Goal: Task Accomplishment & Management: Manage account settings

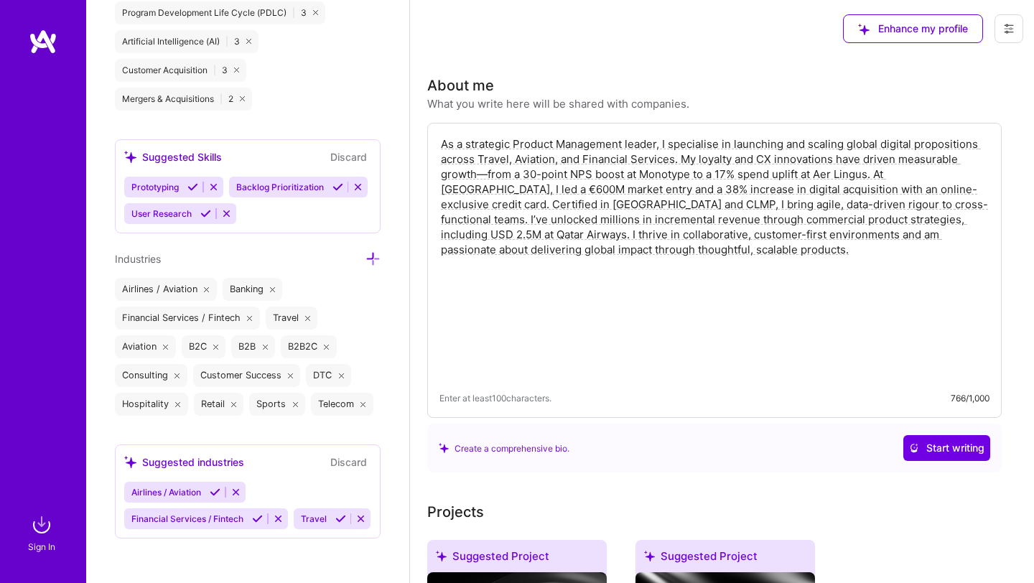
click at [1007, 29] on icon at bounding box center [1008, 28] width 11 height 11
click at [43, 42] on img at bounding box center [43, 42] width 29 height 26
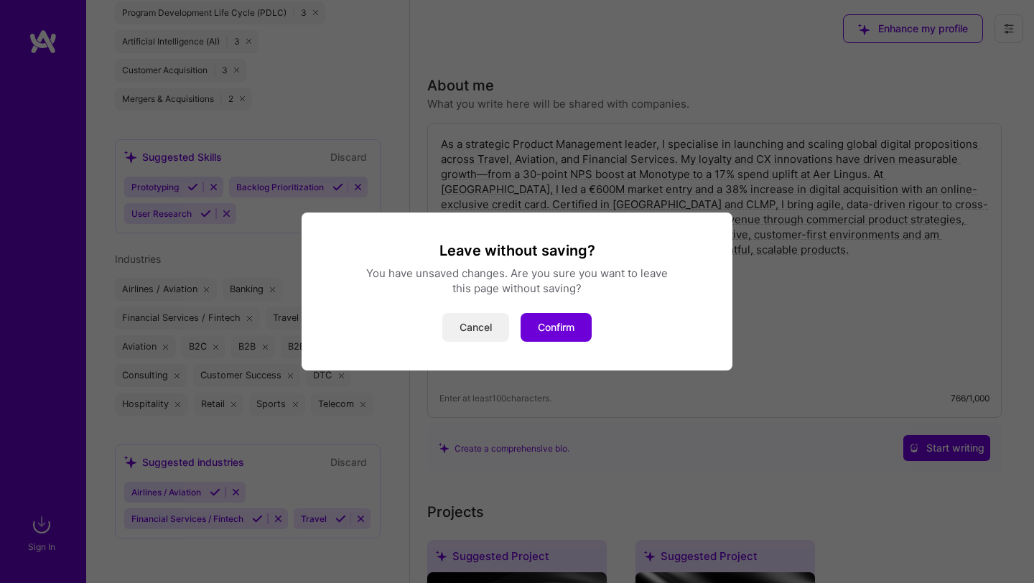
click at [482, 331] on button "Cancel" at bounding box center [475, 327] width 67 height 29
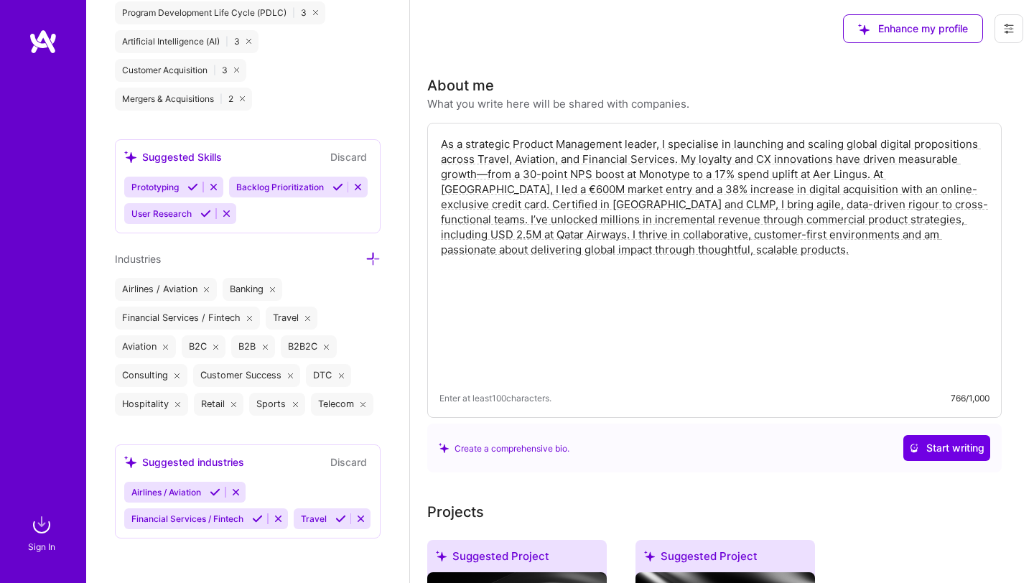
click at [36, 55] on div at bounding box center [43, 270] width 86 height 482
click at [40, 42] on img at bounding box center [43, 42] width 29 height 26
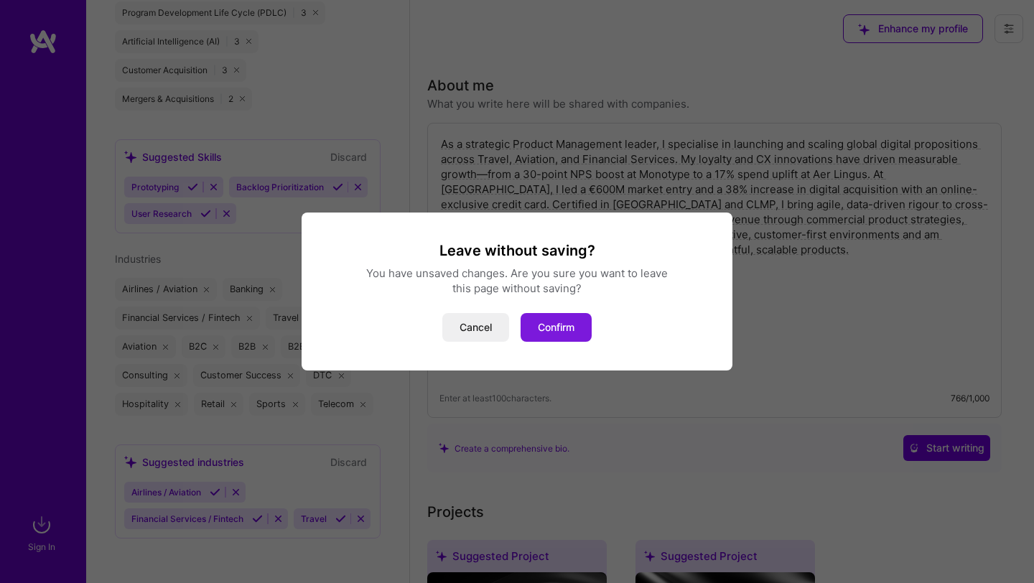
click at [559, 328] on button "Confirm" at bounding box center [556, 327] width 71 height 29
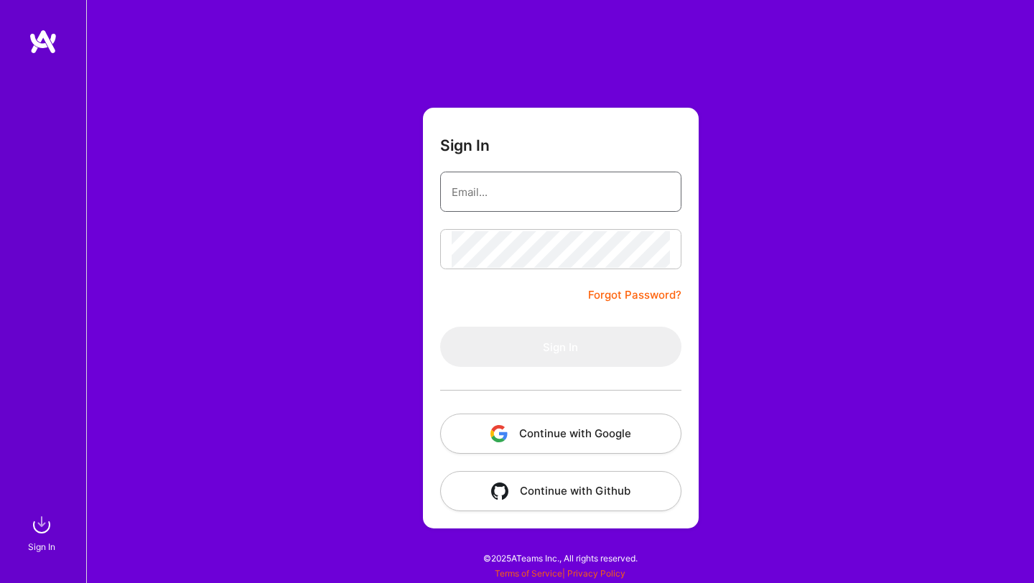
type input "[EMAIL_ADDRESS][DOMAIN_NAME]"
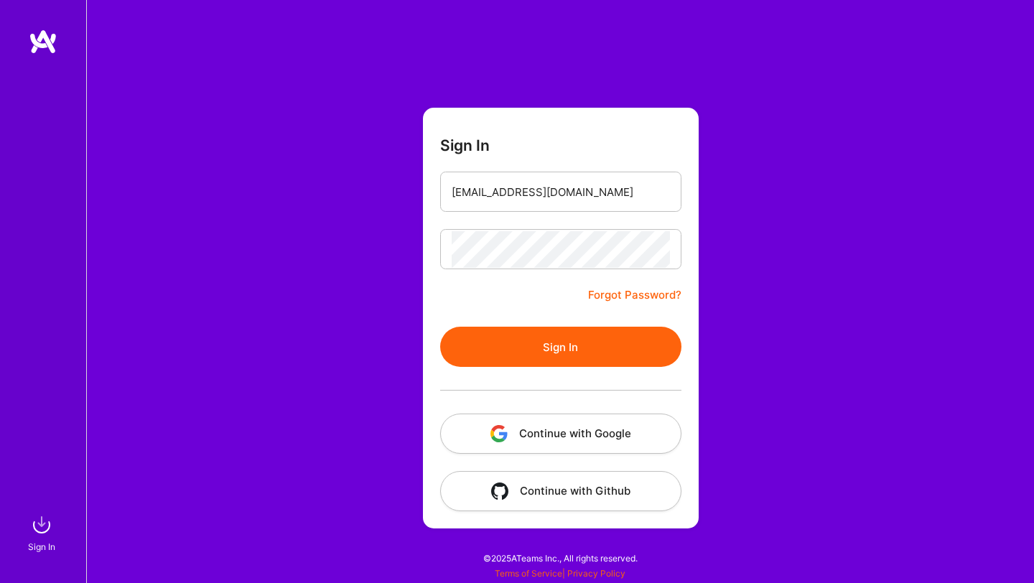
click at [546, 343] on button "Sign In" at bounding box center [560, 347] width 241 height 40
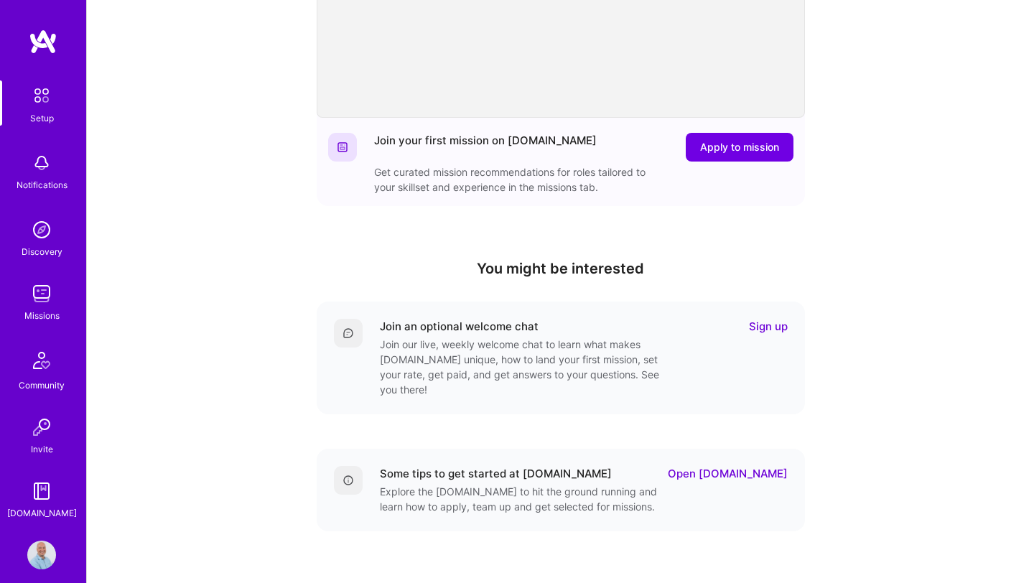
scroll to position [347, 0]
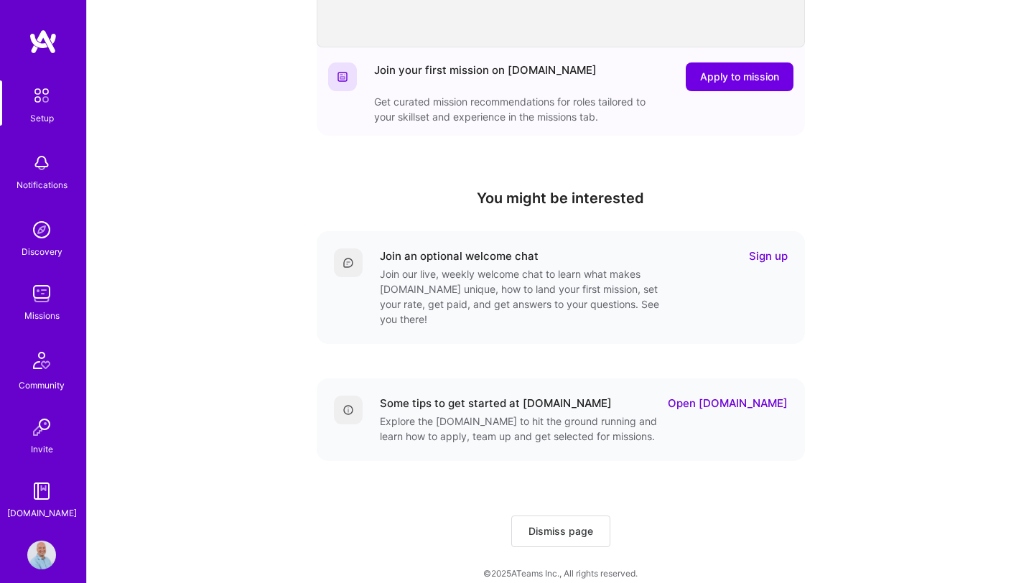
click at [768, 253] on link "Sign up" at bounding box center [768, 255] width 39 height 15
click at [765, 77] on span "Apply to mission" at bounding box center [739, 77] width 79 height 14
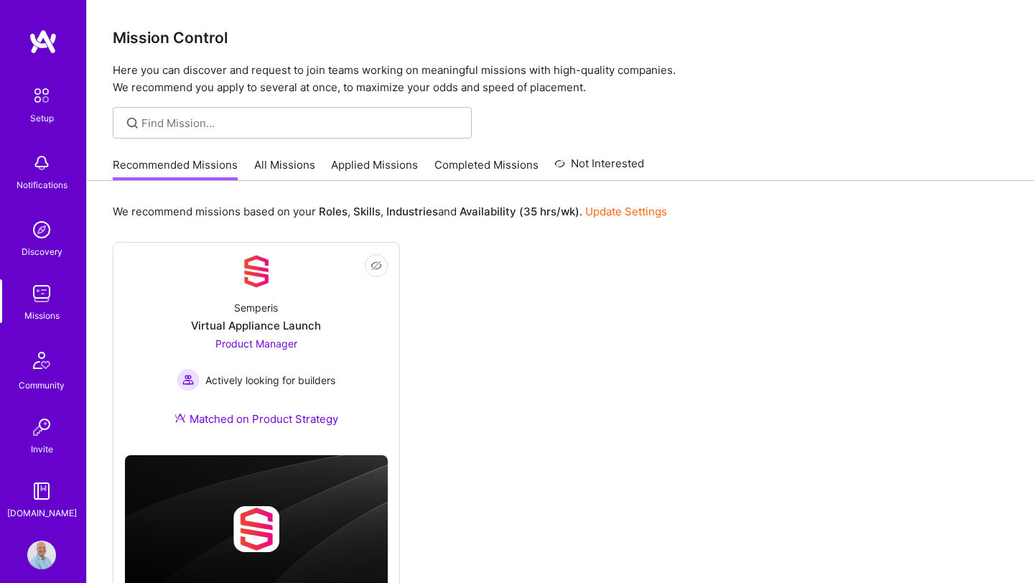
scroll to position [67, 0]
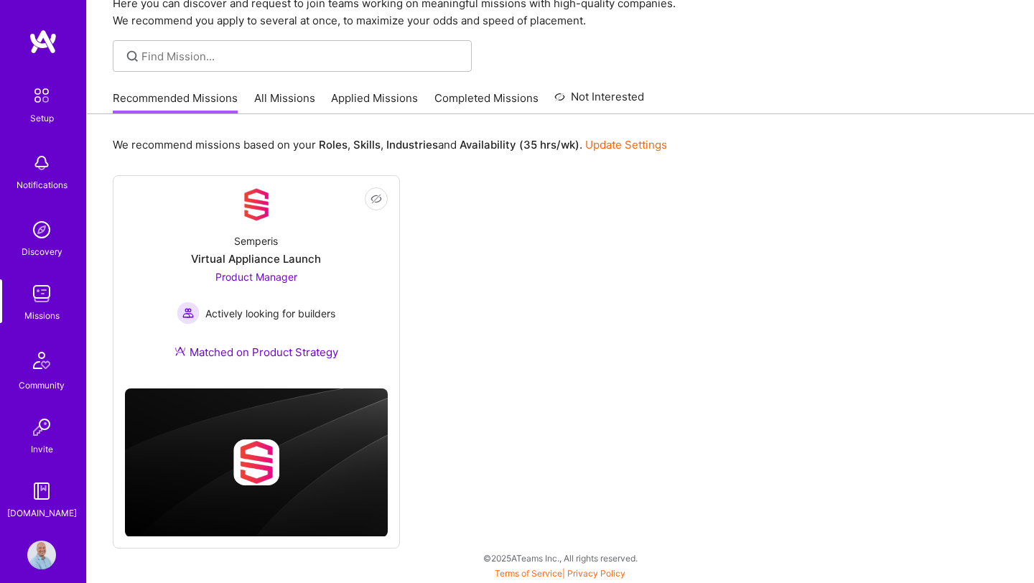
click at [625, 144] on link "Update Settings" at bounding box center [626, 145] width 82 height 14
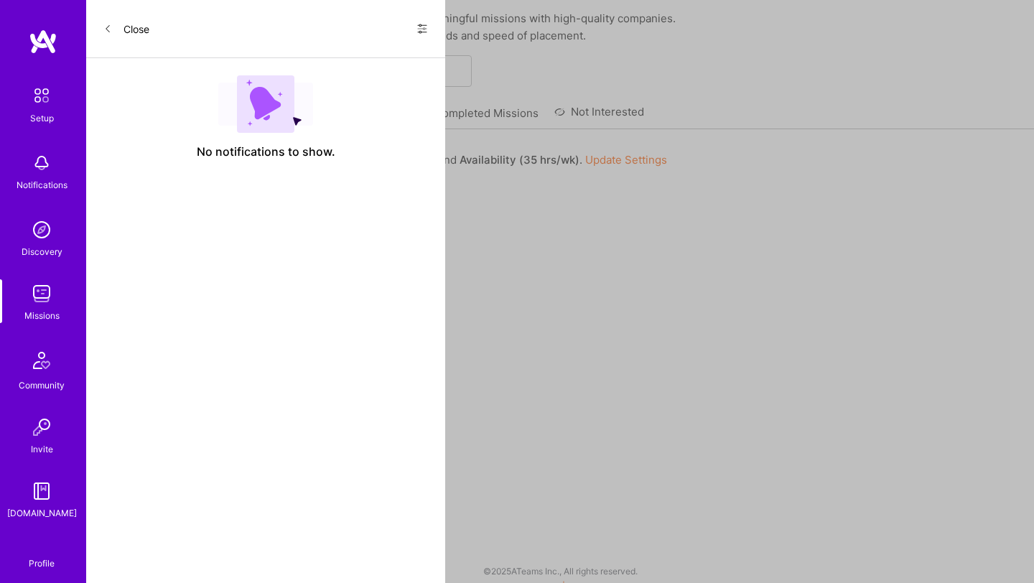
select select "US"
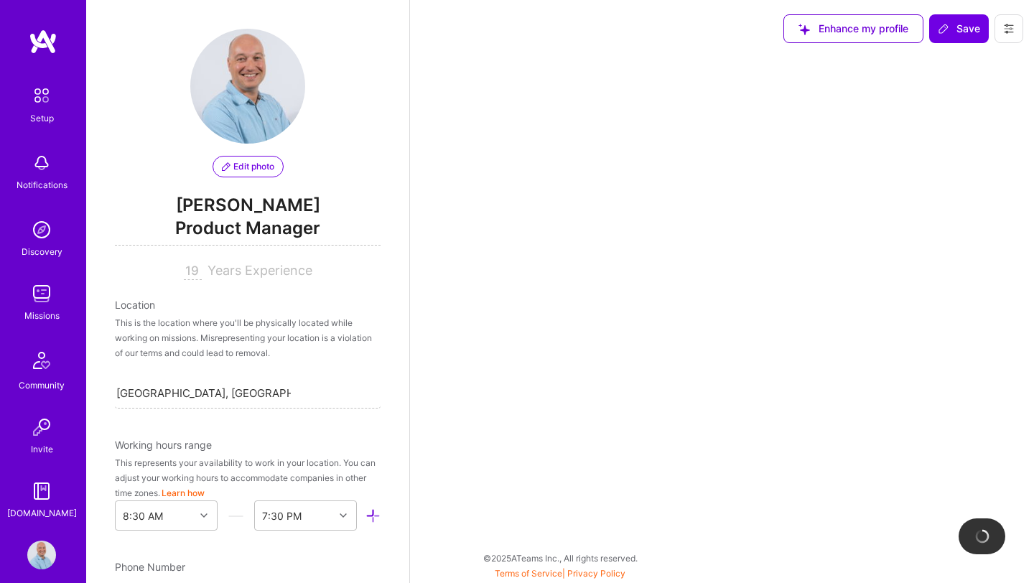
scroll to position [618, 0]
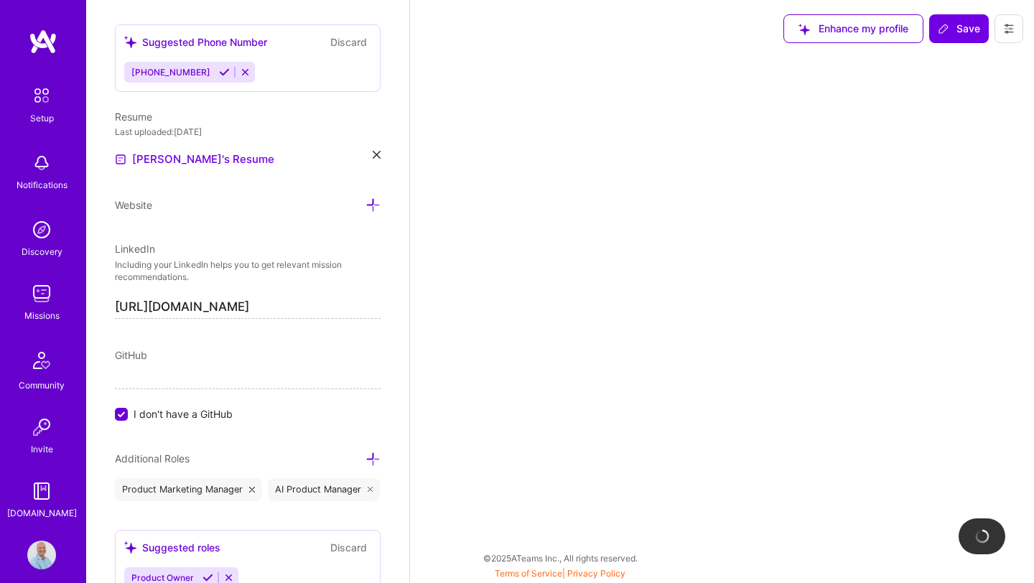
select select "Right Now"
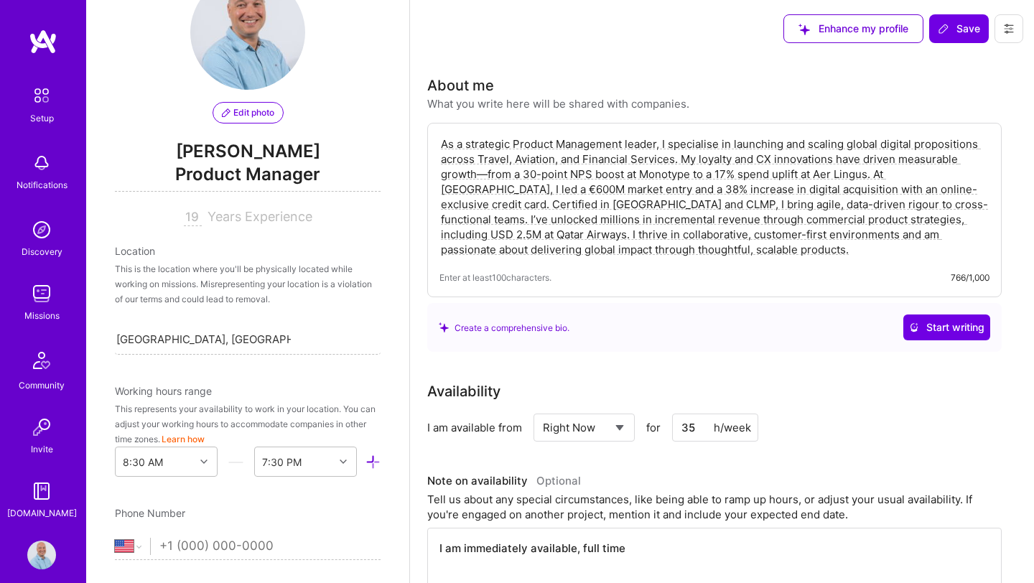
scroll to position [0, 0]
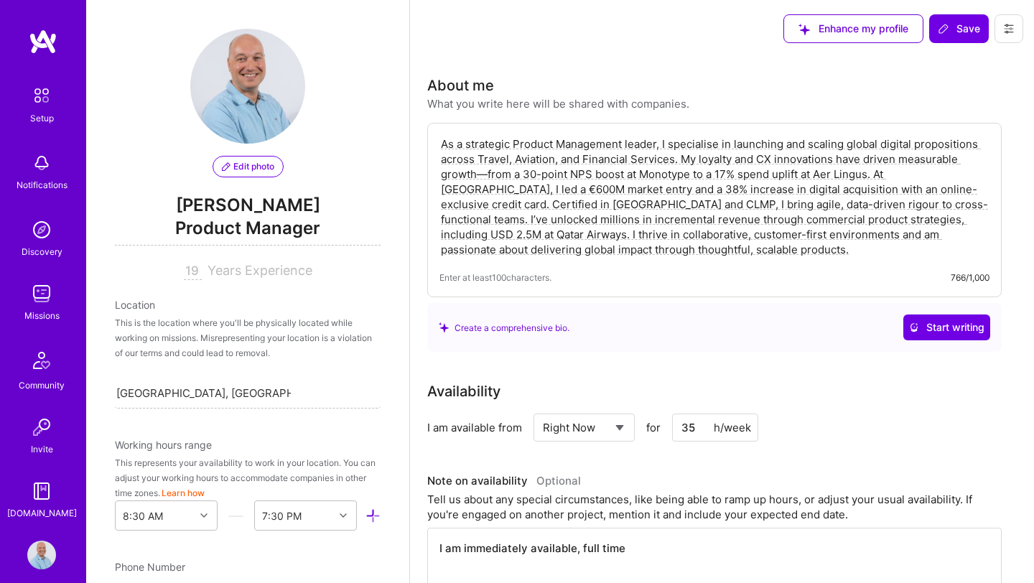
click at [35, 368] on img at bounding box center [41, 360] width 34 height 34
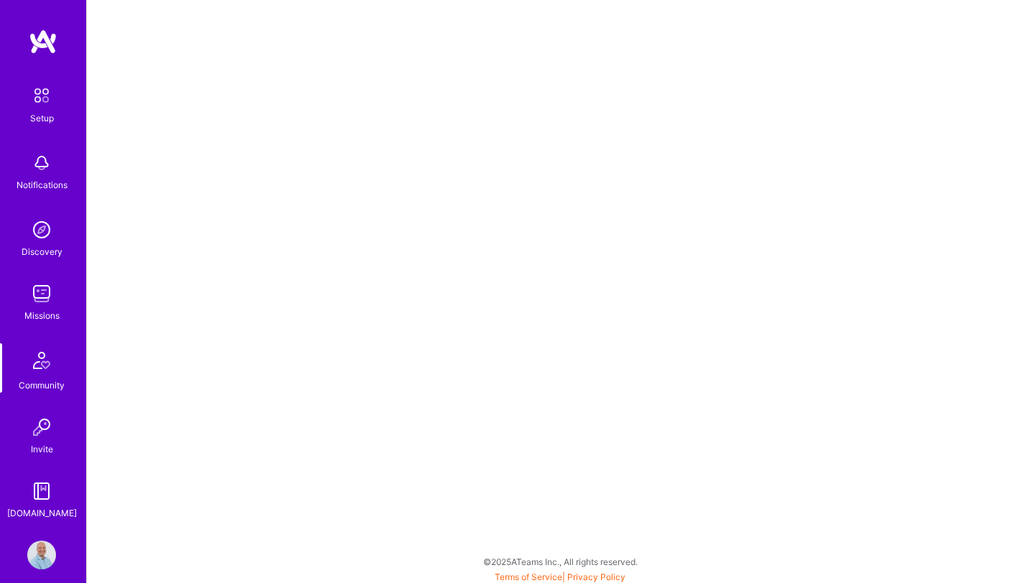
click at [44, 40] on img at bounding box center [43, 42] width 29 height 26
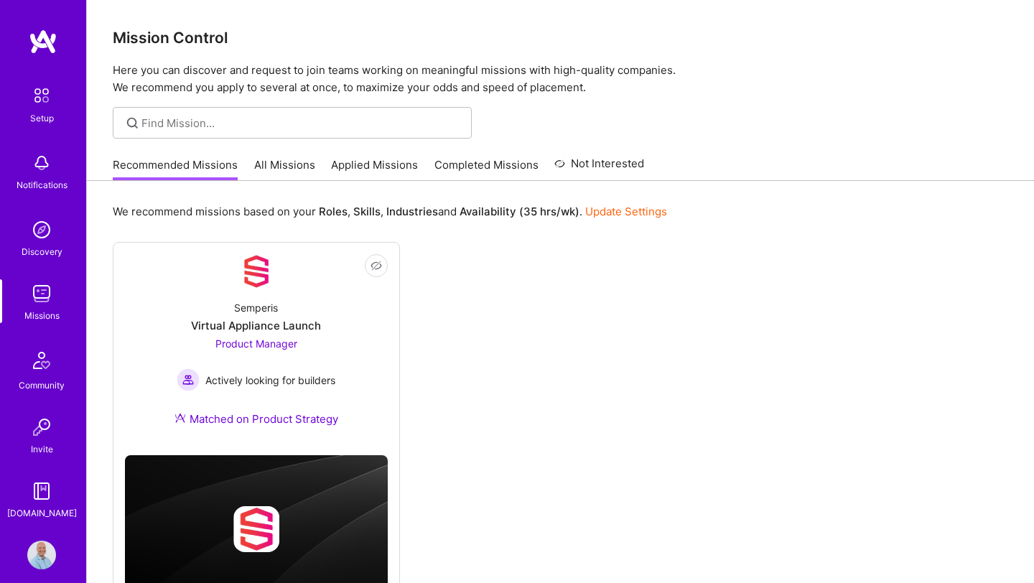
scroll to position [15, 0]
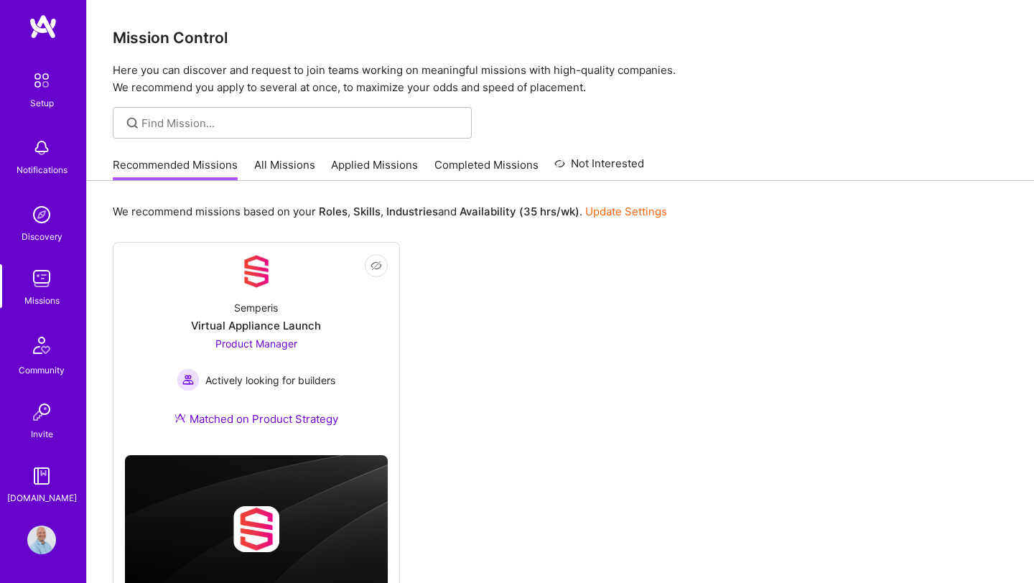
click at [42, 538] on img at bounding box center [41, 540] width 29 height 29
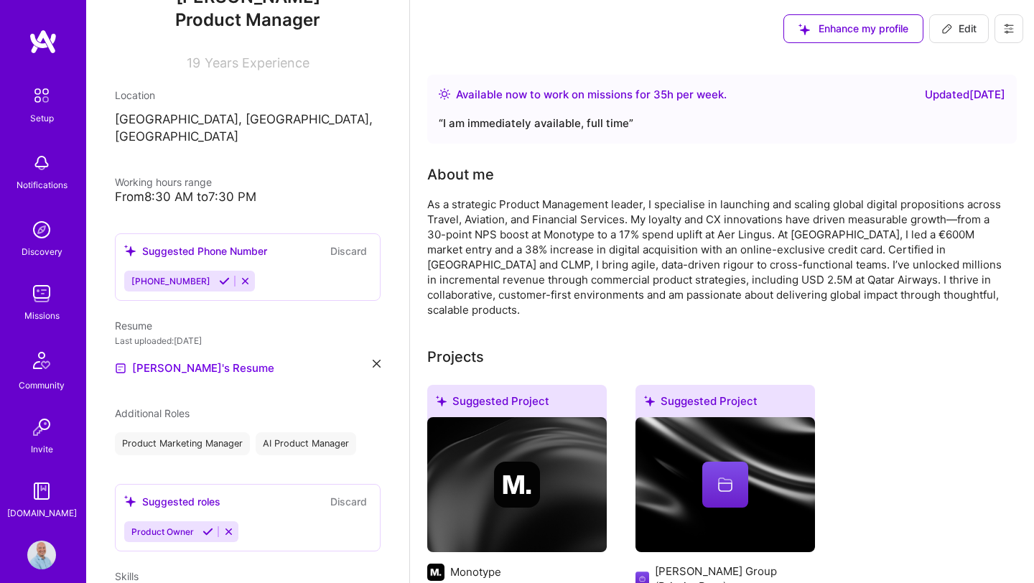
scroll to position [197, 0]
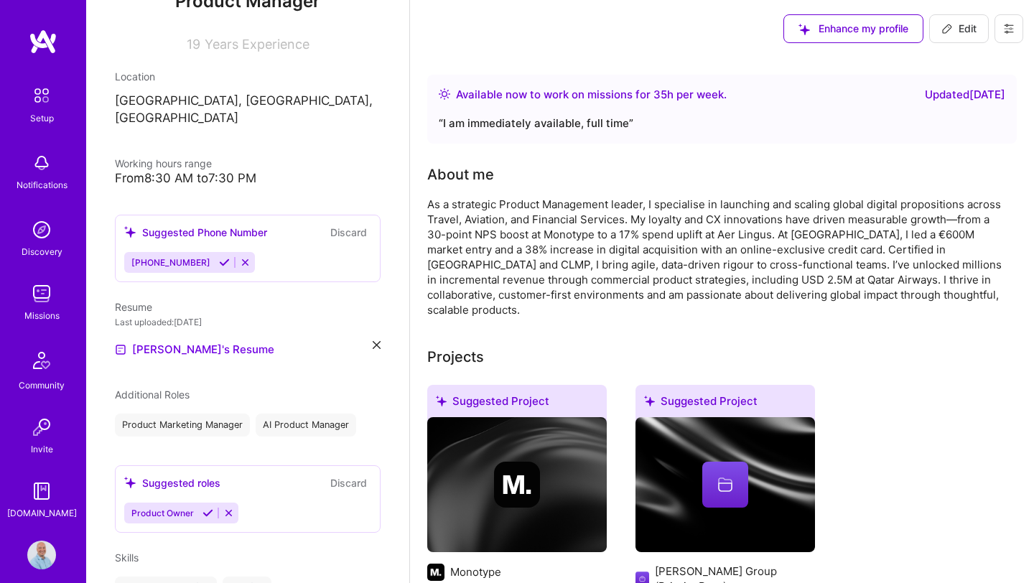
click at [196, 171] on div "From 8:30 AM to 7:30 PM" at bounding box center [248, 178] width 266 height 15
click at [254, 171] on div "From 8:30 AM to 7:30 PM" at bounding box center [248, 178] width 266 height 15
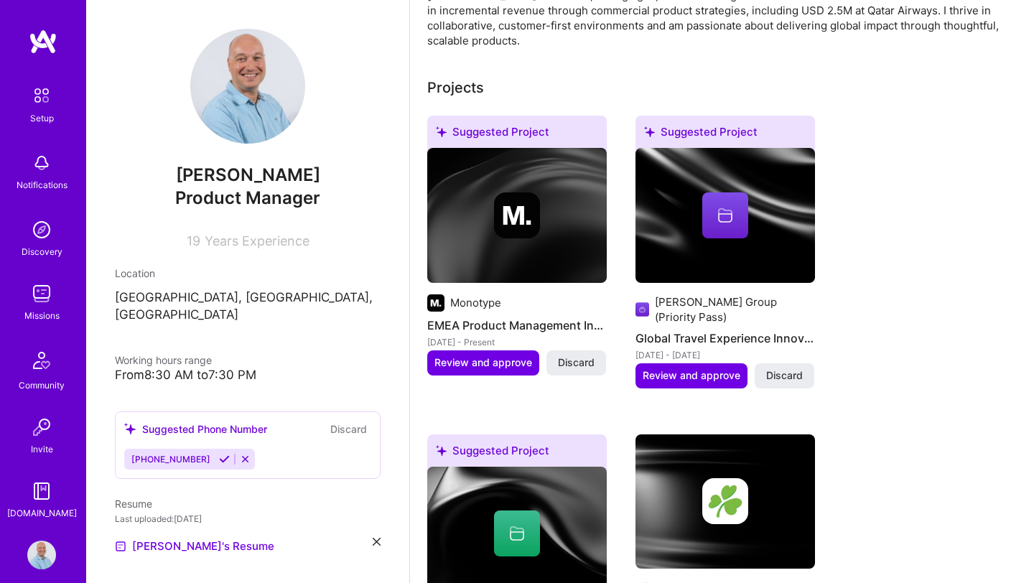
scroll to position [0, 0]
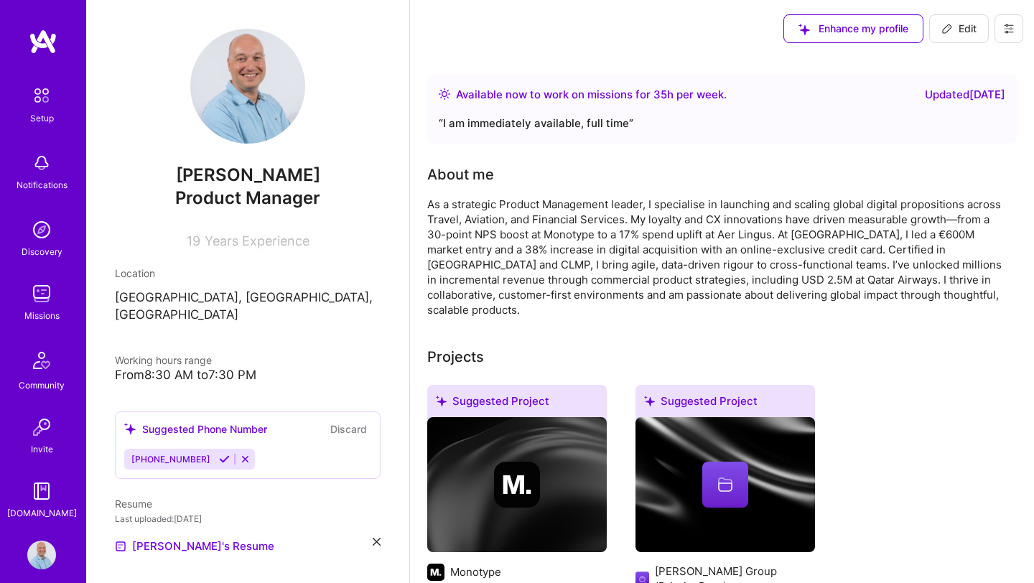
click at [956, 30] on span "Edit" at bounding box center [958, 29] width 35 height 14
select select "US"
select select "Right Now"
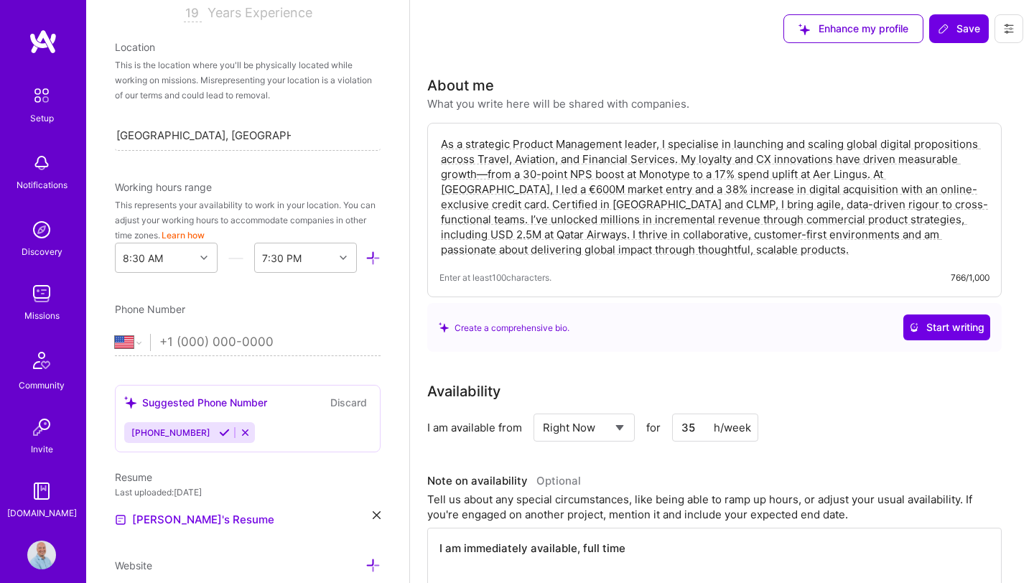
scroll to position [272, 0]
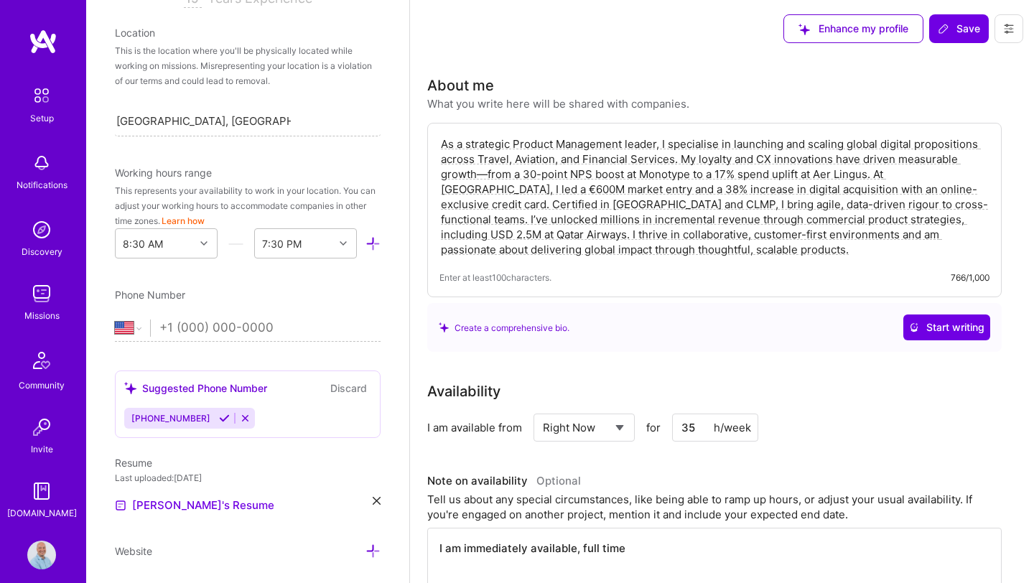
click at [173, 325] on input "tel" at bounding box center [269, 328] width 221 height 42
type input "[PHONE_NUMBER]"
select select "GB"
click at [203, 240] on icon at bounding box center [203, 243] width 7 height 7
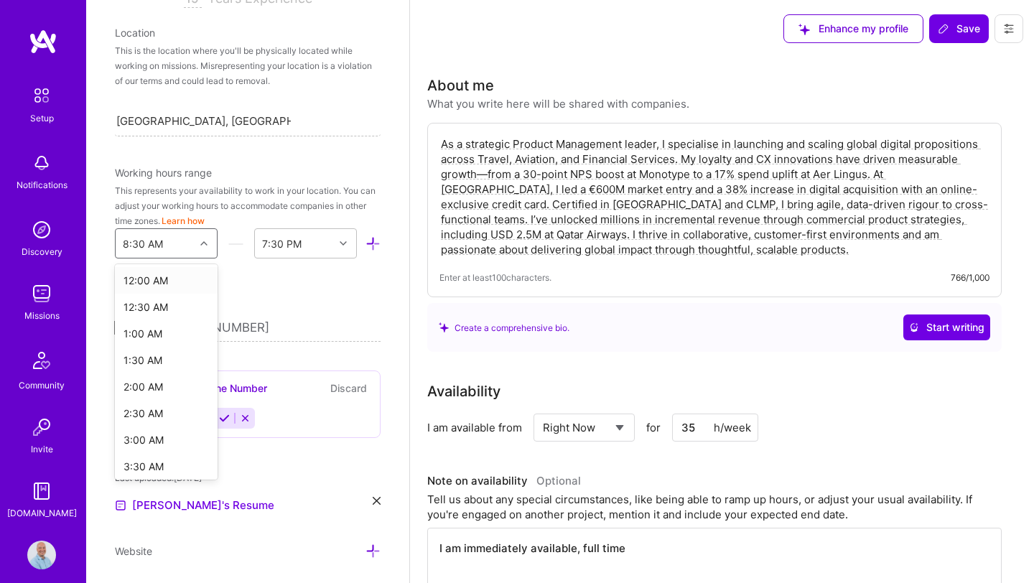
click at [133, 241] on div "8:30 AM" at bounding box center [143, 243] width 40 height 15
click at [140, 242] on div "8:30 AM" at bounding box center [143, 243] width 40 height 15
click at [141, 455] on div "8:00 AM" at bounding box center [166, 450] width 103 height 27
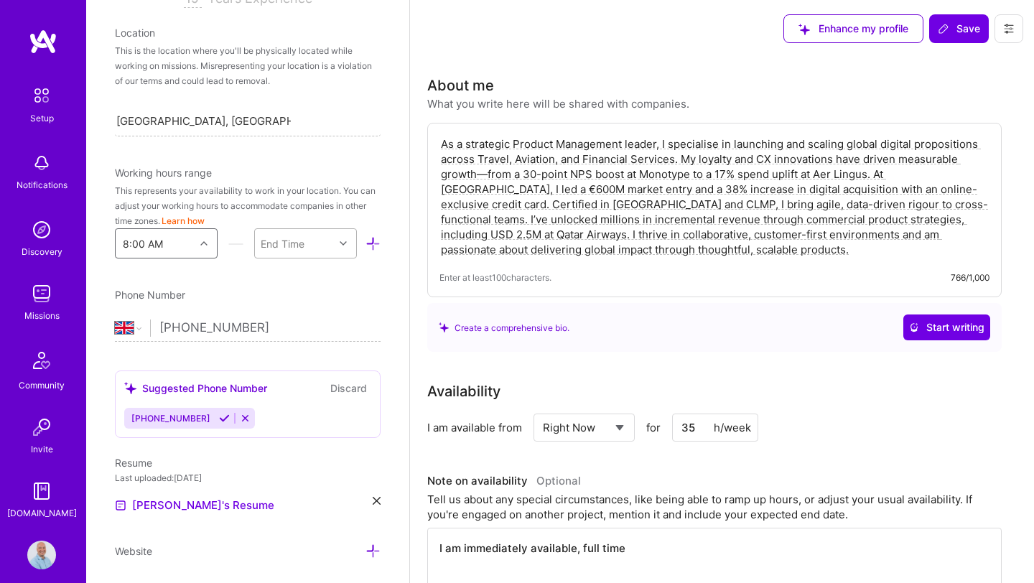
click at [304, 240] on div "End Time" at bounding box center [283, 243] width 44 height 15
click at [279, 366] on div "6:00 PM" at bounding box center [305, 368] width 103 height 27
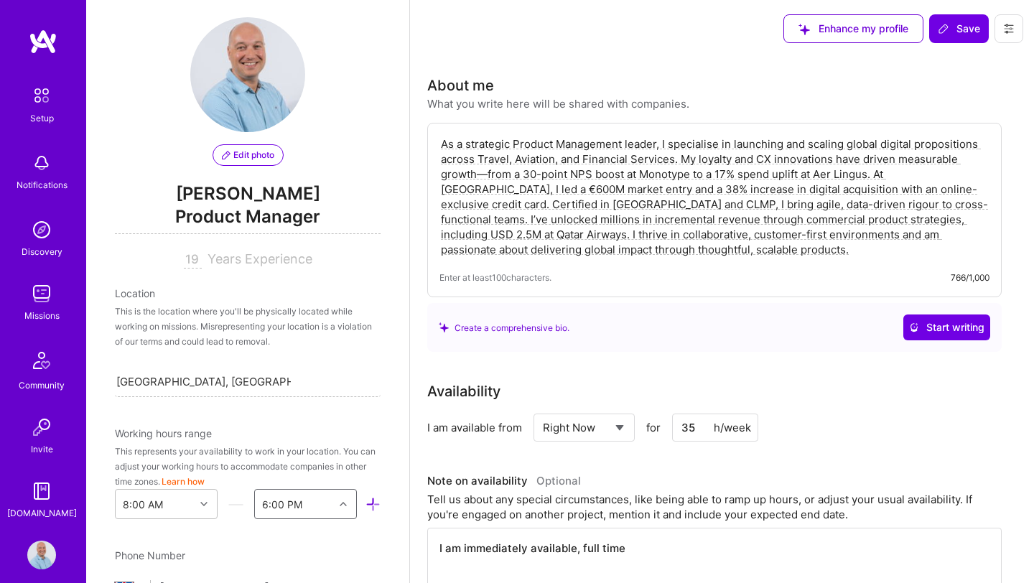
scroll to position [9, 0]
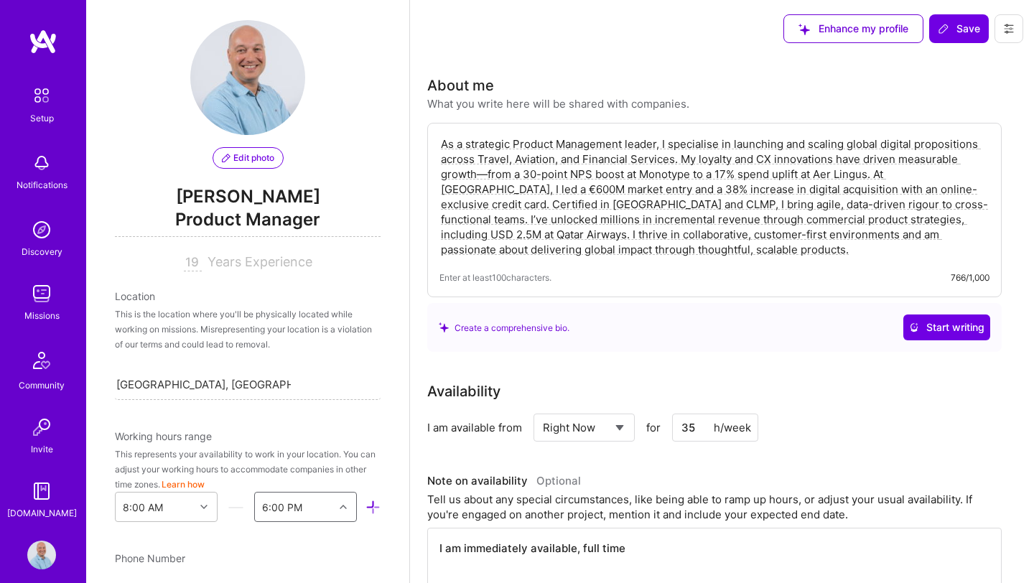
click at [193, 260] on input "19" at bounding box center [193, 262] width 18 height 17
type input "1"
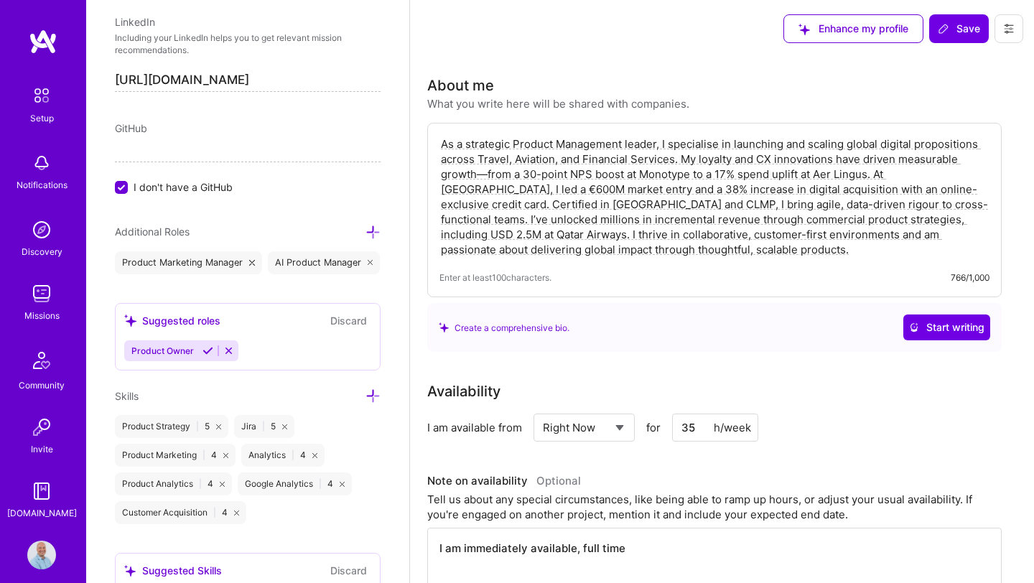
scroll to position [852, 0]
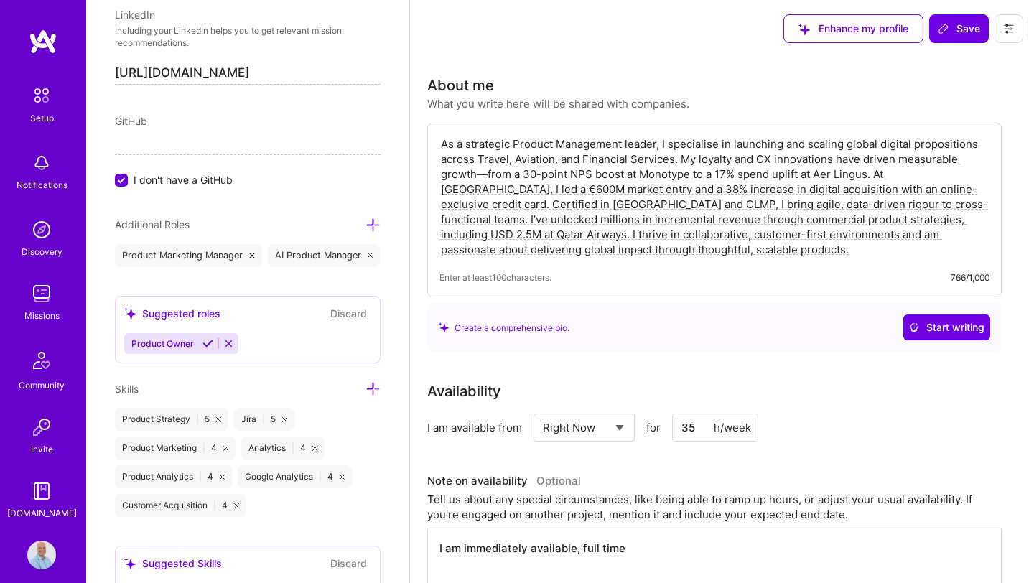
type input "20"
click at [195, 258] on div "Product Marketing Manager" at bounding box center [188, 255] width 147 height 23
click at [196, 248] on div "Product Marketing Manager" at bounding box center [188, 255] width 147 height 23
click at [266, 340] on div "Product Owner" at bounding box center [247, 343] width 247 height 21
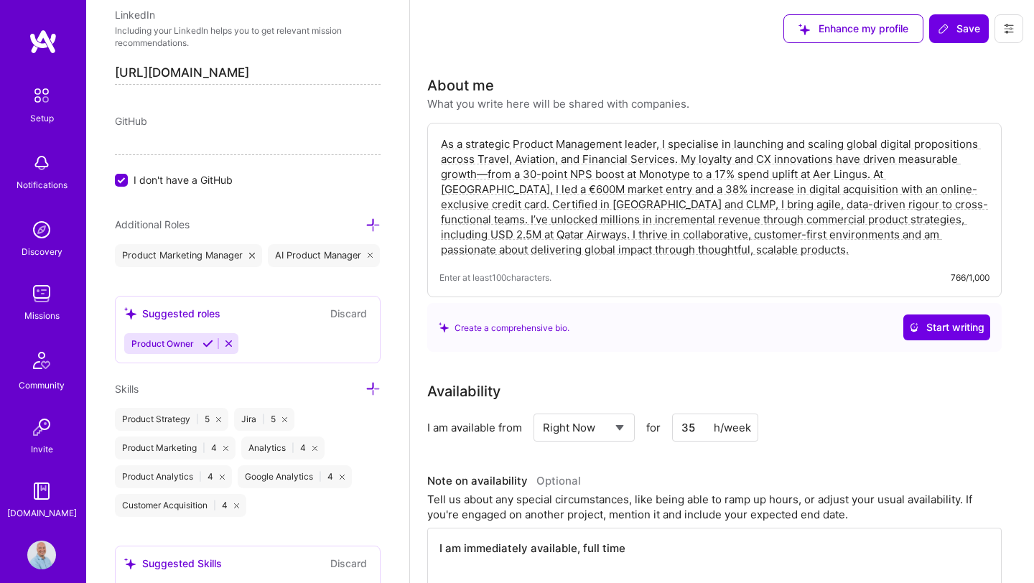
click at [369, 219] on icon at bounding box center [373, 225] width 15 height 15
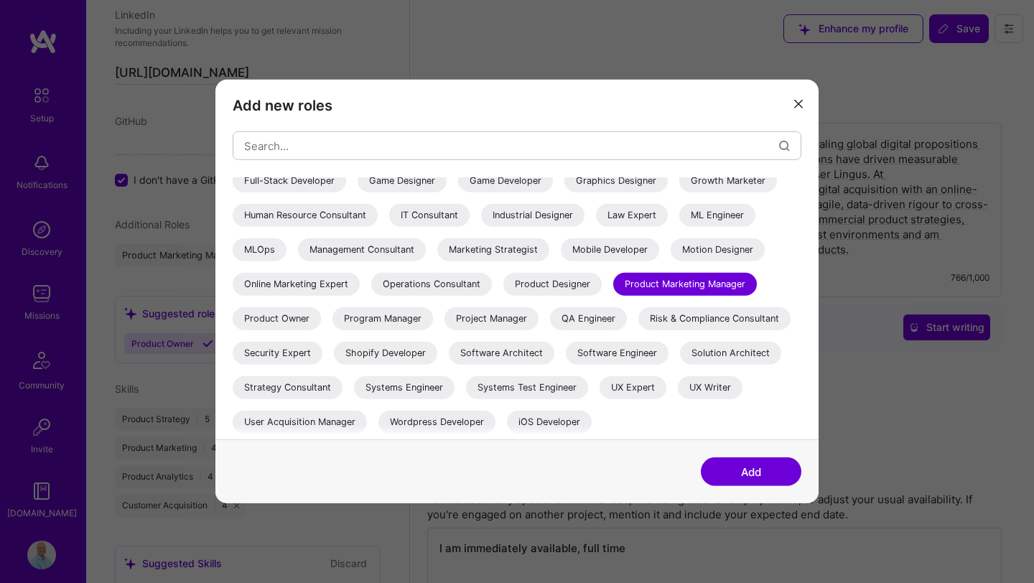
scroll to position [281, 0]
click at [321, 307] on div "Product Owner" at bounding box center [277, 318] width 88 height 23
click at [332, 321] on div "Program Manager" at bounding box center [382, 318] width 101 height 23
click at [289, 388] on div "Strategy Consultant" at bounding box center [288, 387] width 110 height 23
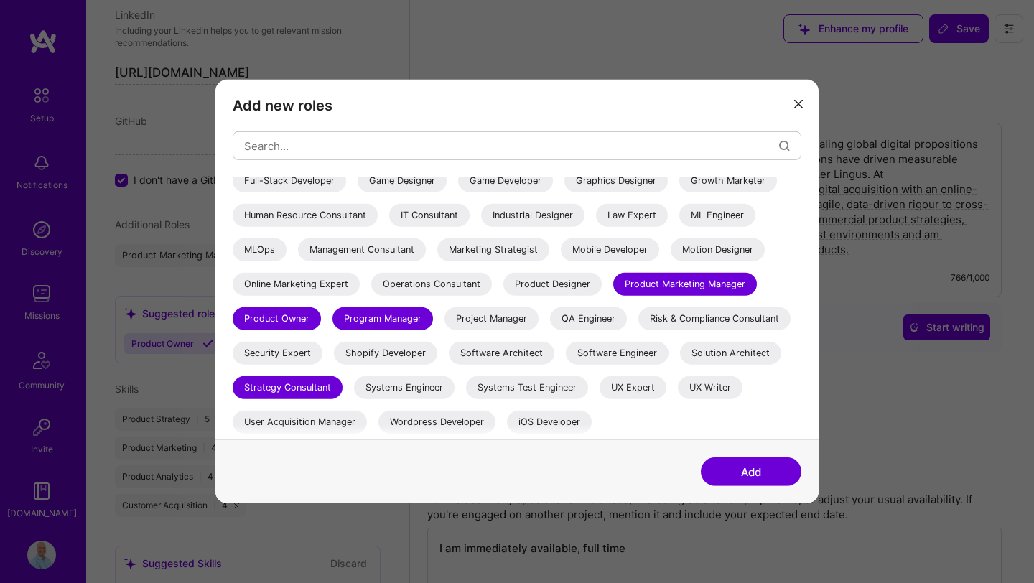
scroll to position [283, 0]
click at [426, 238] on div "Management Consultant" at bounding box center [362, 249] width 128 height 23
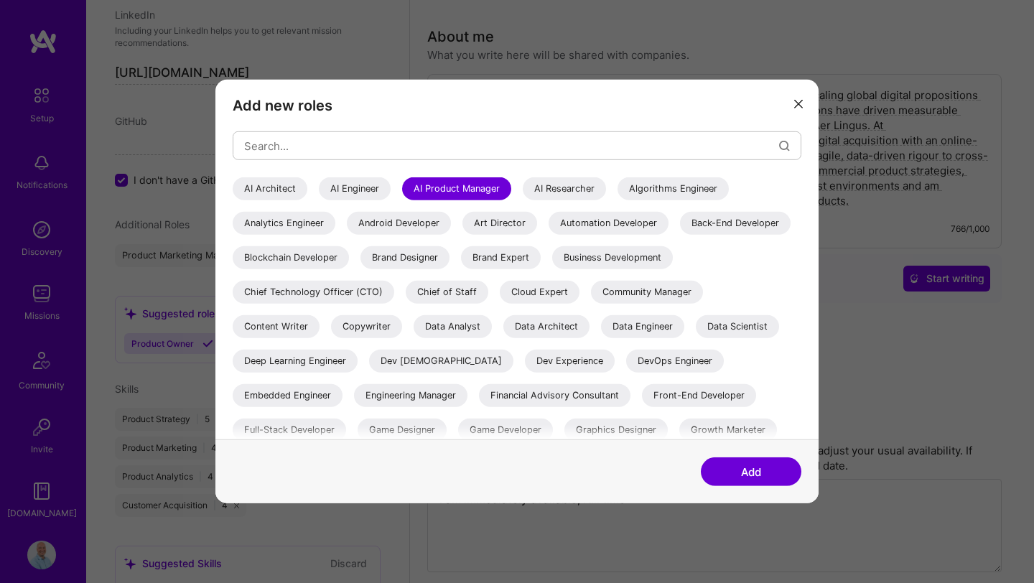
scroll to position [0, 0]
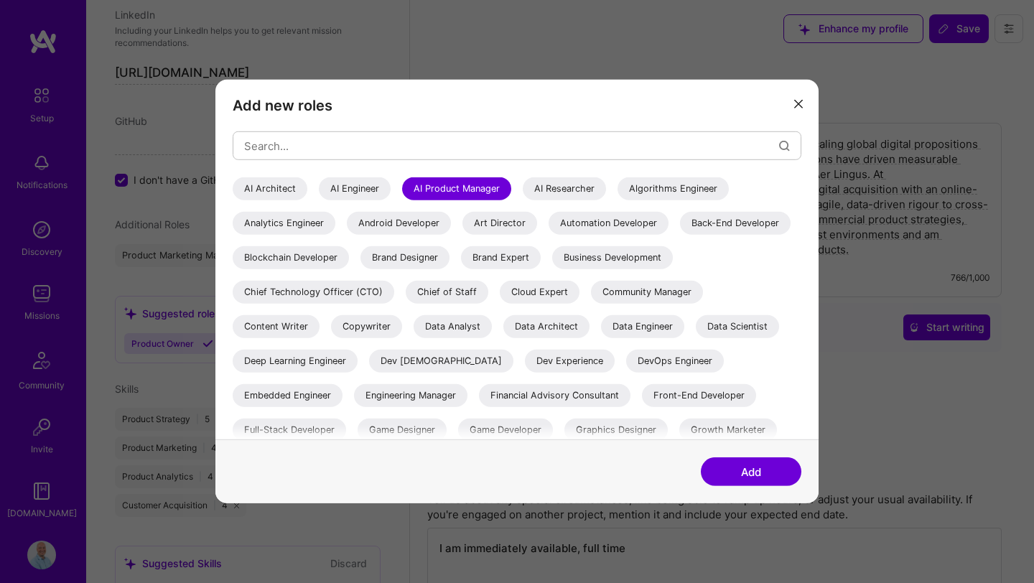
click at [750, 468] on button "Add" at bounding box center [751, 471] width 101 height 29
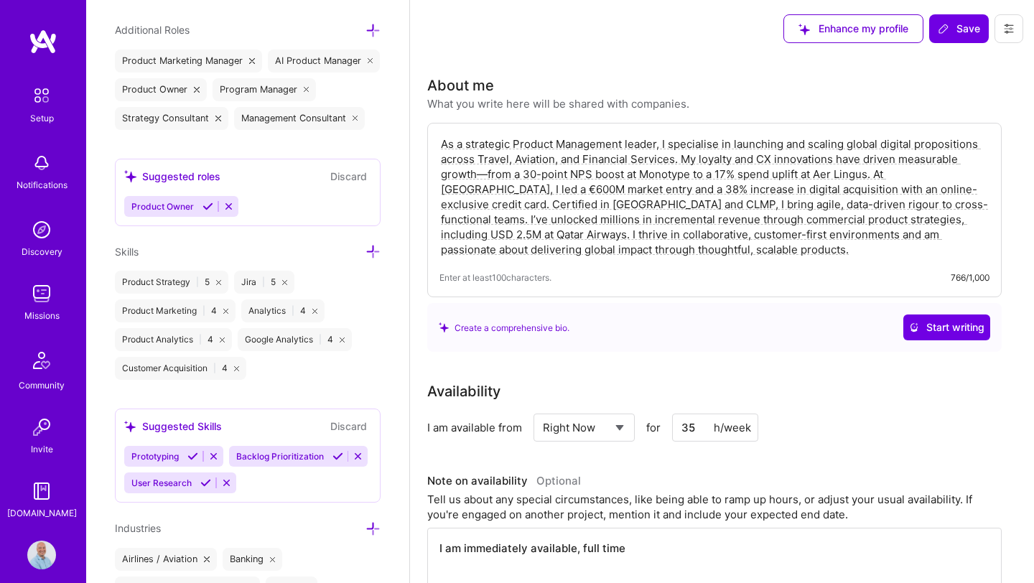
scroll to position [1048, 0]
click at [194, 177] on div "Suggested roles" at bounding box center [172, 175] width 96 height 15
drag, startPoint x: 127, startPoint y: 172, endPoint x: 346, endPoint y: 183, distance: 219.3
click at [346, 183] on div "Suggested roles Discard Product Owner" at bounding box center [248, 192] width 266 height 68
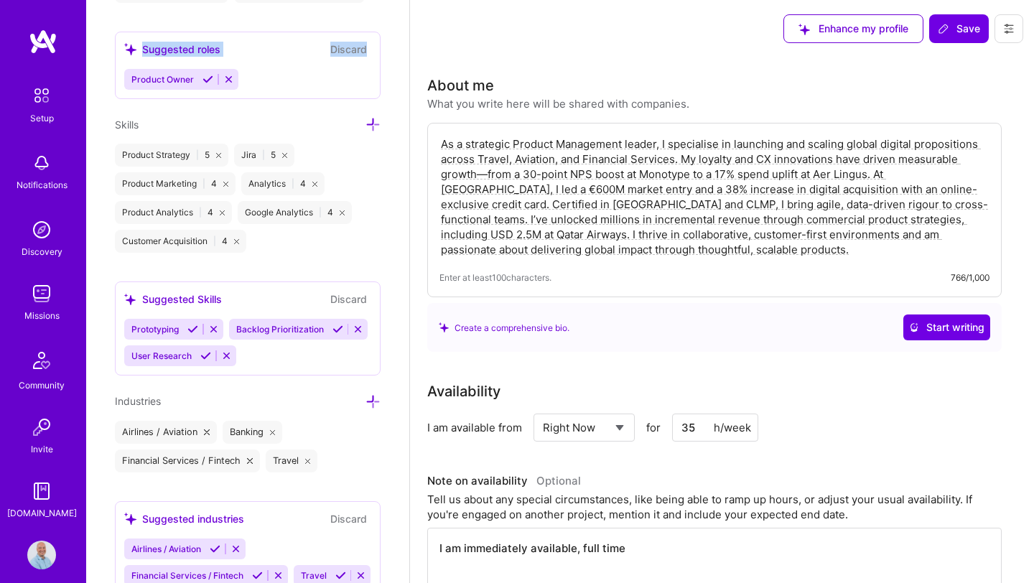
scroll to position [1175, 0]
click at [366, 123] on icon at bounding box center [373, 123] width 15 height 15
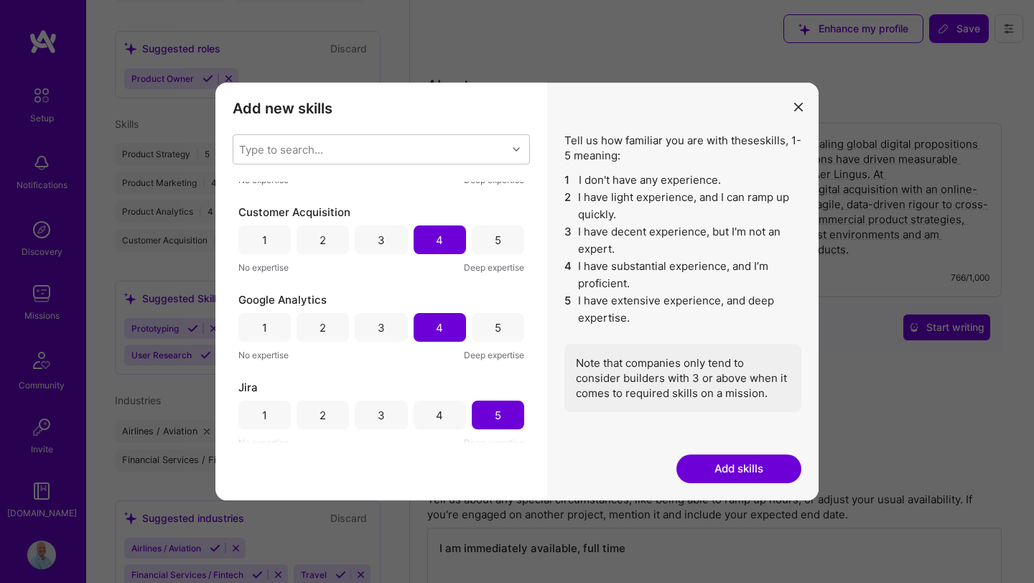
scroll to position [0, 0]
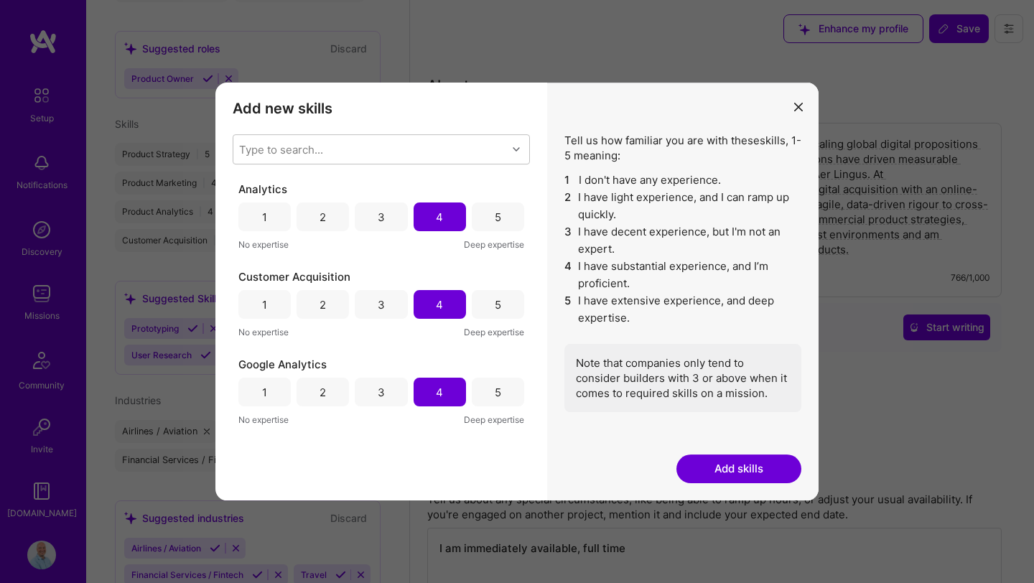
click at [746, 465] on button "Add skills" at bounding box center [738, 469] width 125 height 29
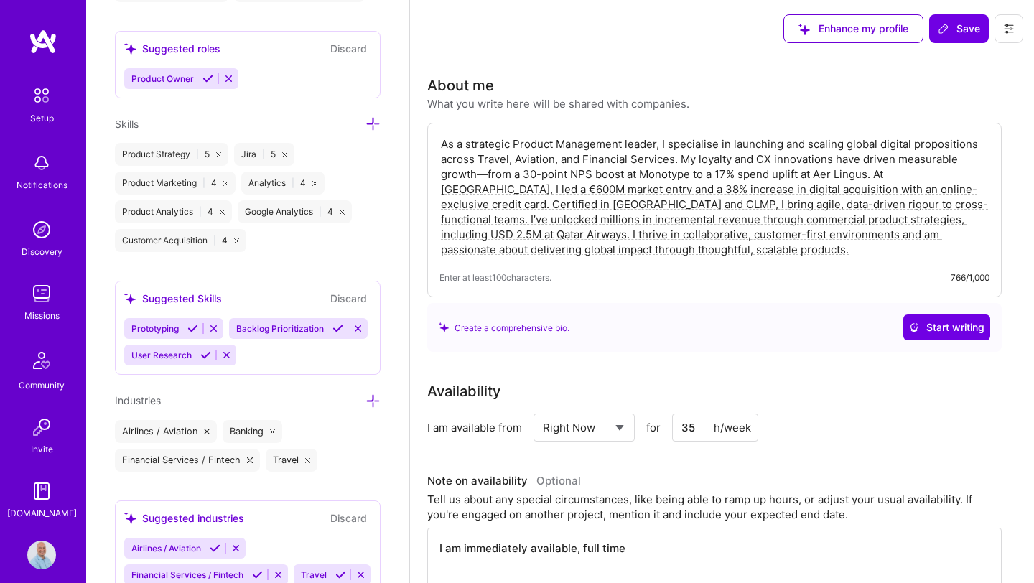
click at [368, 121] on icon at bounding box center [373, 123] width 15 height 15
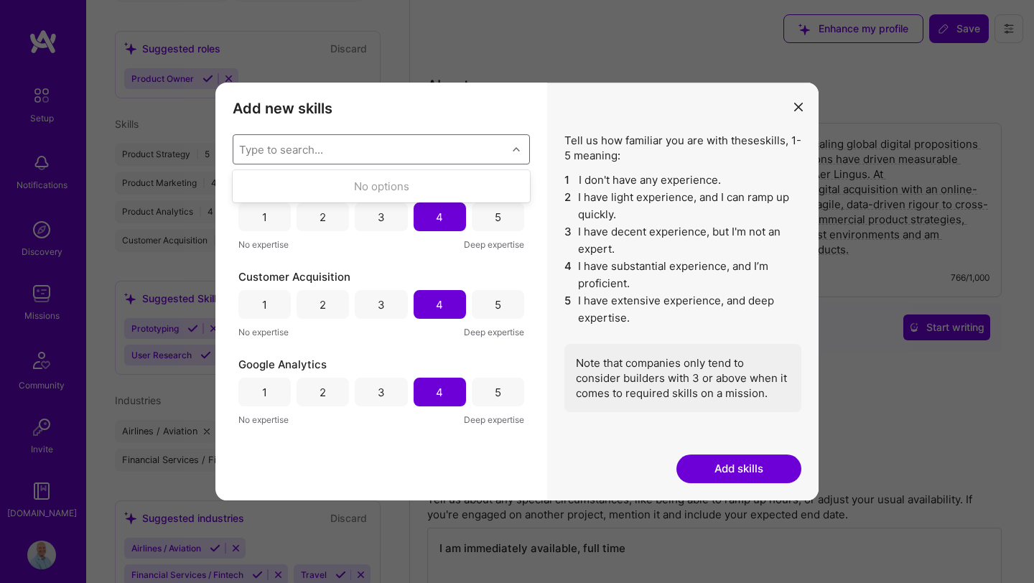
click at [311, 144] on div "Type to search..." at bounding box center [281, 149] width 84 height 15
click at [733, 467] on button "Add skills" at bounding box center [738, 469] width 125 height 29
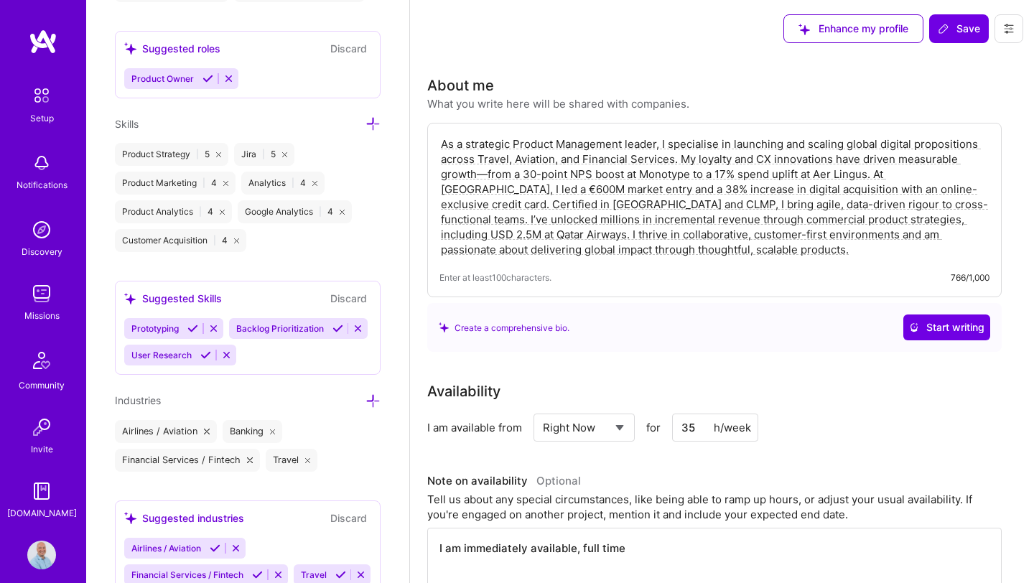
click at [373, 118] on icon at bounding box center [373, 123] width 15 height 15
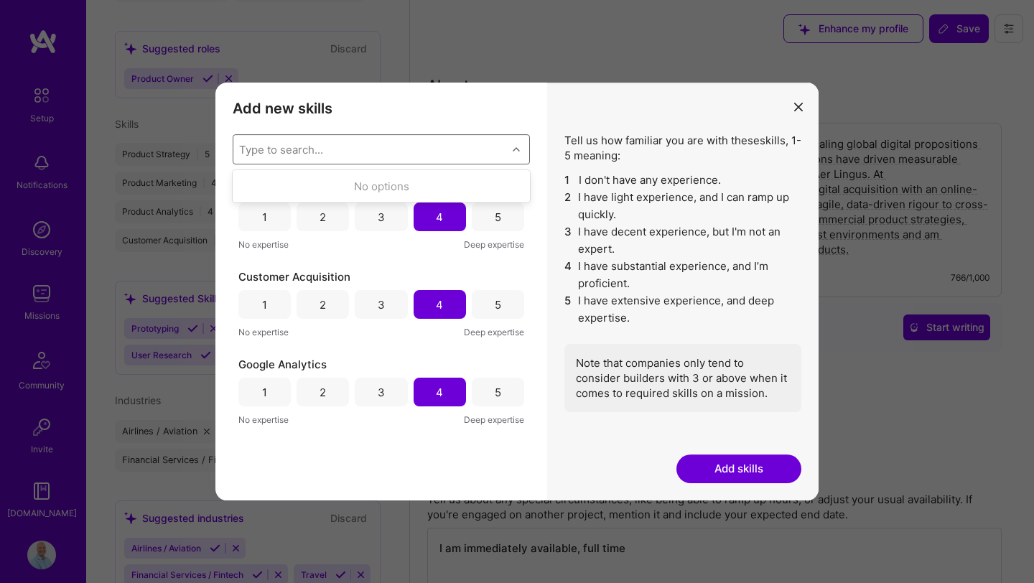
click at [328, 141] on div "Type to search..." at bounding box center [370, 149] width 274 height 29
type input "a"
type input "p"
click at [800, 106] on icon "modal" at bounding box center [798, 107] width 9 height 9
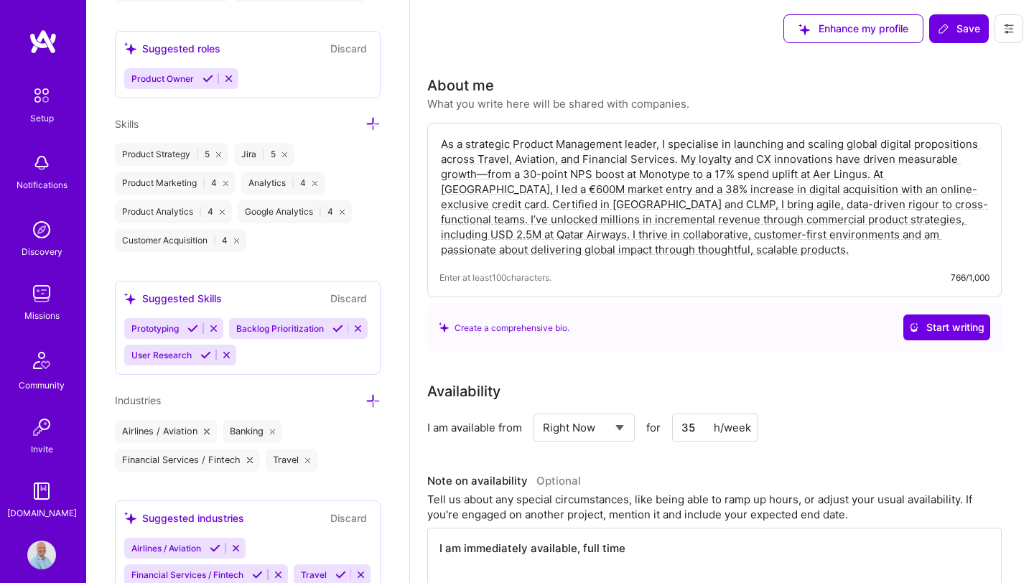
click at [157, 327] on span "Prototyping" at bounding box center [154, 328] width 47 height 11
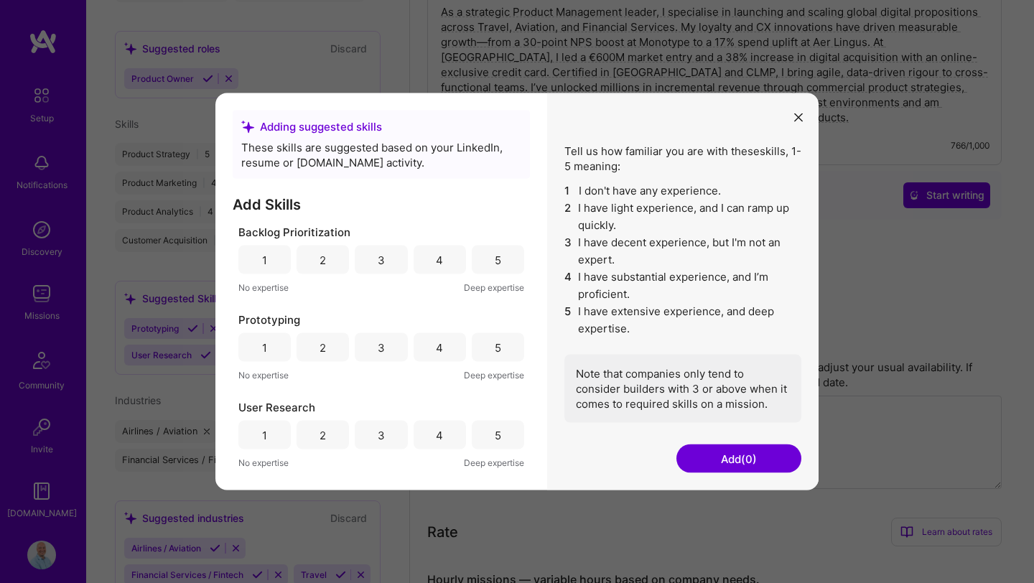
scroll to position [134, 0]
click at [438, 259] on div "4" at bounding box center [439, 259] width 7 height 15
click at [388, 343] on div "3" at bounding box center [381, 347] width 52 height 29
click at [499, 440] on div "5" at bounding box center [498, 434] width 6 height 15
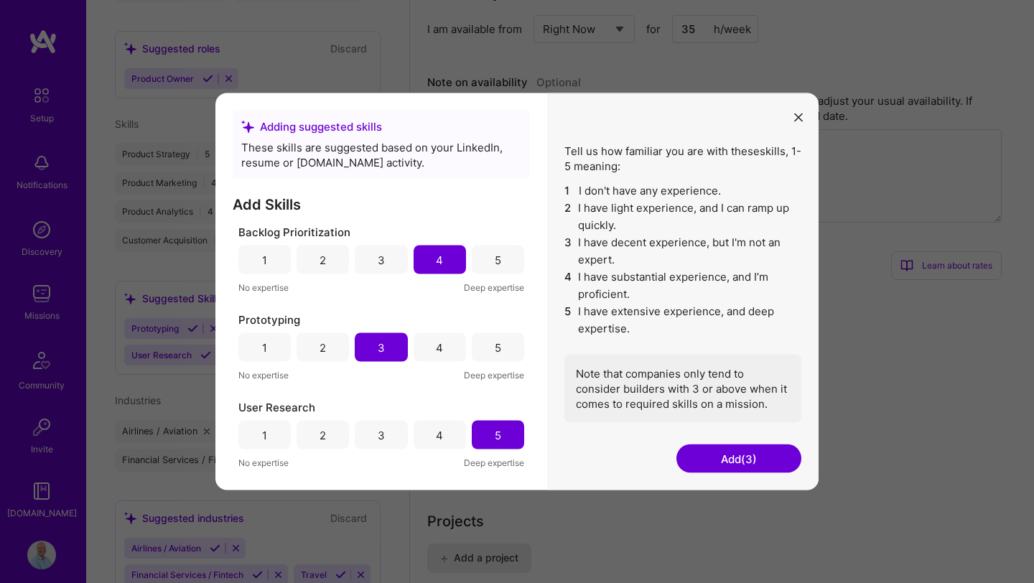
scroll to position [424, 0]
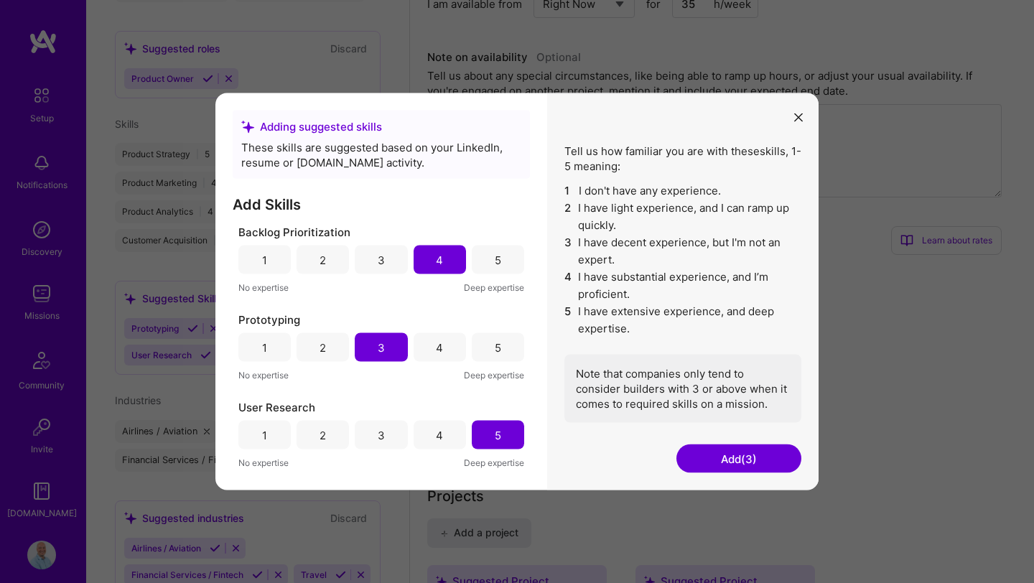
click at [435, 434] on div "4" at bounding box center [440, 435] width 52 height 29
click at [743, 457] on button "Add (3)" at bounding box center [738, 458] width 125 height 29
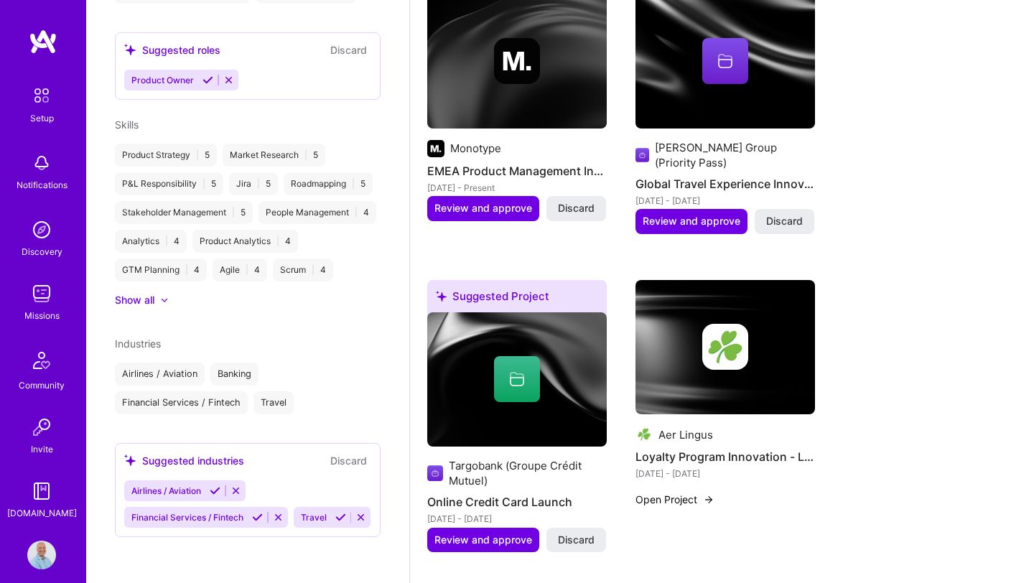
scroll to position [613, 0]
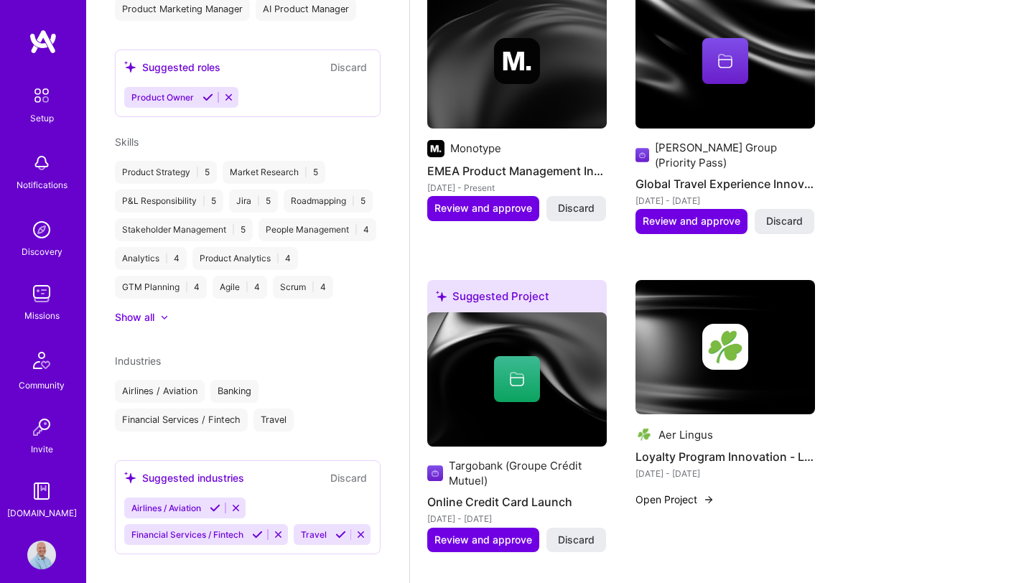
click at [131, 310] on div "Show all" at bounding box center [134, 317] width 39 height 14
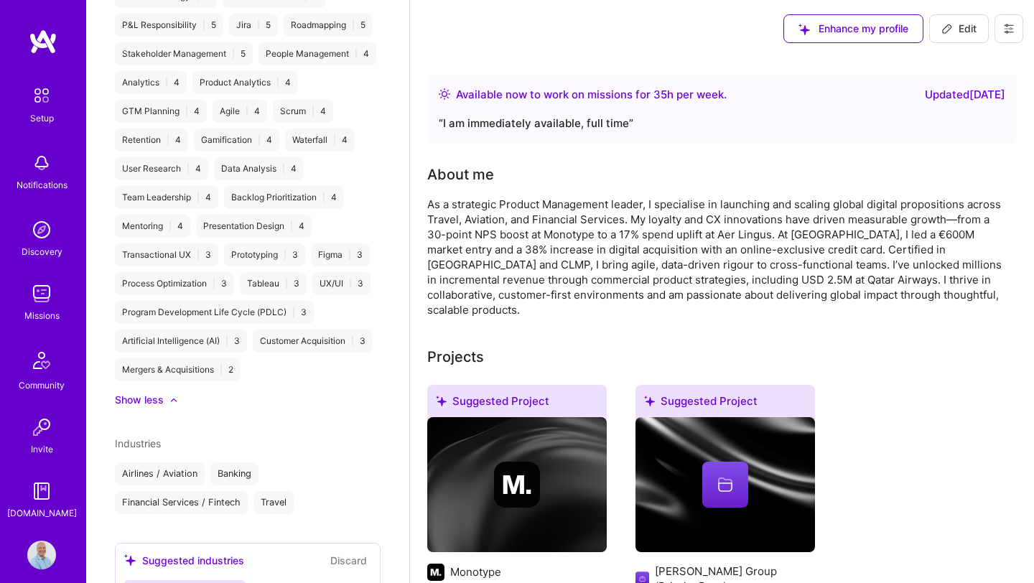
scroll to position [871, 0]
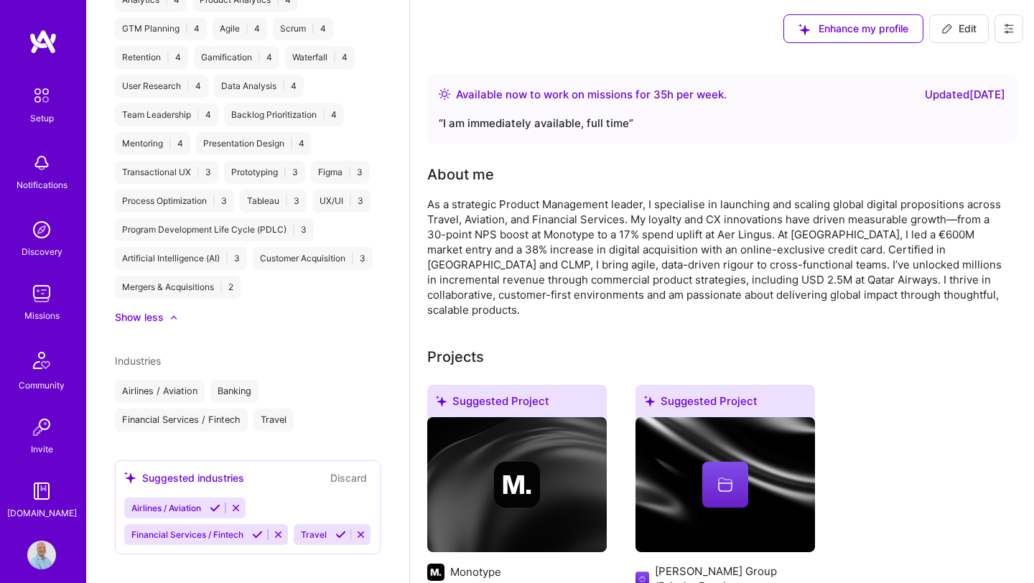
click at [541, 170] on div "About me" at bounding box center [714, 175] width 574 height 22
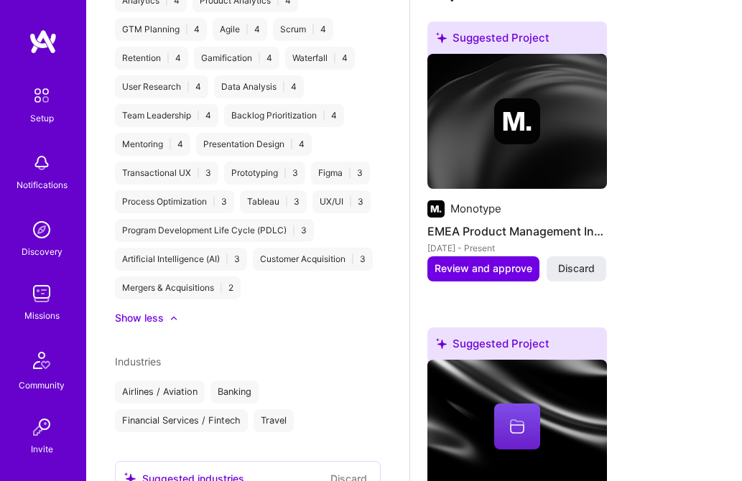
scroll to position [505, 0]
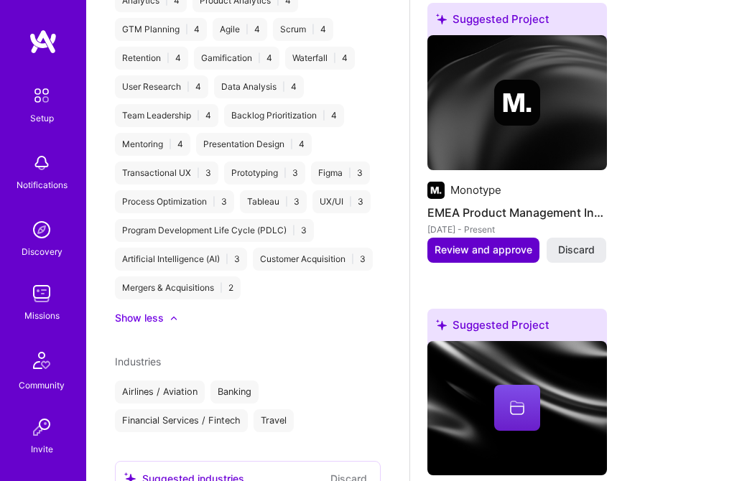
click at [489, 243] on span "Review and approve" at bounding box center [483, 250] width 98 height 14
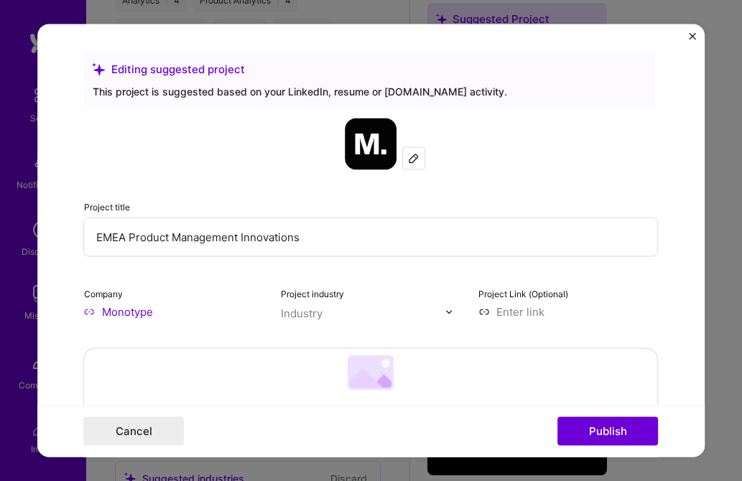
drag, startPoint x: 306, startPoint y: 238, endPoint x: 239, endPoint y: 238, distance: 66.8
click at [239, 238] on input "EMEA Product Management Innovations" at bounding box center [371, 237] width 574 height 39
click at [321, 243] on input "EMEA Product Management Innovations" at bounding box center [371, 237] width 574 height 39
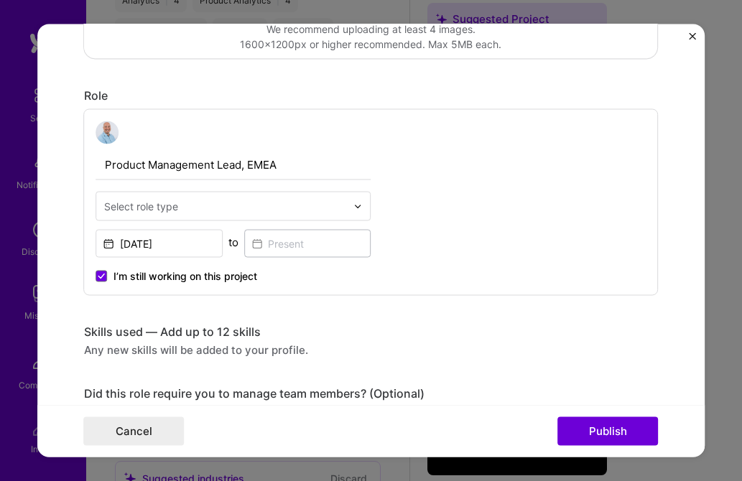
scroll to position [422, 0]
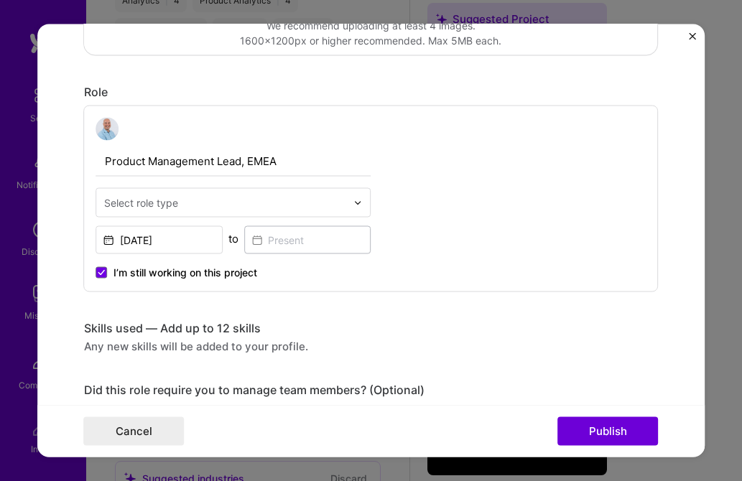
type input "EMEA Product Management Innovation - License Management"
click at [358, 200] on img at bounding box center [358, 202] width 9 height 9
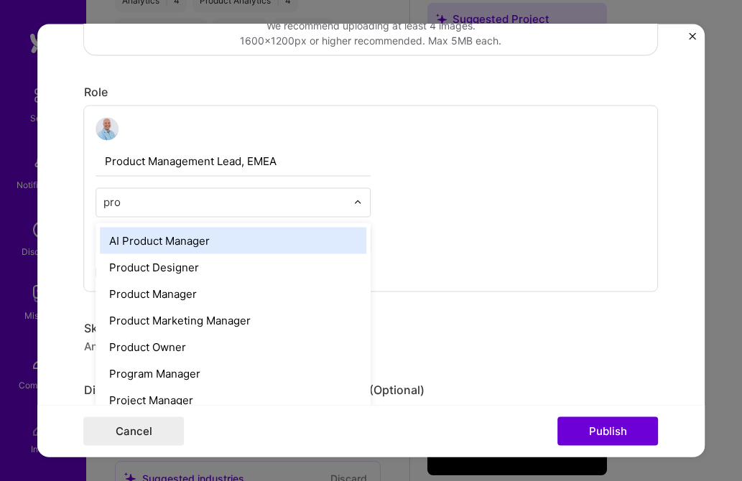
type input "prod"
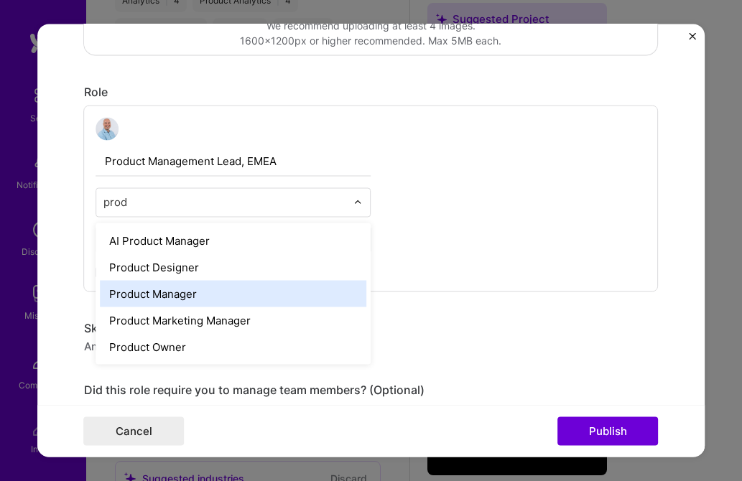
click at [180, 297] on div "Product Manager" at bounding box center [234, 294] width 266 height 27
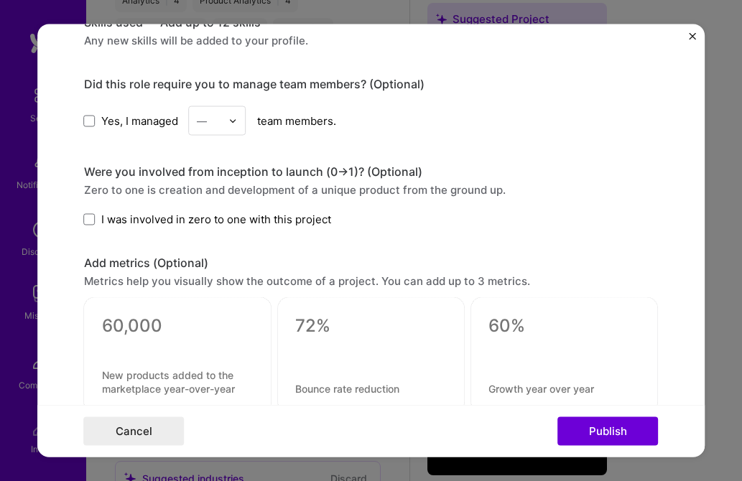
scroll to position [733, 0]
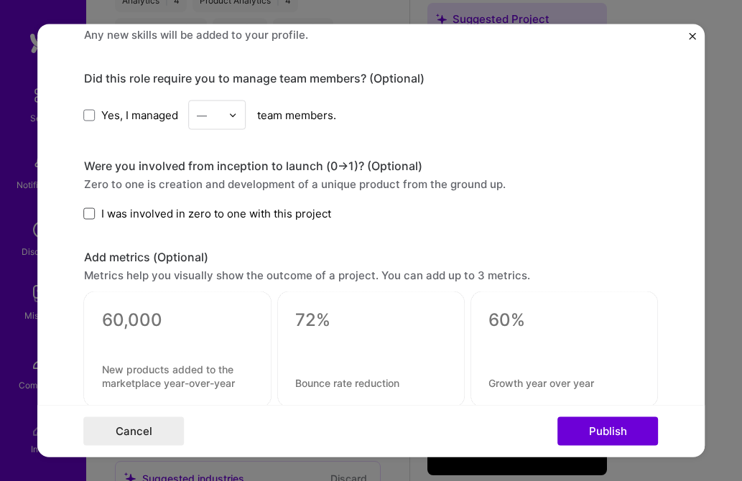
click at [94, 213] on span at bounding box center [89, 213] width 11 height 11
click at [0, 0] on input "I was involved in zero to one with this project" at bounding box center [0, 0] width 0 height 0
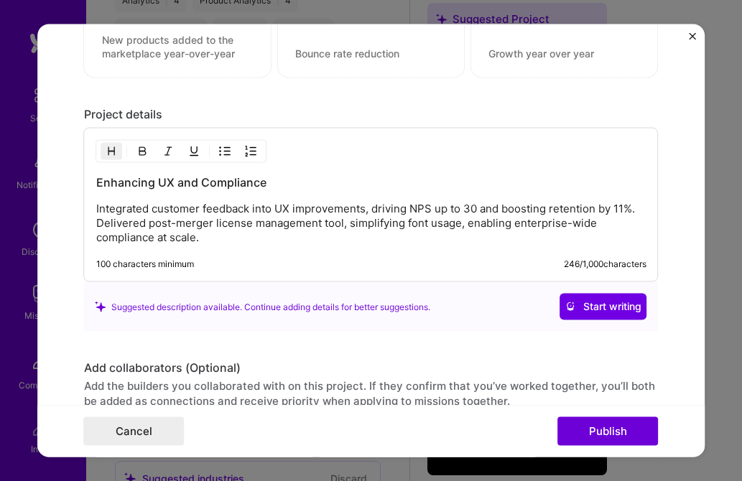
scroll to position [1065, 0]
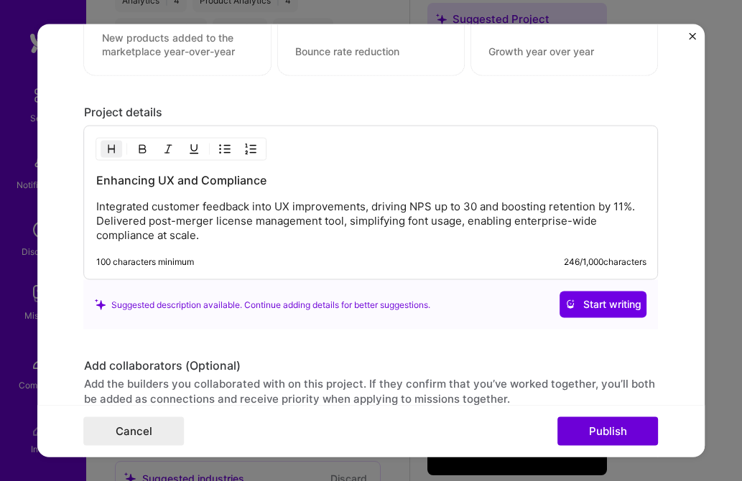
click at [95, 208] on div "Enhancing UX and Compliance Integrated customer feedback into UX improvements, …" at bounding box center [371, 203] width 574 height 154
click at [97, 208] on p "Integrated customer feedback into UX improvements, driving NPS up to 30 and boo…" at bounding box center [371, 221] width 550 height 43
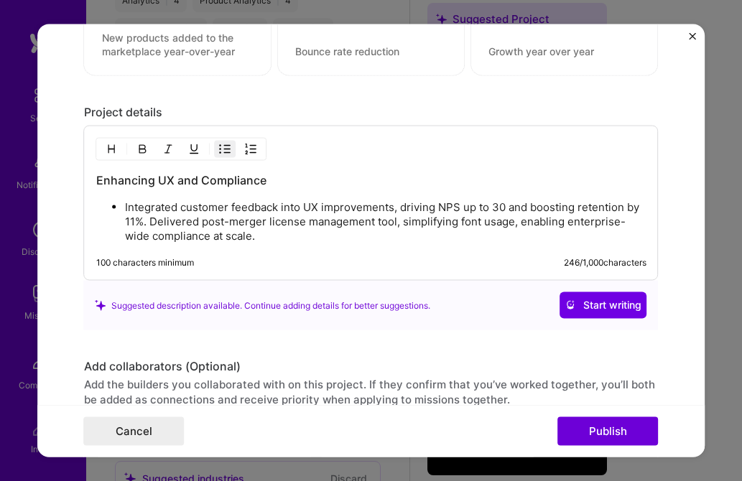
click at [122, 222] on ul "Integrated customer feedback into UX improvements, driving NPS up to 30 and boo…" at bounding box center [371, 222] width 550 height 44
click at [152, 223] on p "Integrated customer feedback into UX improvements, driving NPS up to 30 and boo…" at bounding box center [385, 221] width 521 height 43
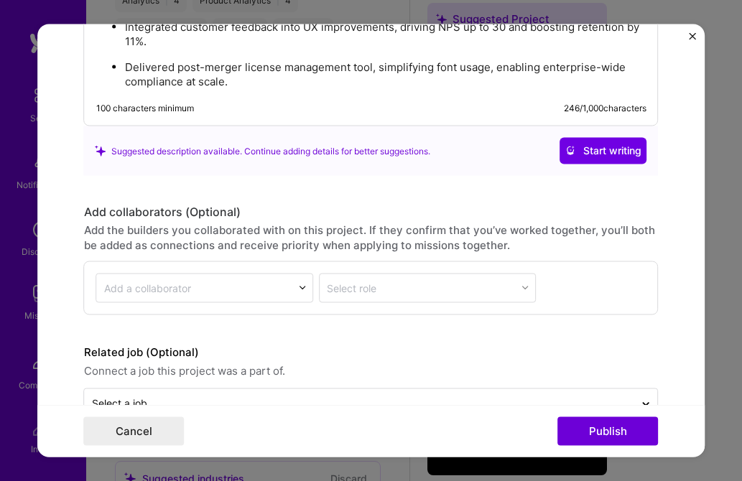
scroll to position [1284, 0]
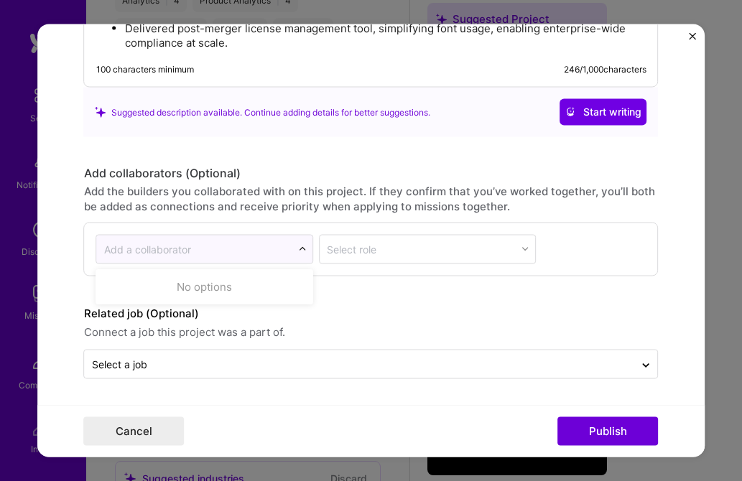
click at [300, 249] on img at bounding box center [302, 249] width 9 height 9
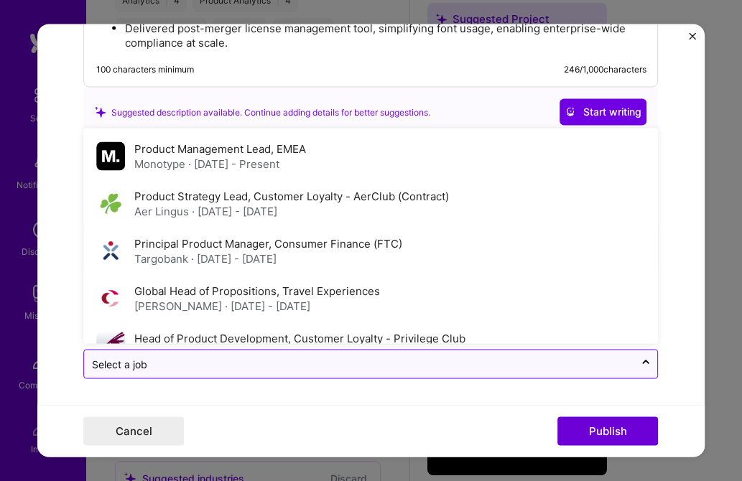
click at [252, 357] on input "text" at bounding box center [360, 363] width 536 height 15
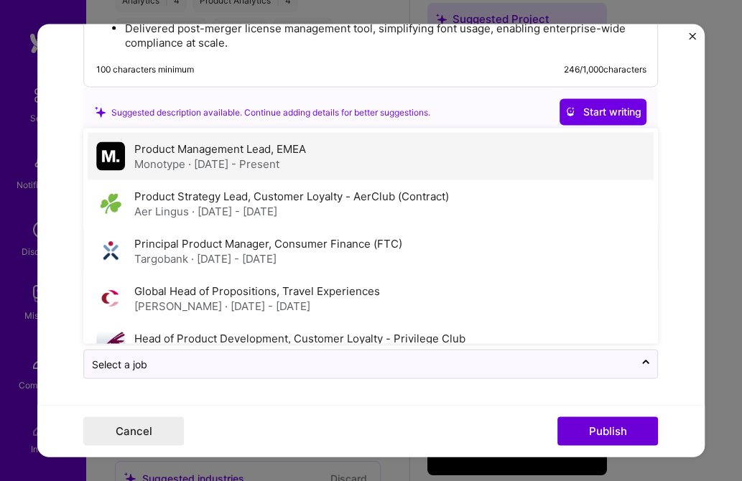
click at [240, 158] on span "· [DATE] - Present" at bounding box center [233, 164] width 91 height 14
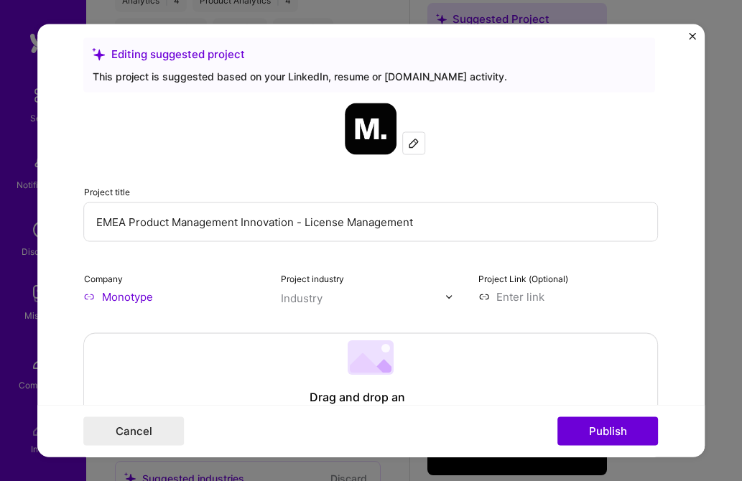
scroll to position [11, 0]
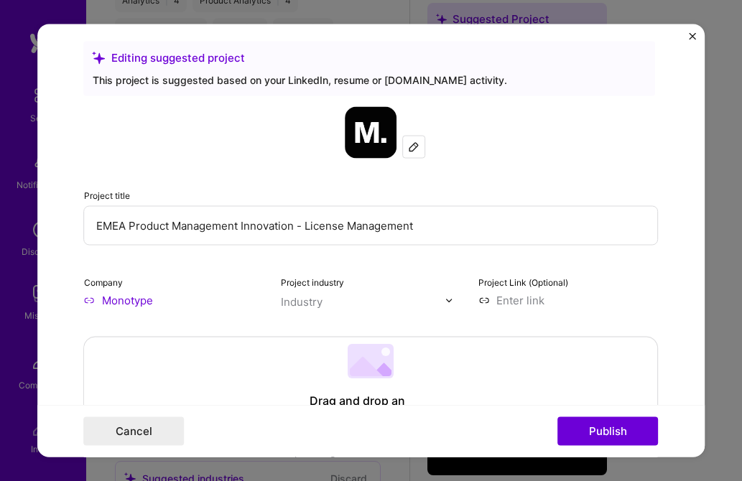
click at [312, 300] on div "Industry" at bounding box center [302, 301] width 42 height 15
type input "T"
type input "s"
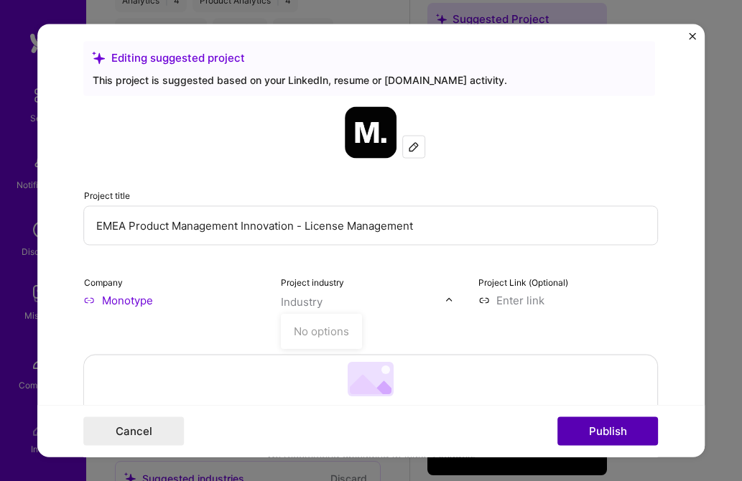
click at [613, 424] on button "Publish" at bounding box center [608, 431] width 101 height 29
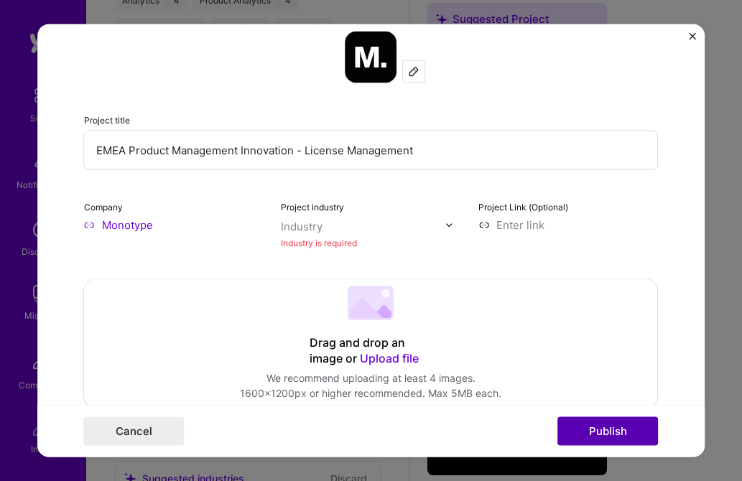
scroll to position [94, 0]
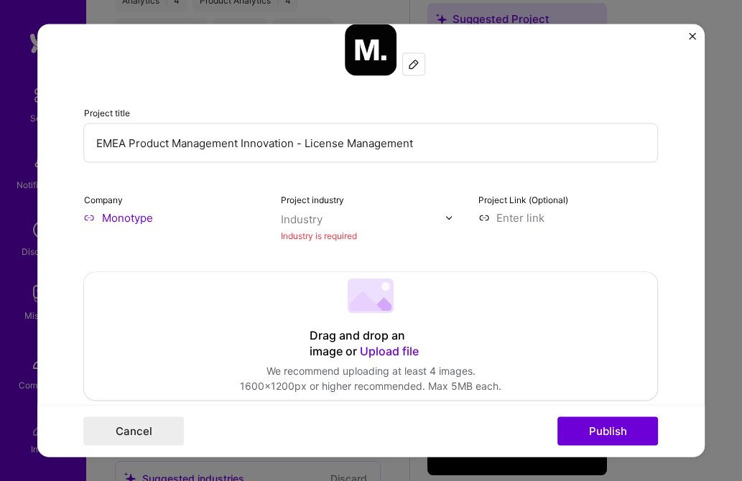
click at [450, 219] on img at bounding box center [448, 217] width 9 height 9
type input "b"
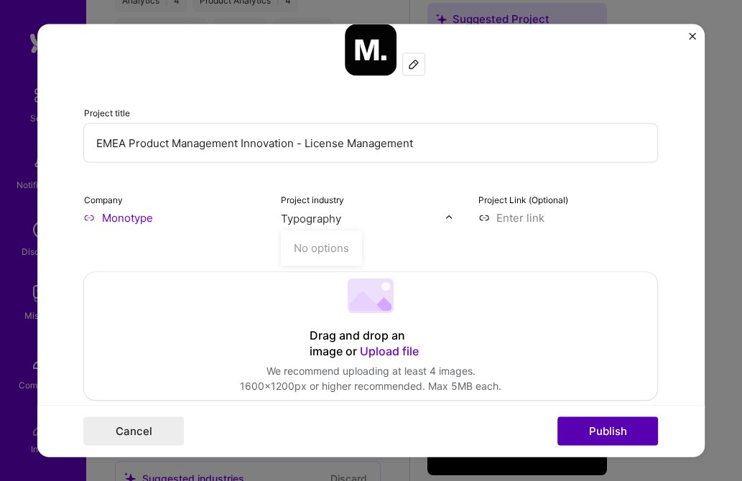
type input "Typography"
click at [610, 428] on button "Publish" at bounding box center [608, 431] width 101 height 29
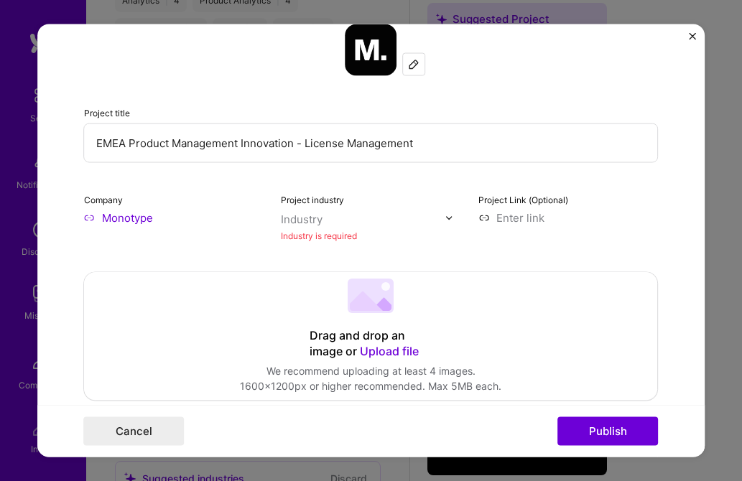
click at [294, 214] on div "Industry" at bounding box center [302, 219] width 42 height 15
click at [338, 215] on input "SaaS" at bounding box center [363, 219] width 164 height 15
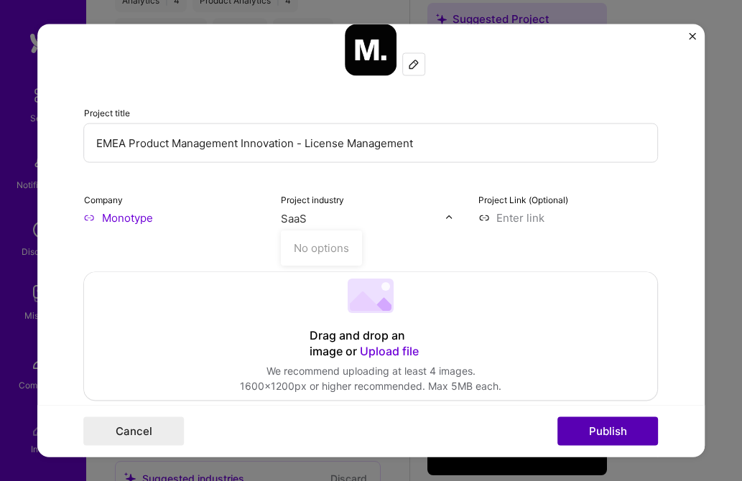
type input "SaaS"
click at [608, 434] on button "Publish" at bounding box center [608, 431] width 101 height 29
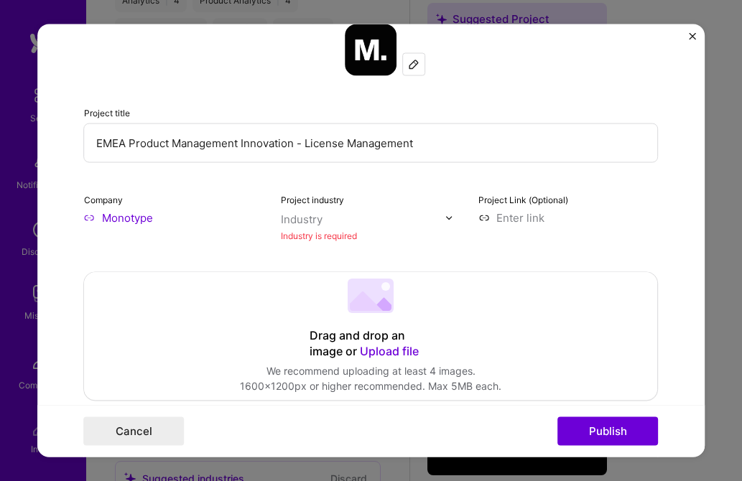
click at [319, 200] on label "Project industry" at bounding box center [312, 200] width 63 height 11
click at [442, 219] on input "text" at bounding box center [363, 219] width 164 height 15
click at [456, 217] on div at bounding box center [452, 217] width 17 height 15
click at [434, 220] on input "text" at bounding box center [363, 219] width 164 height 15
type input "a"
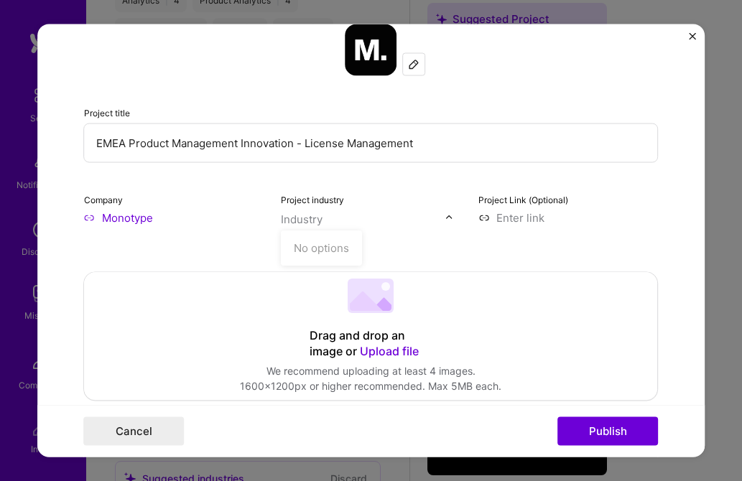
type input "b"
click at [450, 218] on img at bounding box center [448, 217] width 9 height 9
click at [119, 211] on input "Monotype" at bounding box center [174, 217] width 180 height 15
click at [608, 429] on button "Publish" at bounding box center [608, 431] width 101 height 29
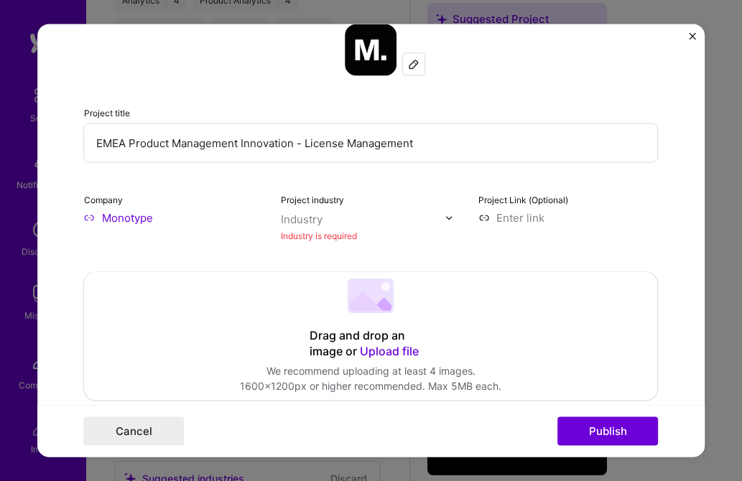
click at [299, 220] on div "Industry" at bounding box center [302, 219] width 42 height 15
type input "A"
type input "License Management"
click at [518, 215] on input at bounding box center [568, 217] width 180 height 15
click at [613, 433] on button "Publish" at bounding box center [608, 431] width 101 height 29
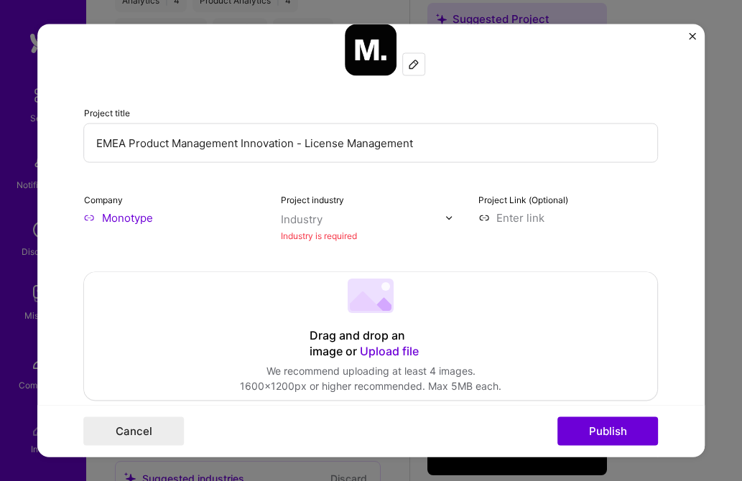
click at [692, 34] on img "Close" at bounding box center [692, 36] width 7 height 7
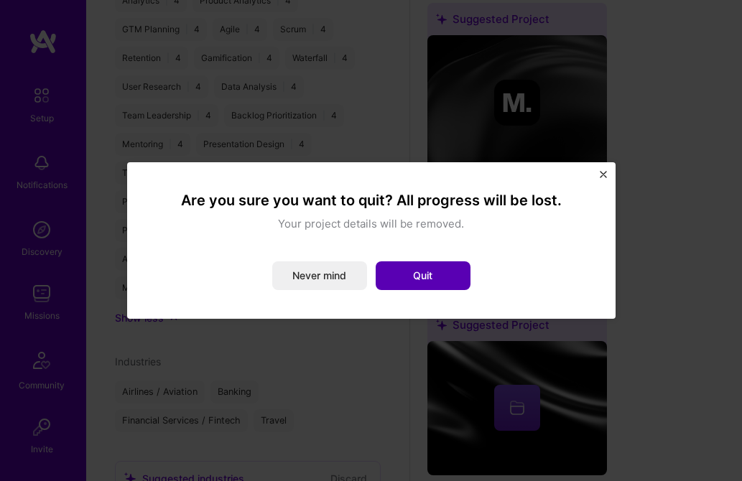
click at [426, 274] on button "Quit" at bounding box center [423, 275] width 95 height 29
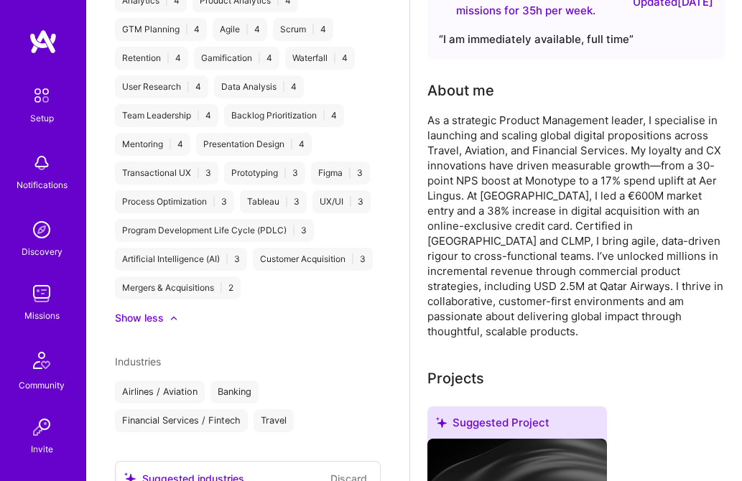
scroll to position [0, 0]
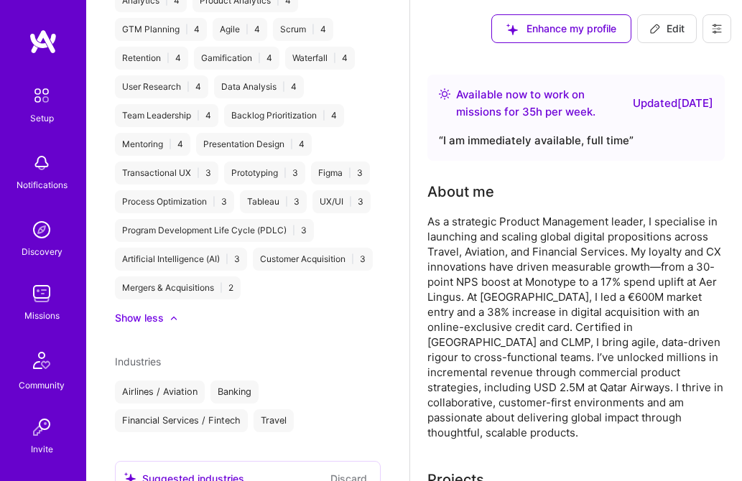
click at [554, 29] on span "Enhance my profile" at bounding box center [561, 29] width 110 height 14
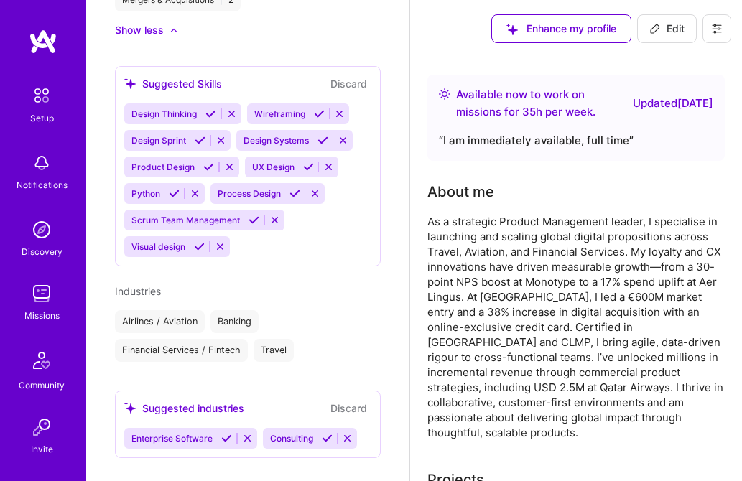
scroll to position [1164, 0]
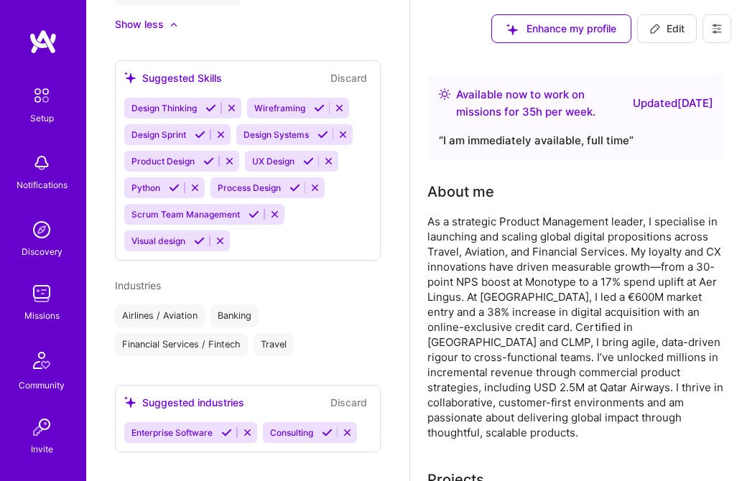
click at [671, 32] on span "Edit" at bounding box center [666, 29] width 35 height 14
select select "US"
select select "Right Now"
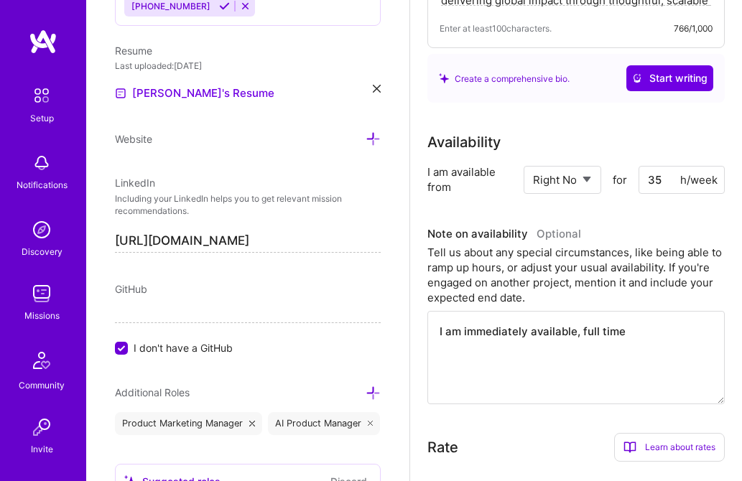
scroll to position [381, 0]
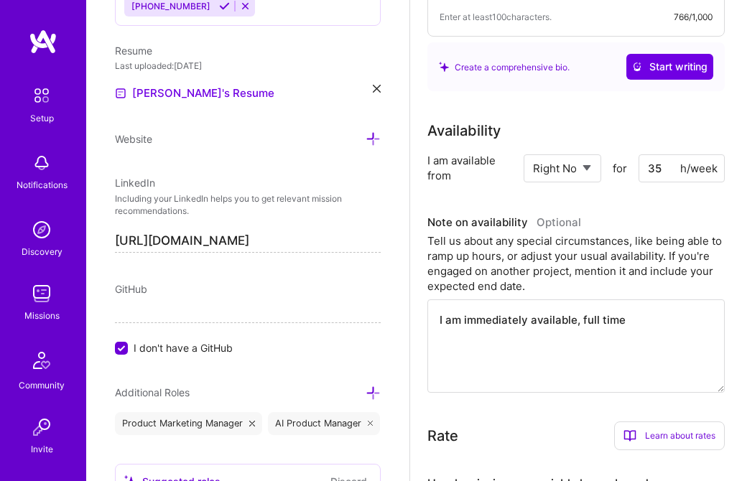
click at [658, 169] on input "35" at bounding box center [681, 168] width 86 height 28
type input "3"
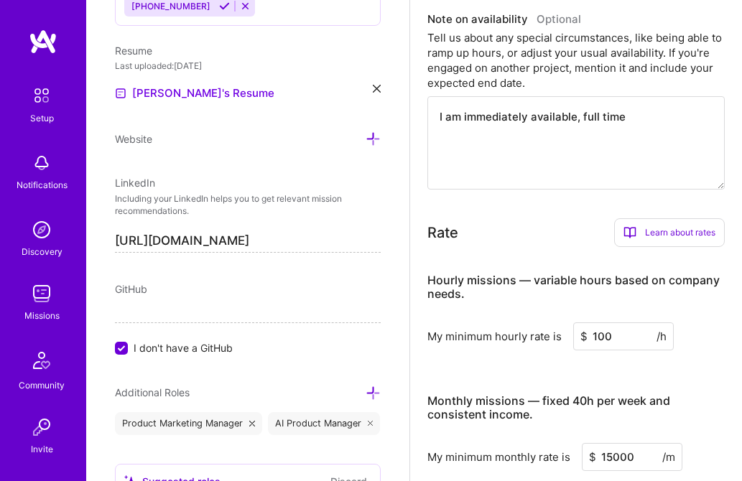
scroll to position [590, 0]
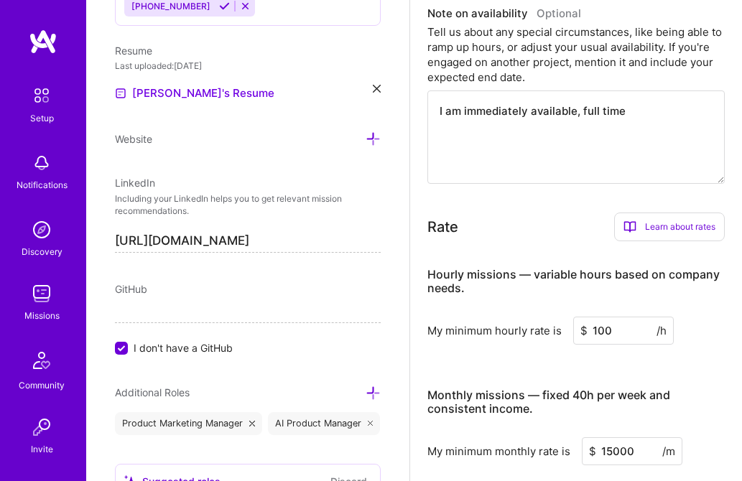
type input "40"
click at [579, 113] on textarea "I am immediately available, full time" at bounding box center [575, 136] width 297 height 93
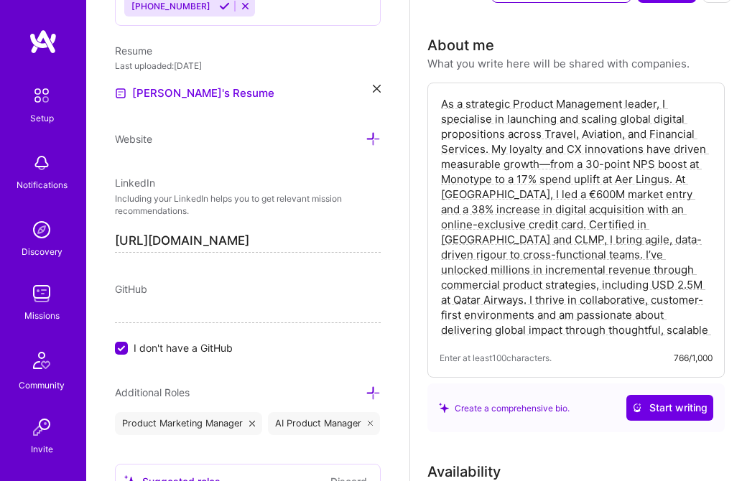
scroll to position [0, 0]
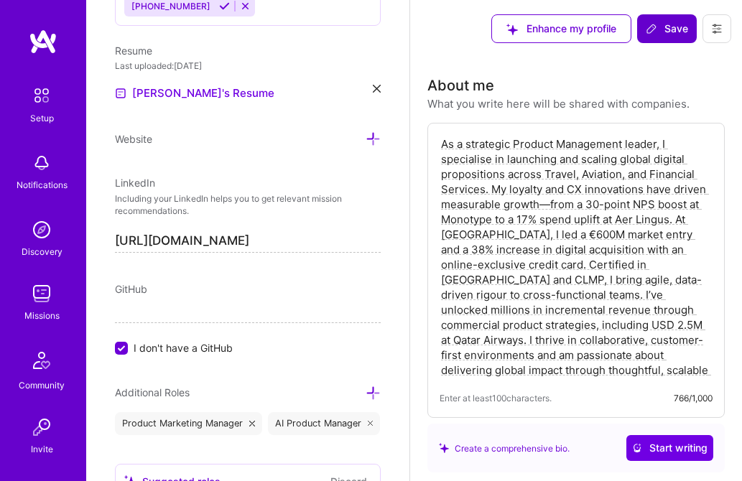
type textarea "I am immediately available, part or full time"
click at [671, 25] on span "Save" at bounding box center [667, 29] width 42 height 14
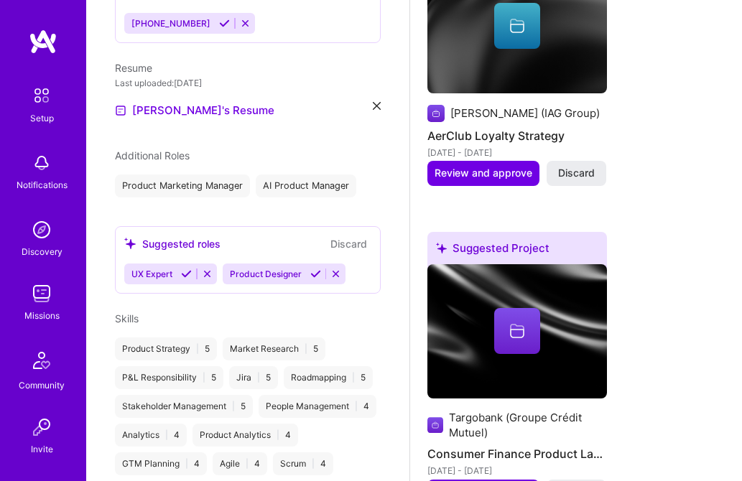
scroll to position [584, 0]
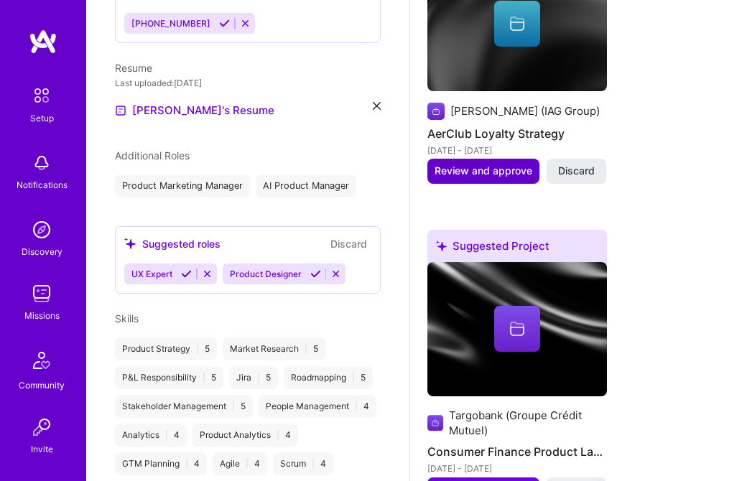
click at [485, 164] on span "Review and approve" at bounding box center [483, 171] width 98 height 14
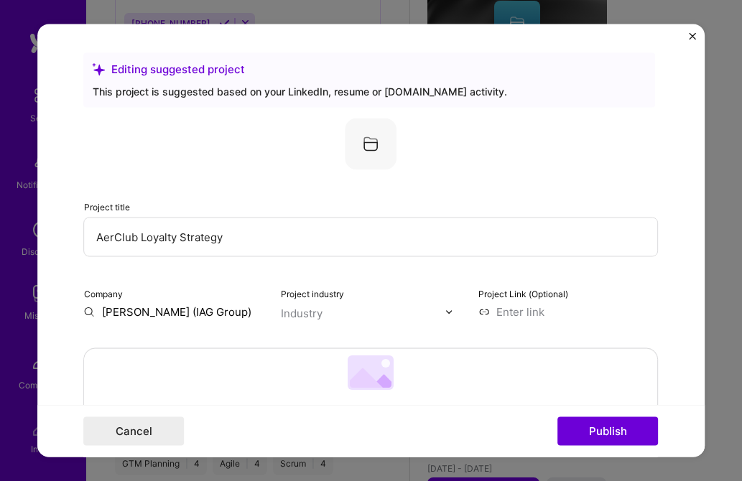
click at [101, 70] on icon at bounding box center [99, 68] width 13 height 13
click at [149, 69] on div "Editing suggested project" at bounding box center [370, 69] width 554 height 15
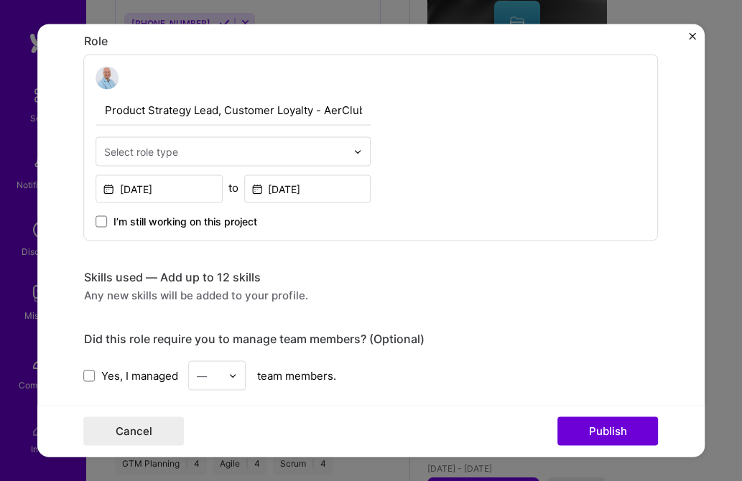
scroll to position [529, 0]
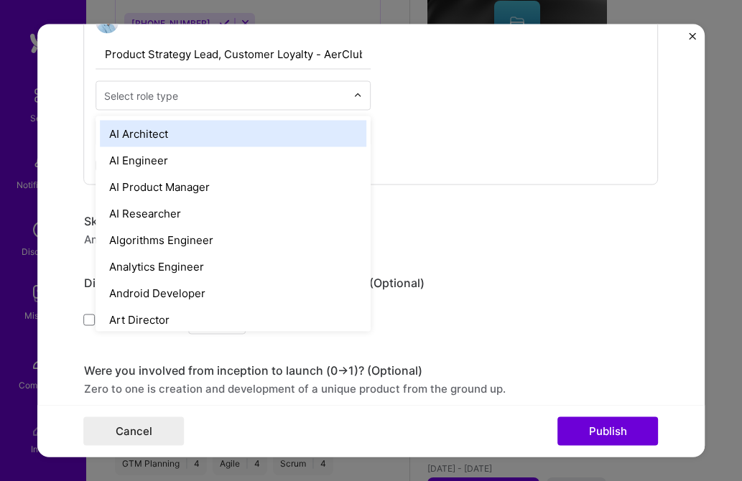
click at [354, 98] on img at bounding box center [358, 95] width 9 height 9
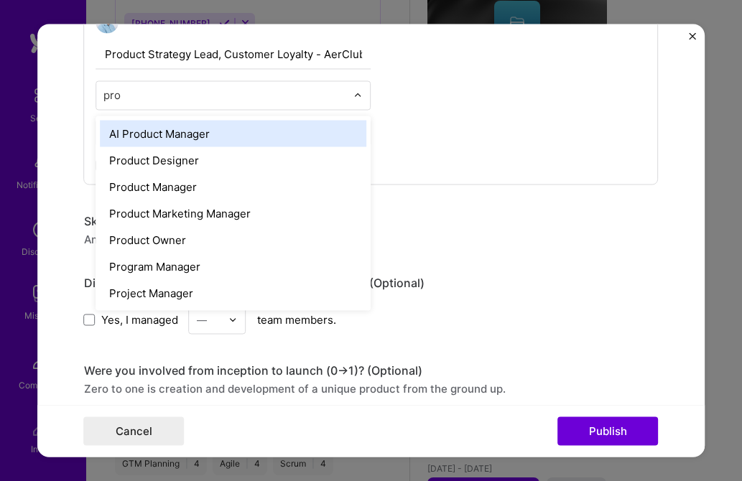
type input "prod"
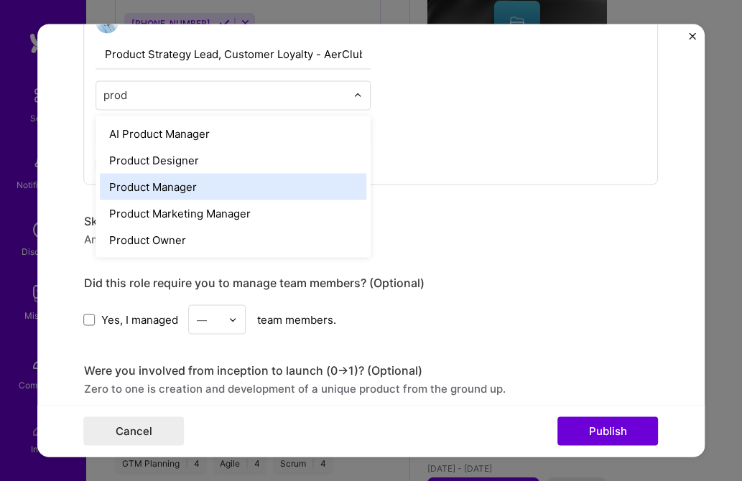
click at [188, 183] on div "Product Manager" at bounding box center [234, 187] width 266 height 27
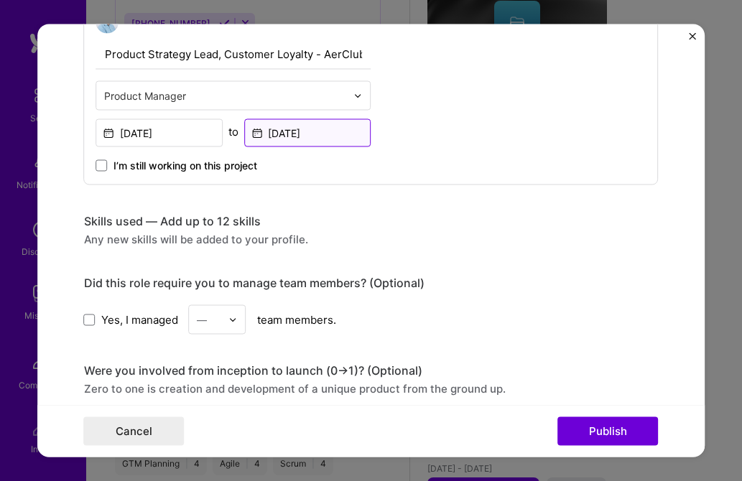
click at [276, 125] on input "[DATE]" at bounding box center [307, 133] width 127 height 28
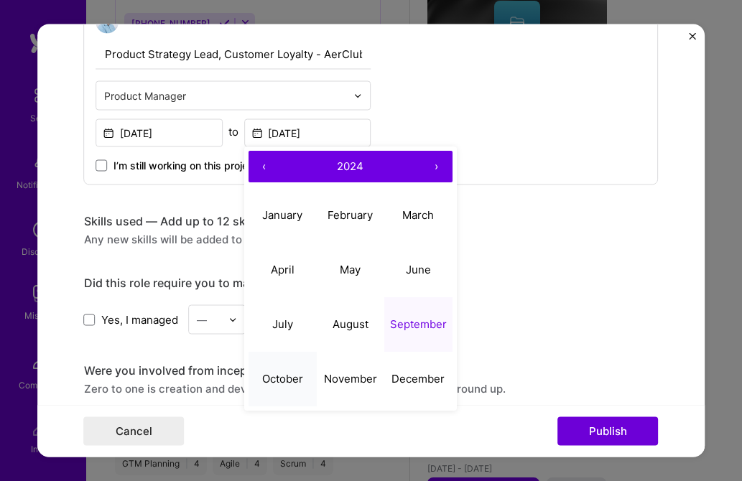
click at [295, 379] on abbr "October" at bounding box center [282, 379] width 41 height 14
type input "[DATE]"
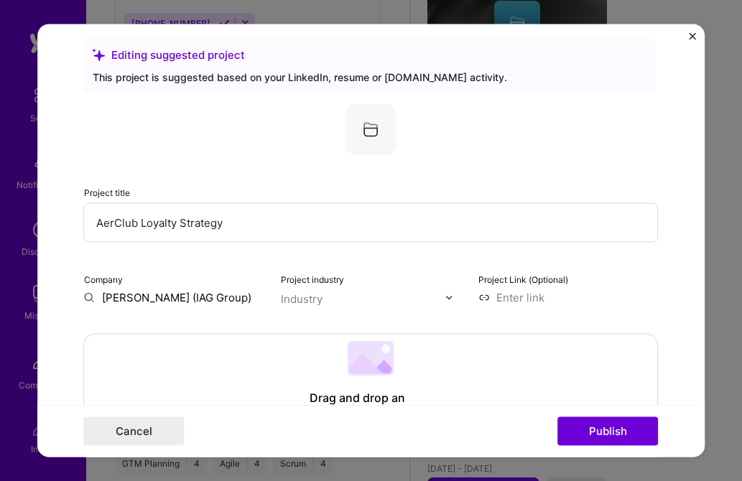
scroll to position [0, 0]
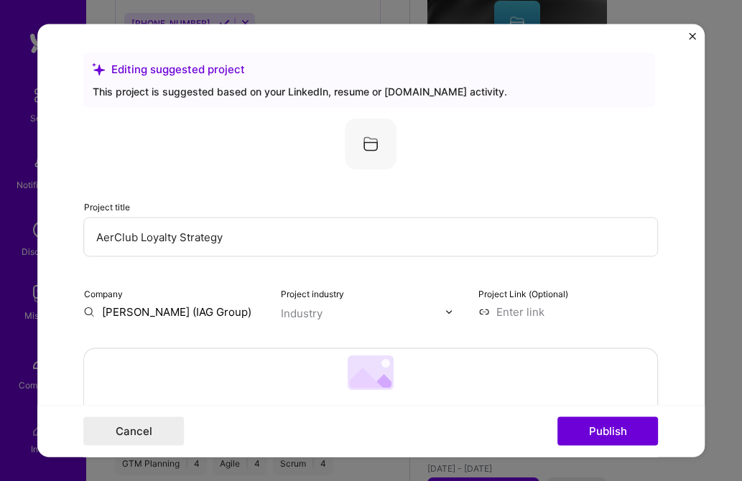
click at [248, 240] on input "AerClub Loyalty Strategy" at bounding box center [371, 237] width 574 height 39
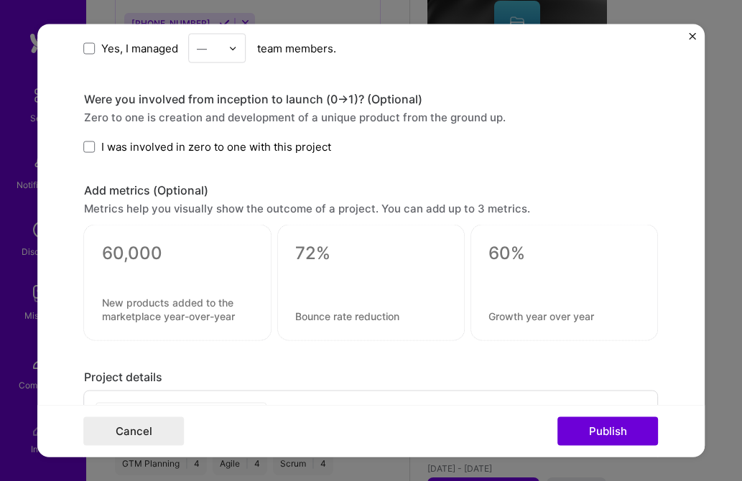
scroll to position [792, 0]
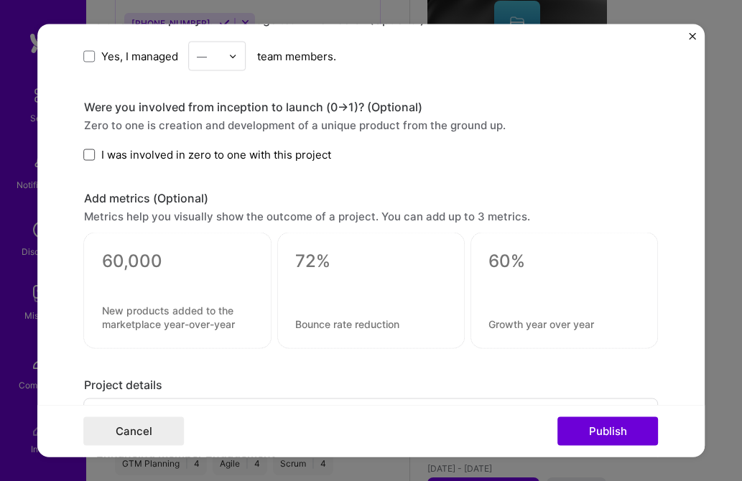
type input "AerClub Loyalty Strategy - Reward Platform"
click at [95, 153] on span at bounding box center [89, 154] width 11 height 11
click at [0, 0] on input "I was involved in zero to one with this project" at bounding box center [0, 0] width 0 height 0
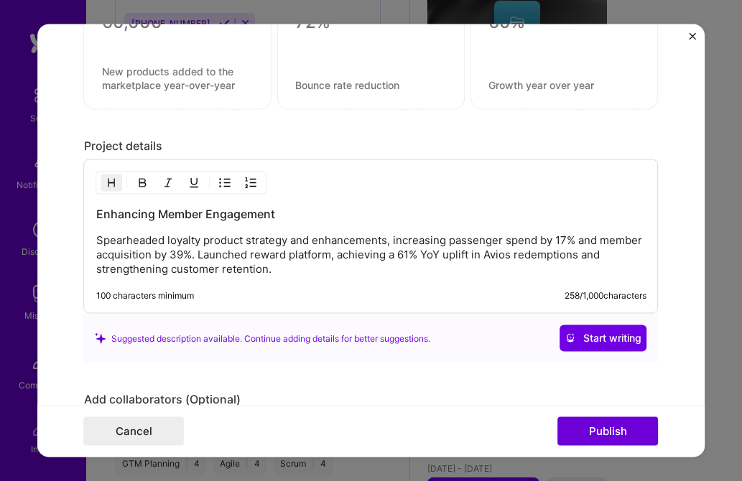
scroll to position [1038, 0]
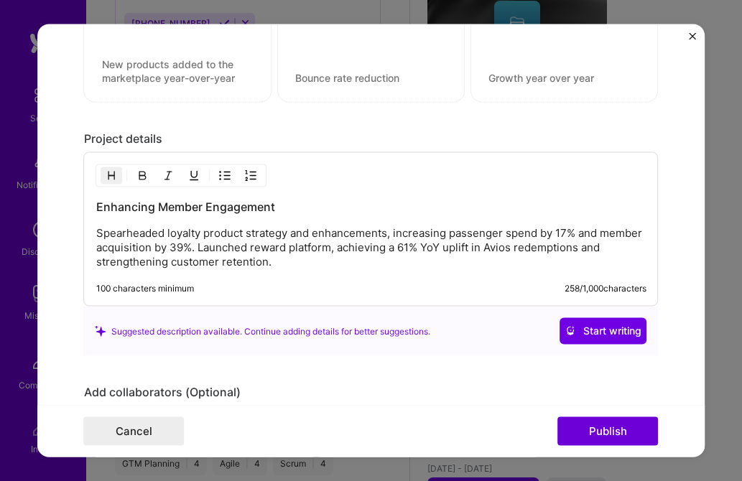
click at [96, 233] on p "Spearheaded loyalty product strategy and enhancements, increasing passenger spe…" at bounding box center [371, 247] width 550 height 43
click at [223, 177] on img "button" at bounding box center [225, 175] width 11 height 11
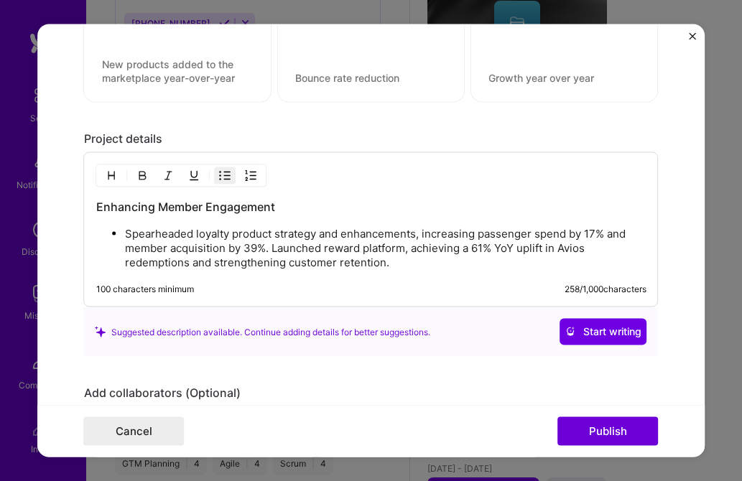
click at [271, 249] on p "Spearheaded loyalty product strategy and enhancements, increasing passenger spe…" at bounding box center [385, 248] width 521 height 43
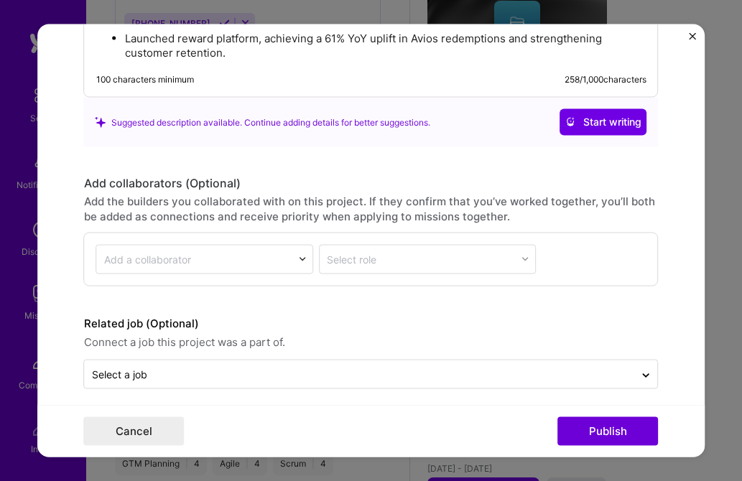
scroll to position [1284, 0]
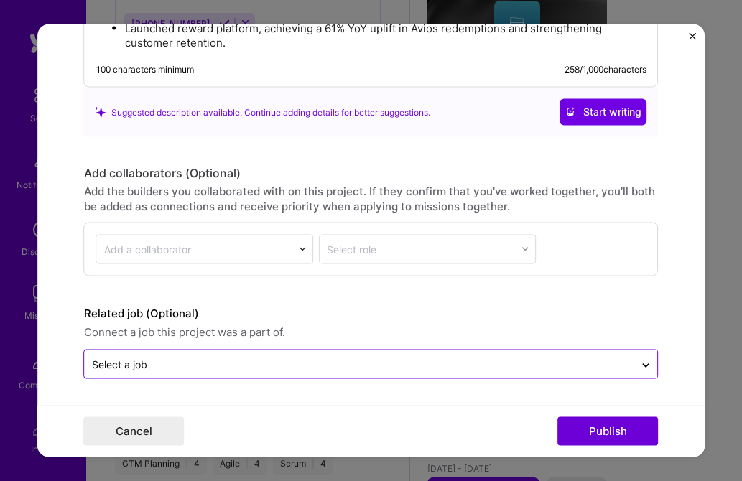
click at [227, 360] on input "text" at bounding box center [360, 363] width 536 height 15
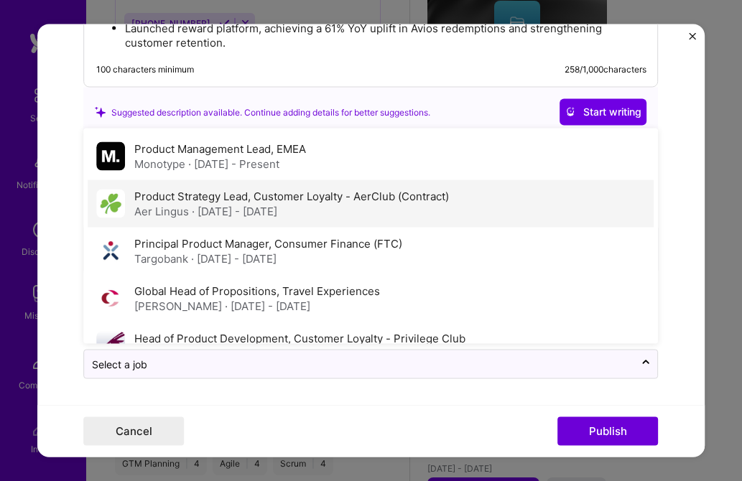
click at [191, 201] on label "Product Strategy Lead, Customer Loyalty - AerClub (Contract)" at bounding box center [291, 196] width 315 height 14
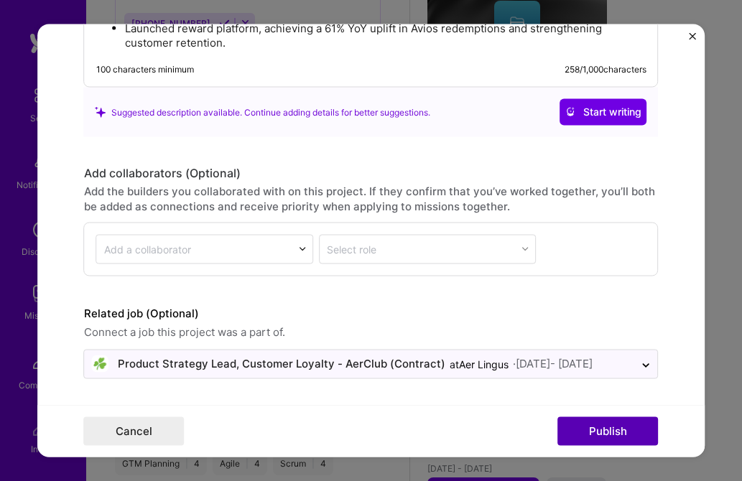
click at [610, 428] on button "Publish" at bounding box center [608, 431] width 101 height 29
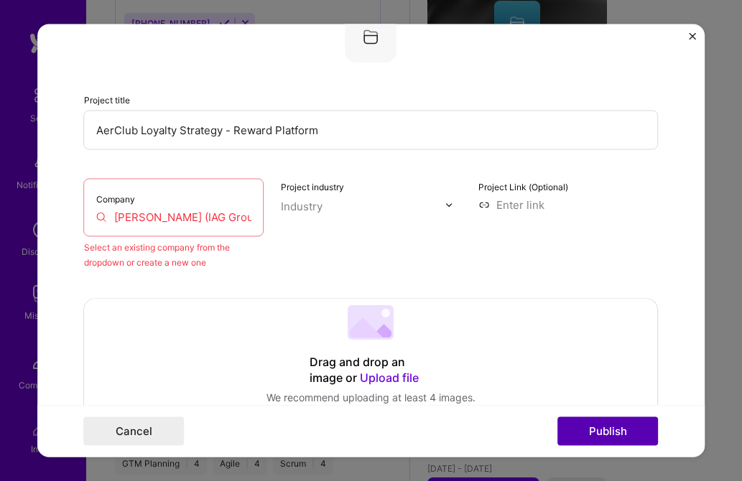
scroll to position [94, 0]
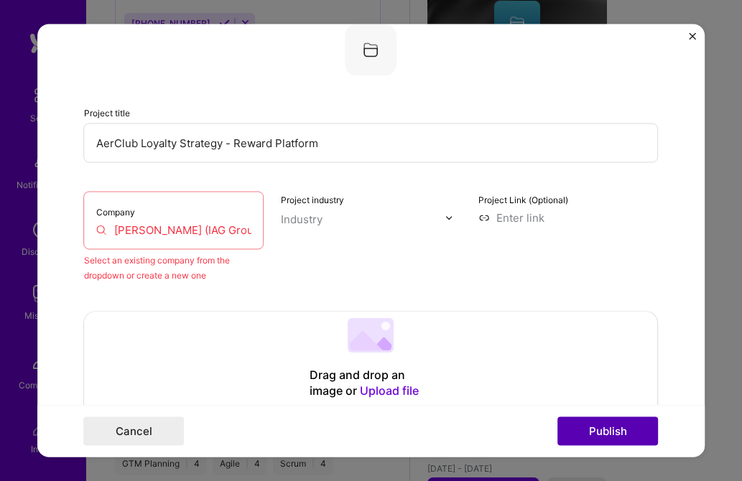
click at [558, 417] on button "Publish" at bounding box center [608, 431] width 101 height 29
click at [185, 234] on input "[PERSON_NAME] (IAG Group)" at bounding box center [174, 230] width 156 height 15
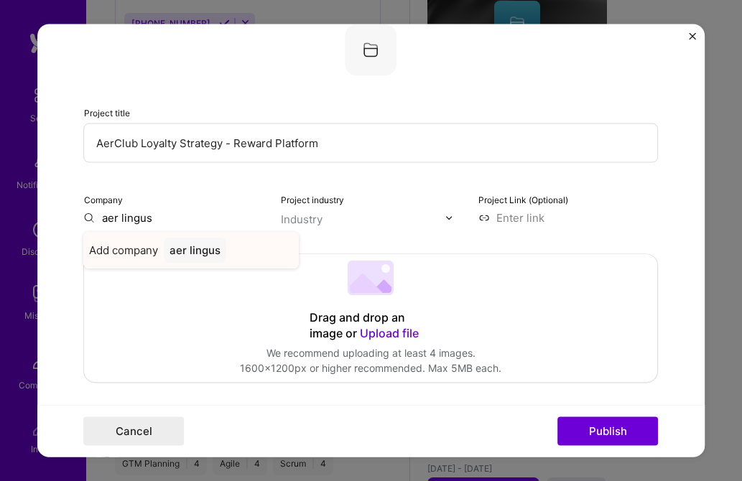
type input "aer lingus"
click at [204, 251] on div "aer lingus" at bounding box center [195, 250] width 62 height 25
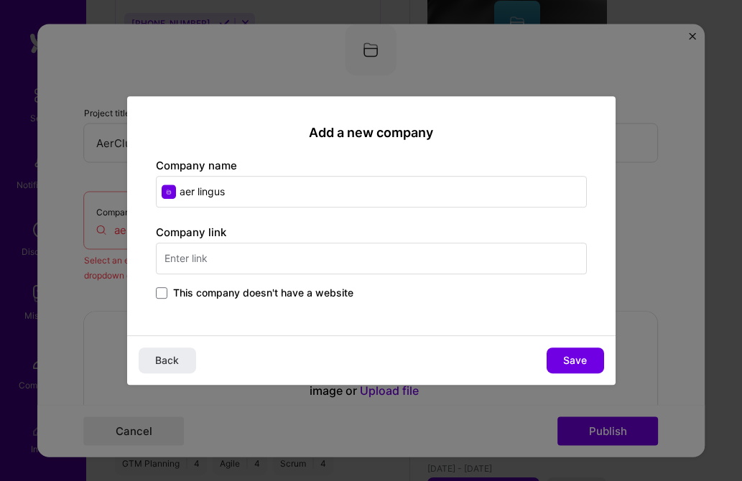
click at [251, 186] on input "aer lingus" at bounding box center [371, 192] width 431 height 32
type input "Aer Lingus"
click at [210, 262] on input "text" at bounding box center [371, 259] width 431 height 32
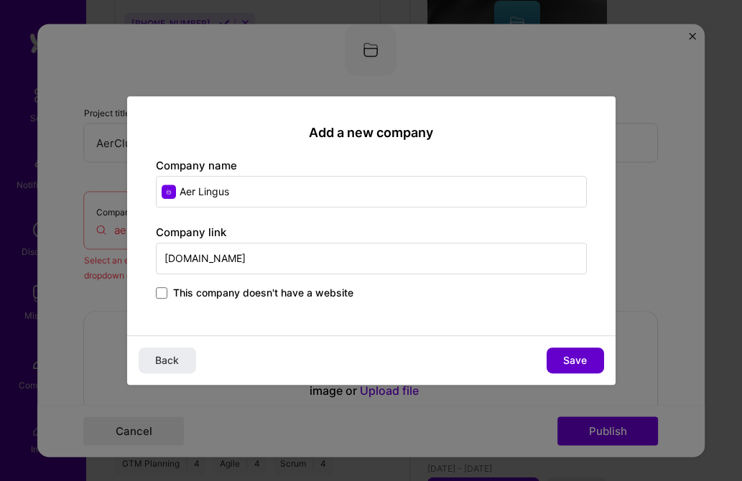
type input "[DOMAIN_NAME]"
click at [571, 363] on span "Save" at bounding box center [575, 360] width 24 height 14
type input "Aer Lingus"
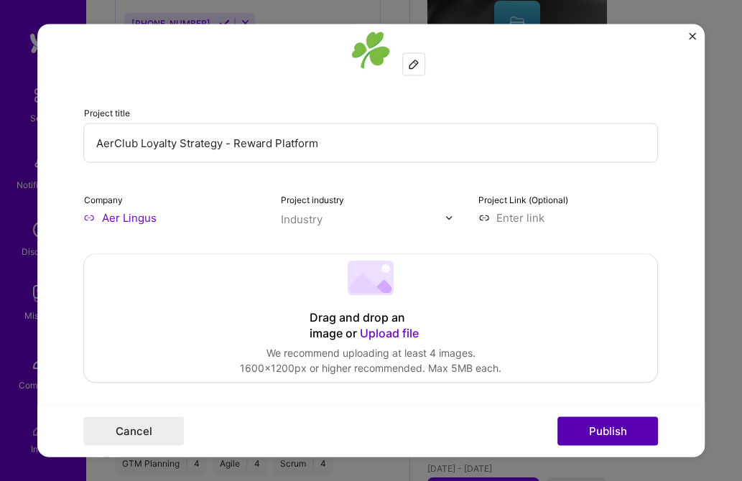
click at [605, 427] on button "Publish" at bounding box center [608, 431] width 101 height 29
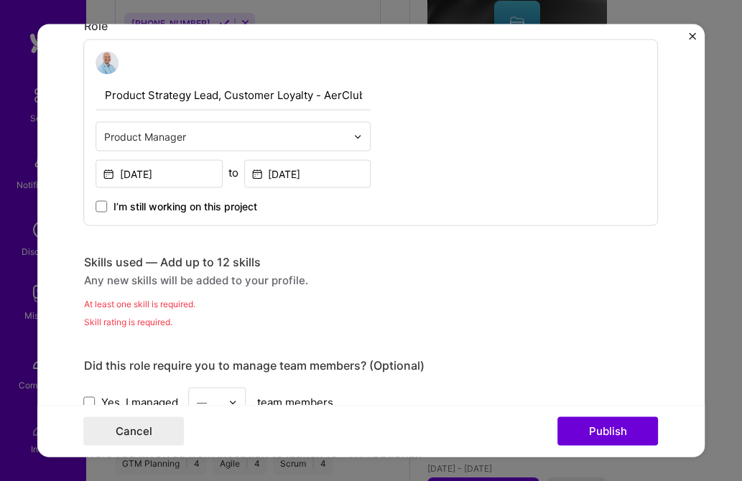
scroll to position [472, 0]
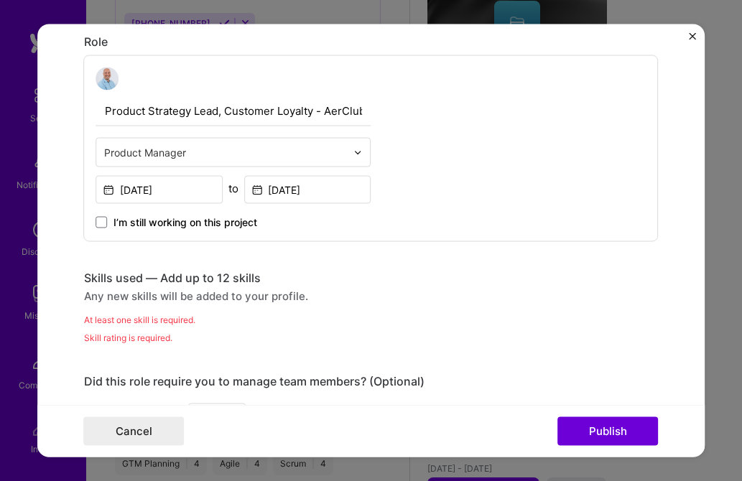
click at [150, 290] on div "Any new skills will be added to your profile." at bounding box center [371, 296] width 574 height 15
click at [205, 277] on div "Skills used — Add up to 12 skills" at bounding box center [371, 278] width 574 height 15
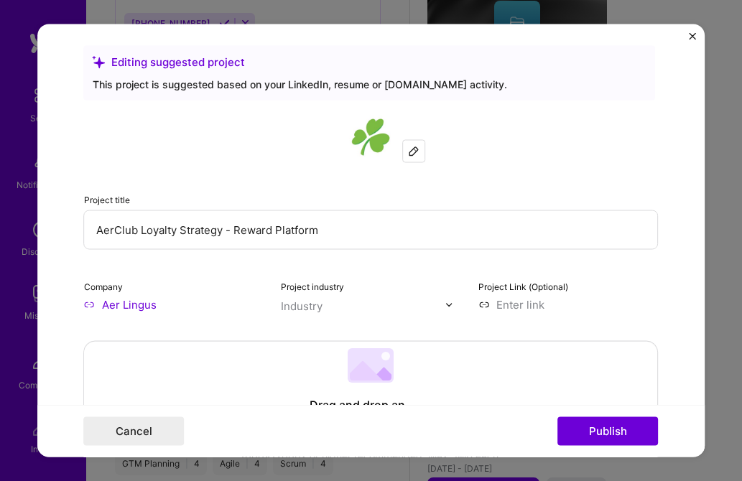
scroll to position [0, 0]
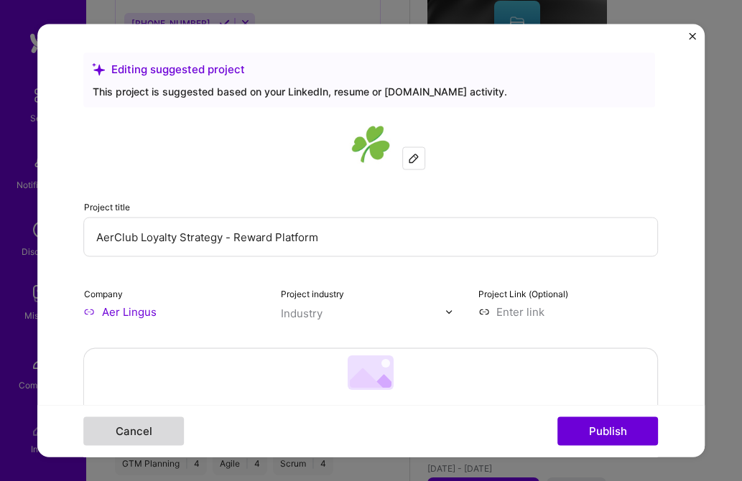
click at [131, 429] on button "Cancel" at bounding box center [134, 431] width 101 height 29
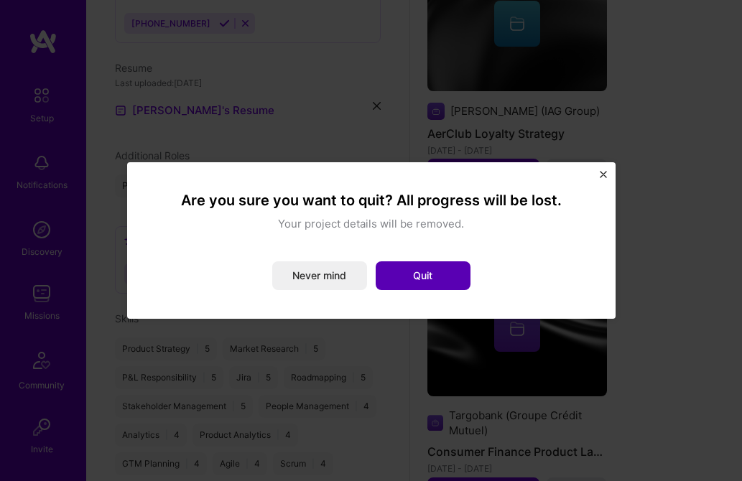
click at [423, 279] on button "Quit" at bounding box center [423, 275] width 95 height 29
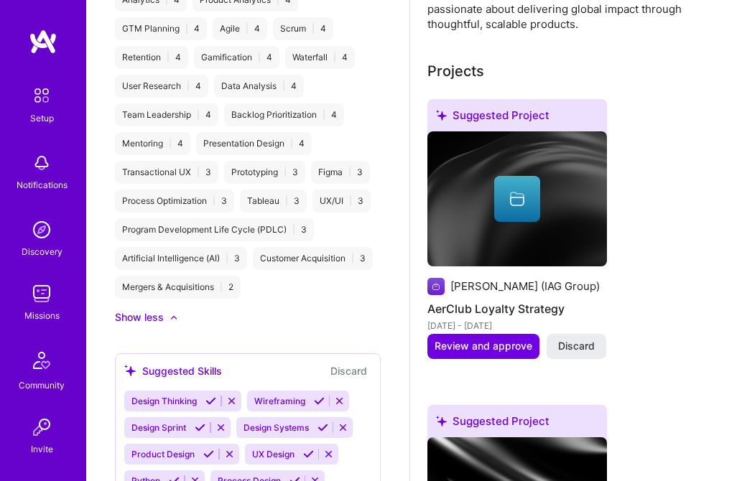
scroll to position [439, 0]
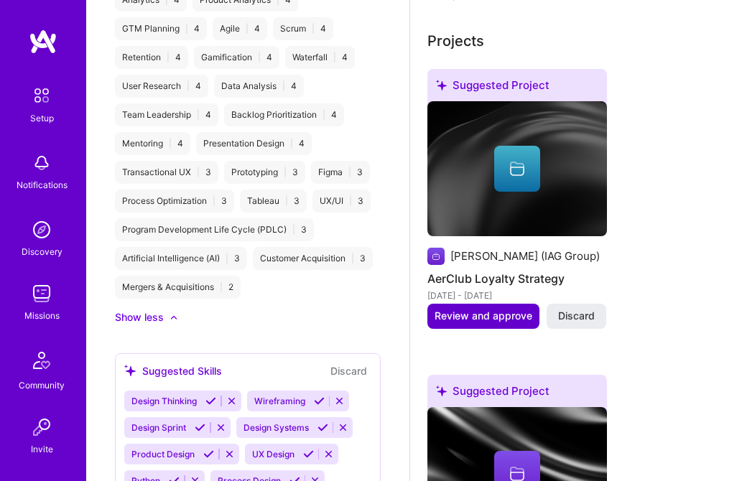
click at [475, 309] on span "Review and approve" at bounding box center [483, 316] width 98 height 14
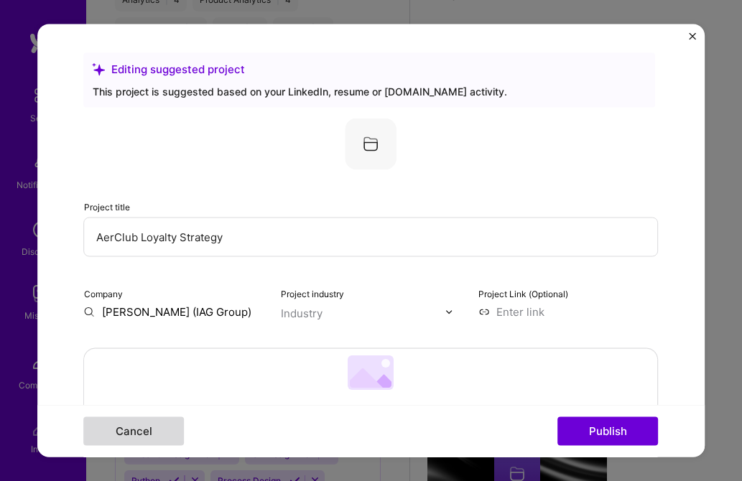
click at [130, 430] on button "Cancel" at bounding box center [134, 431] width 101 height 29
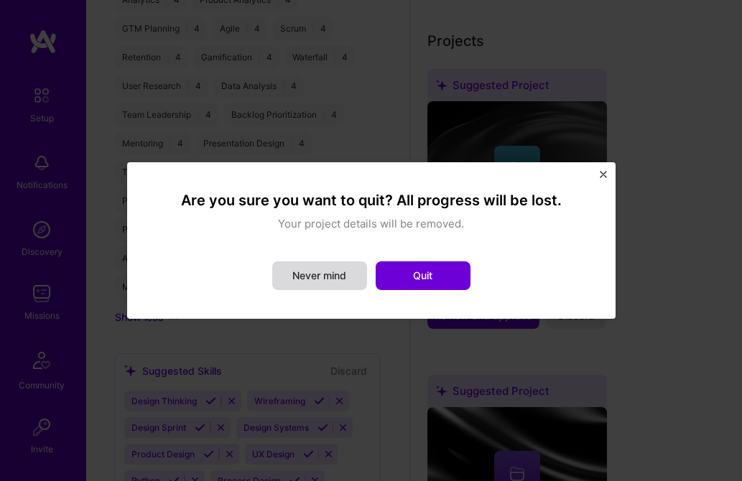
click at [332, 276] on button "Never mind" at bounding box center [319, 275] width 95 height 29
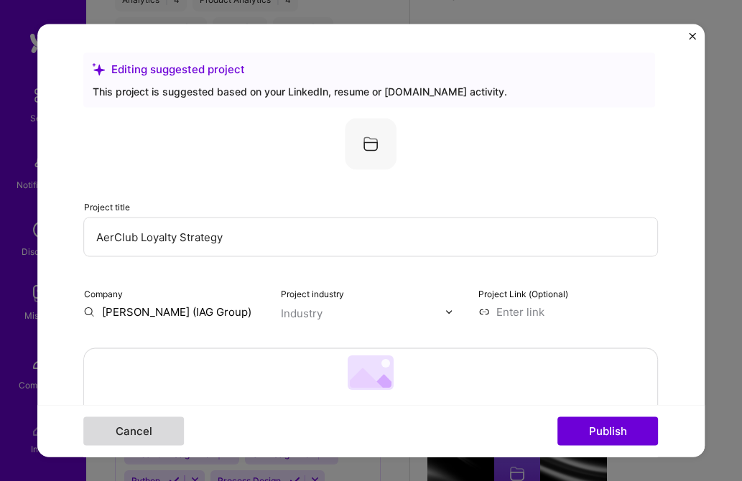
click at [115, 433] on button "Cancel" at bounding box center [134, 431] width 101 height 29
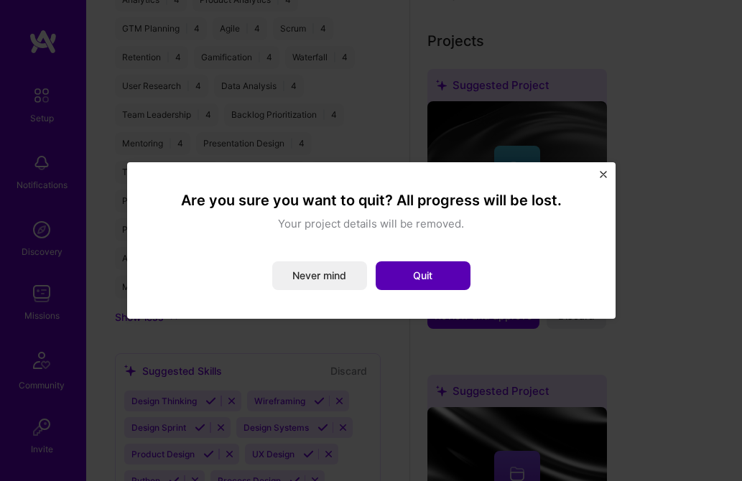
click at [441, 272] on button "Quit" at bounding box center [423, 275] width 95 height 29
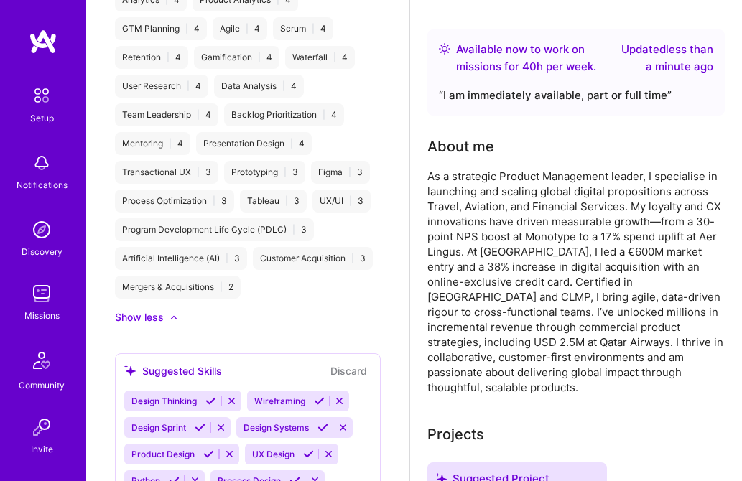
scroll to position [0, 0]
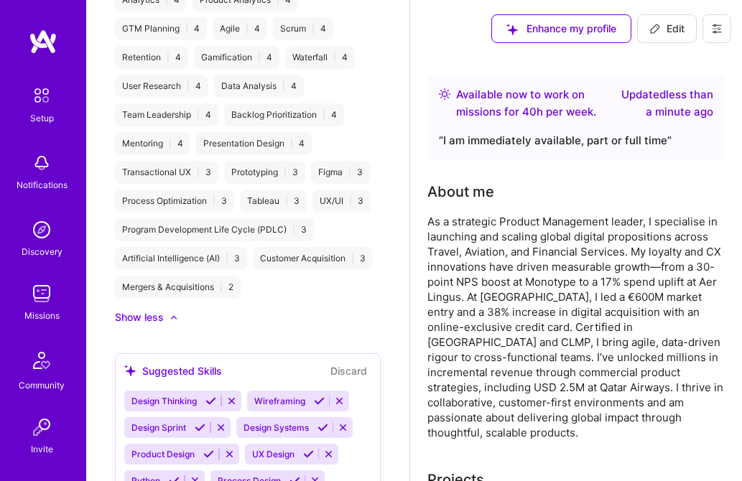
click at [665, 26] on span "Edit" at bounding box center [666, 29] width 35 height 14
select select "US"
select select "Right Now"
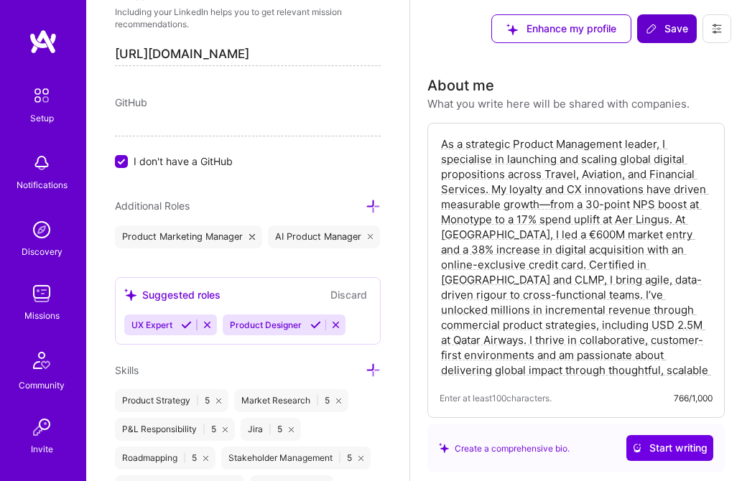
scroll to position [684, 0]
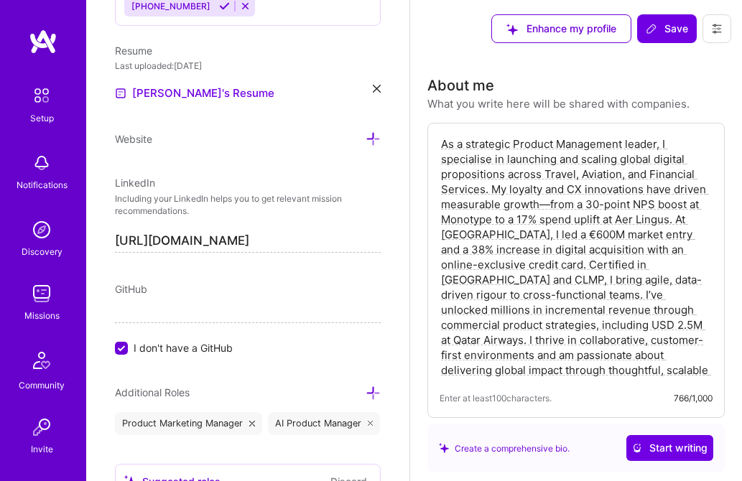
click at [376, 88] on icon at bounding box center [377, 89] width 8 height 8
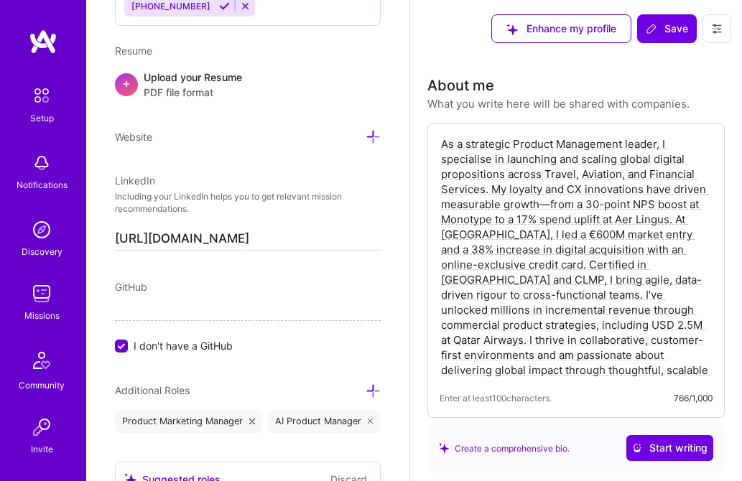
click at [177, 80] on div "Upload your Resume PDF file format" at bounding box center [193, 85] width 98 height 30
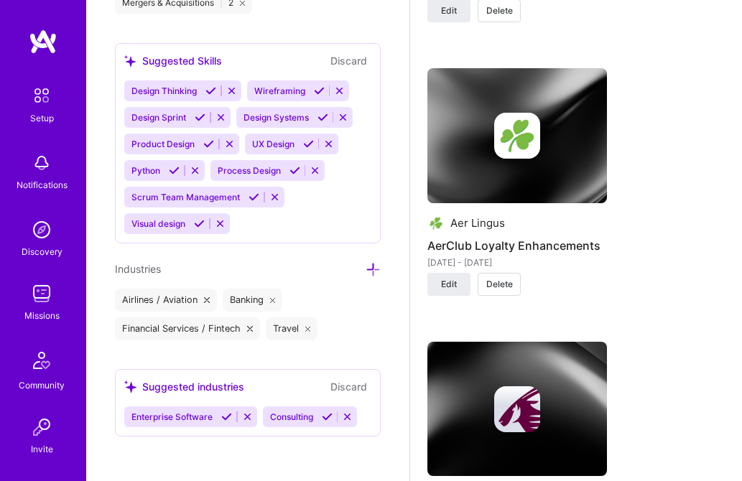
scroll to position [2932, 0]
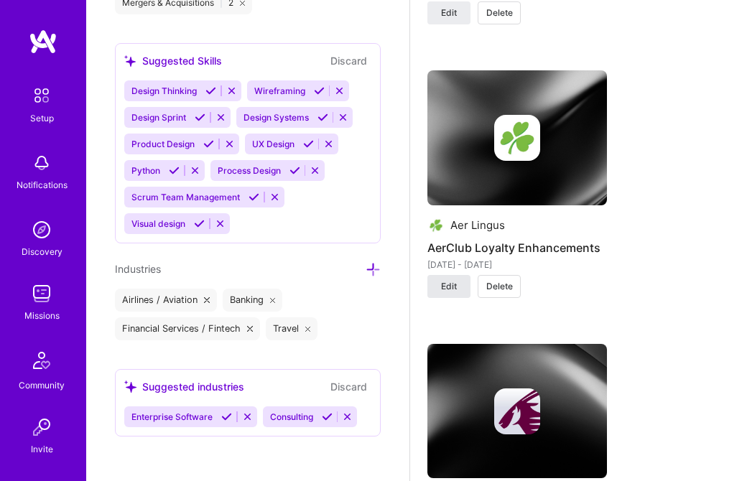
click at [445, 280] on span "Edit" at bounding box center [449, 286] width 16 height 13
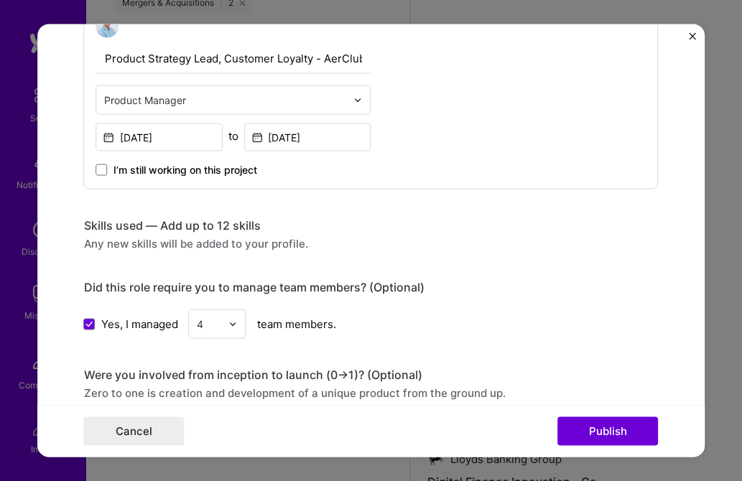
scroll to position [461, 0]
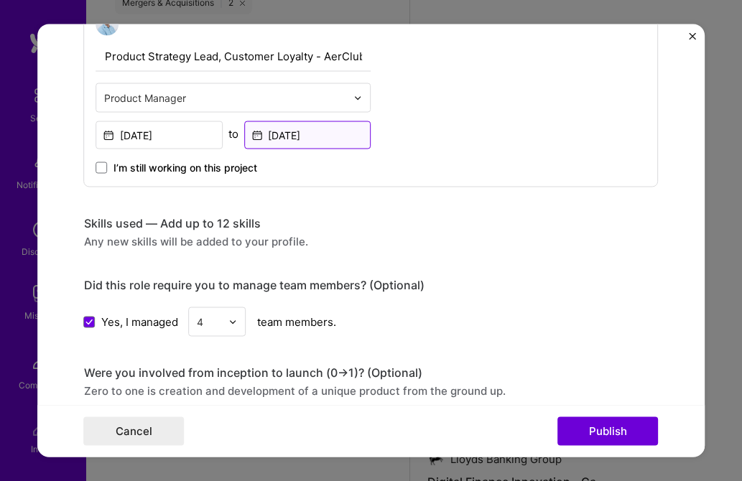
click at [282, 132] on input "[DATE]" at bounding box center [307, 135] width 127 height 28
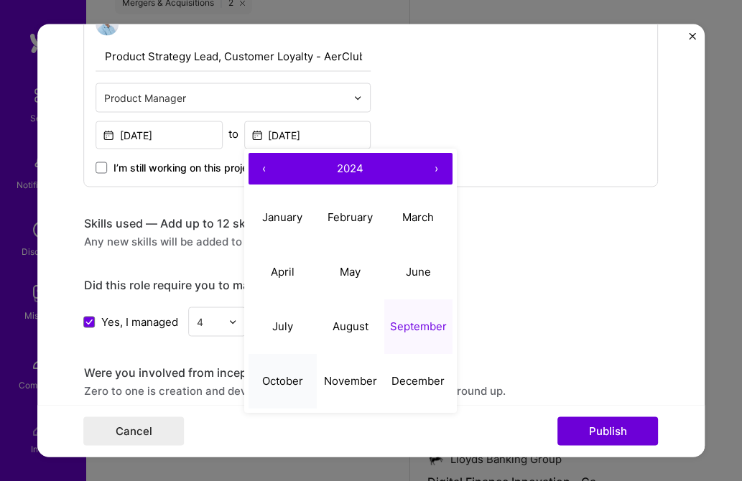
click at [284, 381] on abbr "October" at bounding box center [282, 381] width 41 height 14
type input "[DATE]"
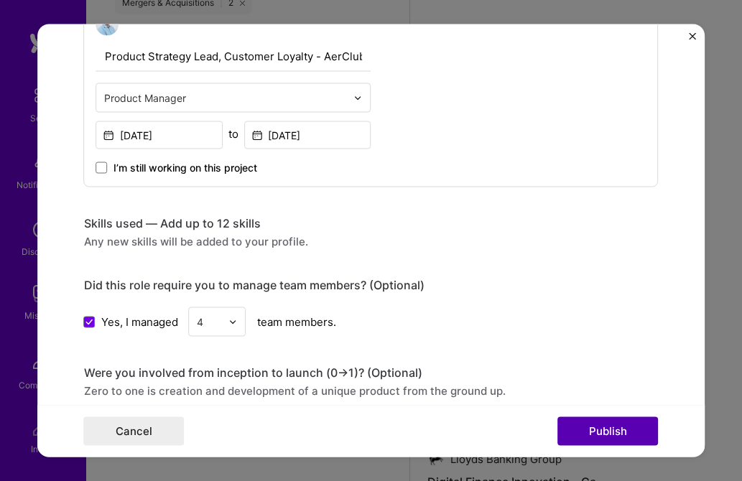
click at [611, 432] on button "Publish" at bounding box center [608, 431] width 101 height 29
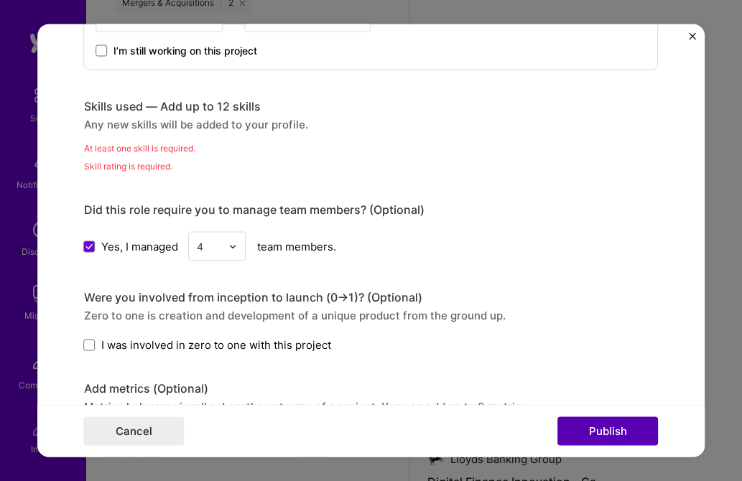
scroll to position [653, 0]
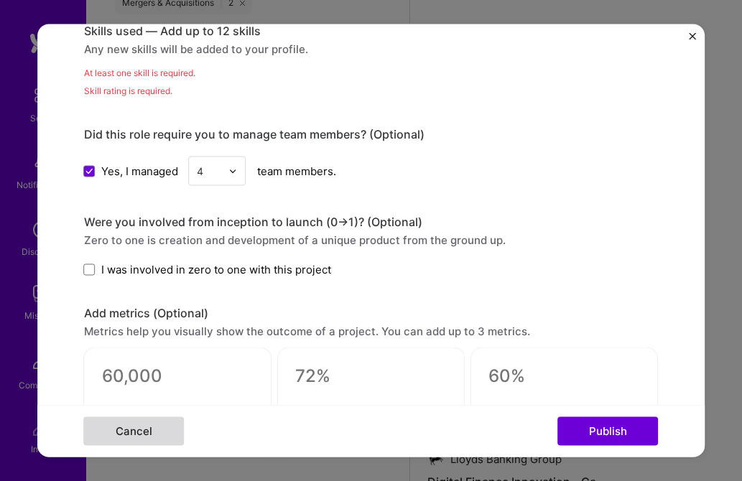
click at [137, 426] on button "Cancel" at bounding box center [134, 431] width 101 height 29
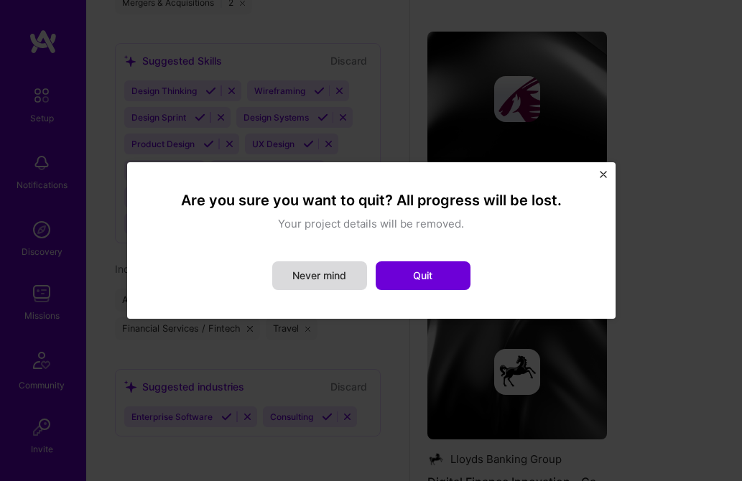
click at [318, 275] on button "Never mind" at bounding box center [319, 275] width 95 height 29
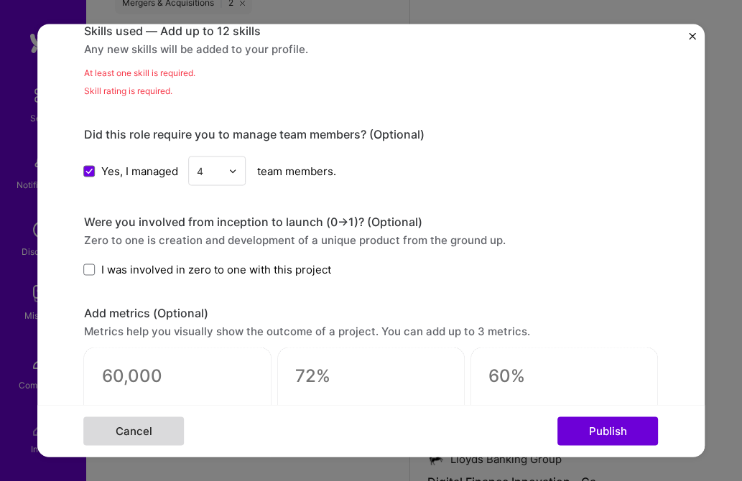
click at [117, 437] on button "Cancel" at bounding box center [134, 431] width 101 height 29
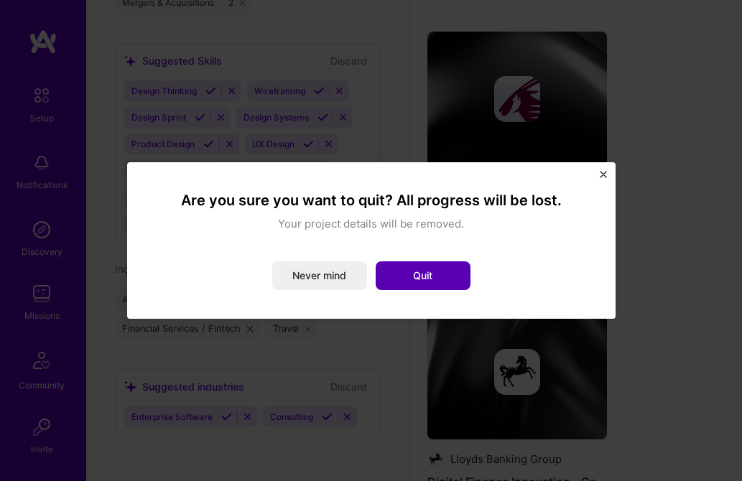
click at [434, 279] on button "Quit" at bounding box center [423, 275] width 95 height 29
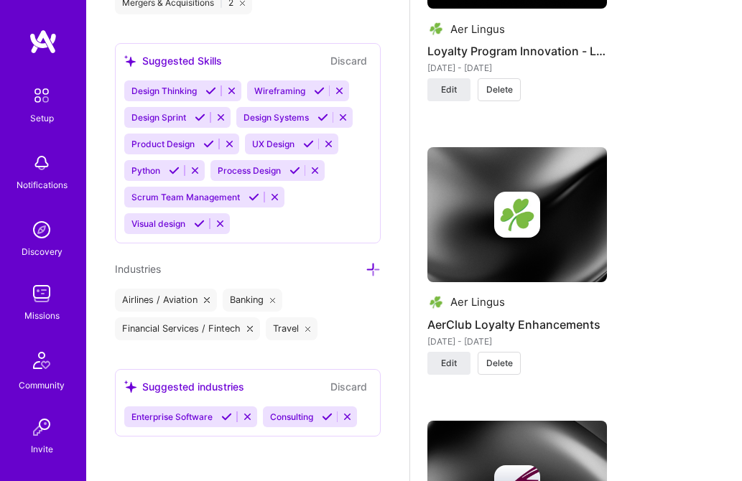
scroll to position [2544, 0]
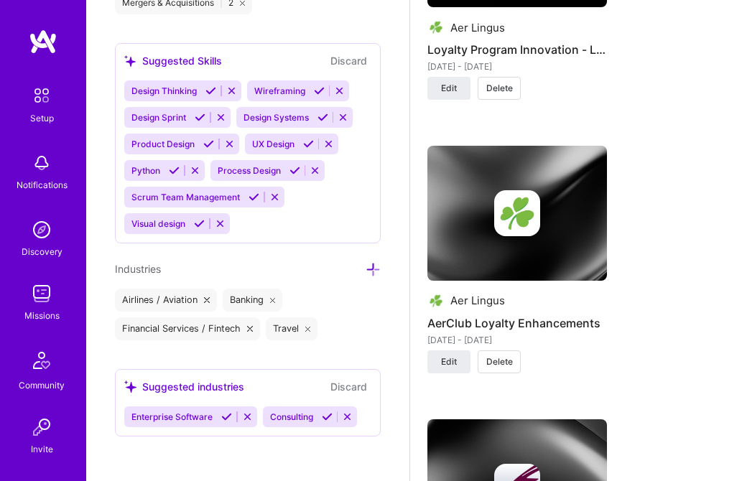
click at [503, 355] on span "Delete" at bounding box center [499, 361] width 27 height 13
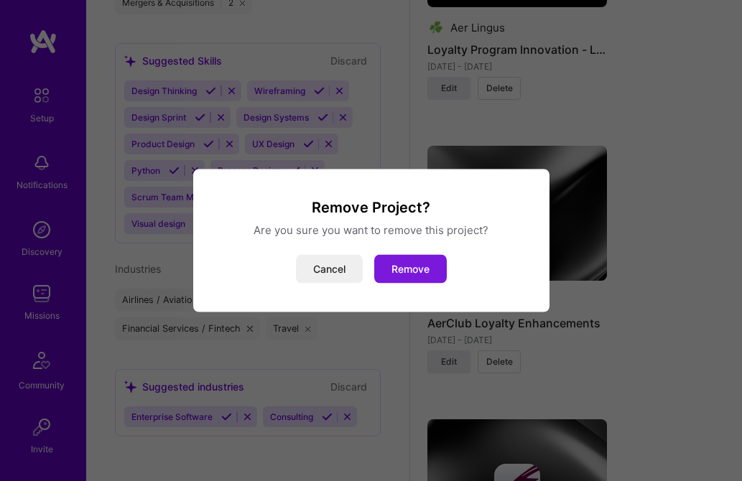
click at [413, 269] on button "Remove" at bounding box center [410, 269] width 73 height 29
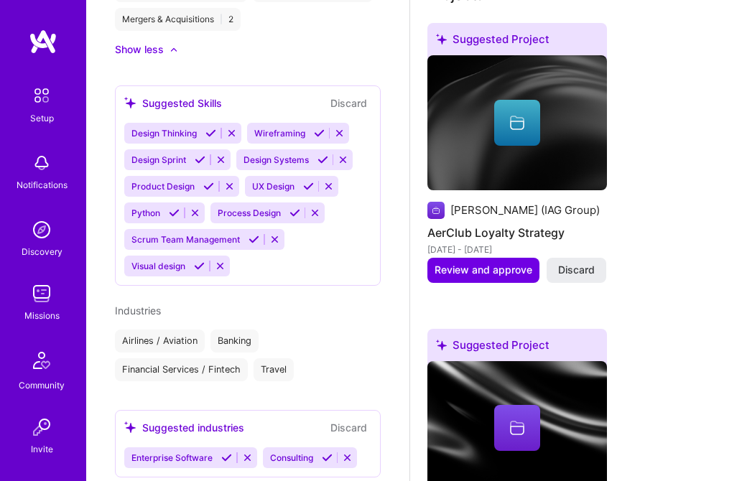
scroll to position [483, 0]
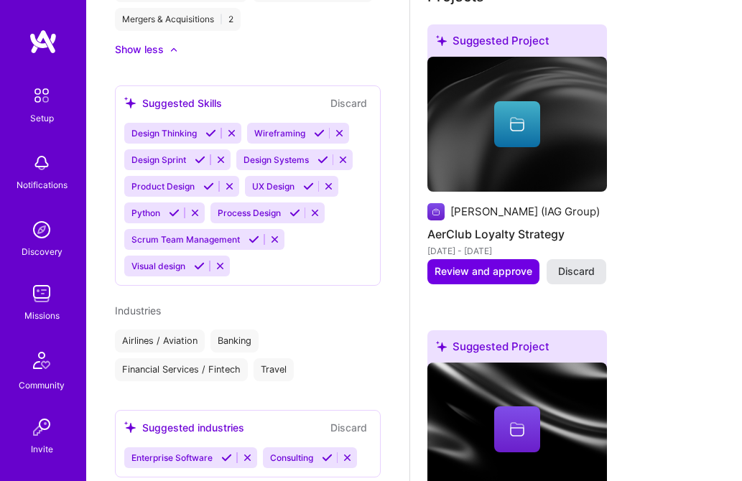
click at [572, 264] on span "Discard" at bounding box center [576, 271] width 37 height 14
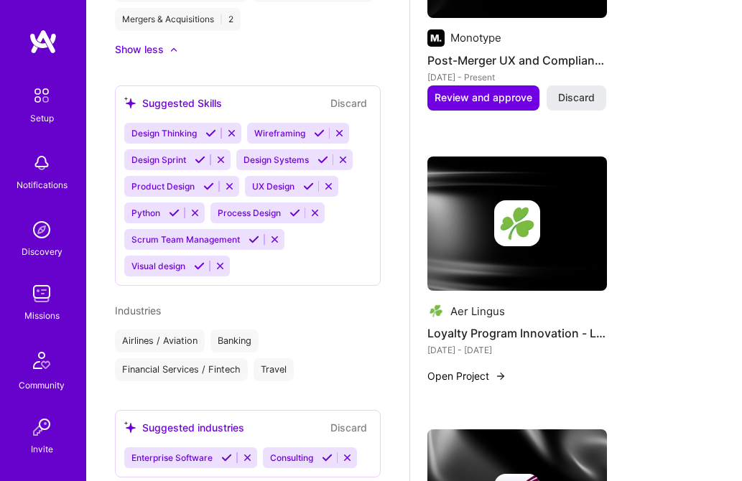
scroll to position [1295, 0]
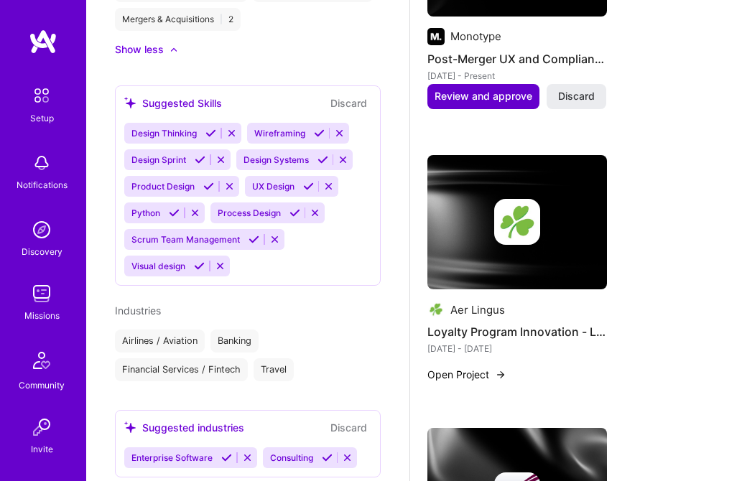
click at [490, 89] on span "Review and approve" at bounding box center [483, 96] width 98 height 14
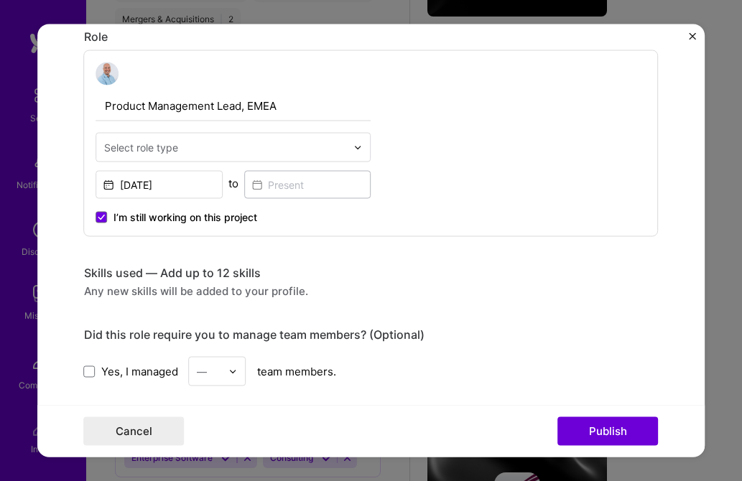
scroll to position [489, 0]
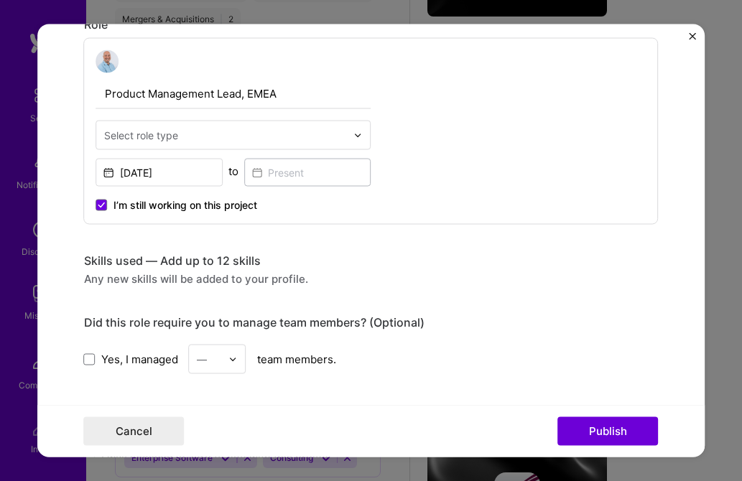
click at [292, 139] on input "text" at bounding box center [225, 135] width 243 height 15
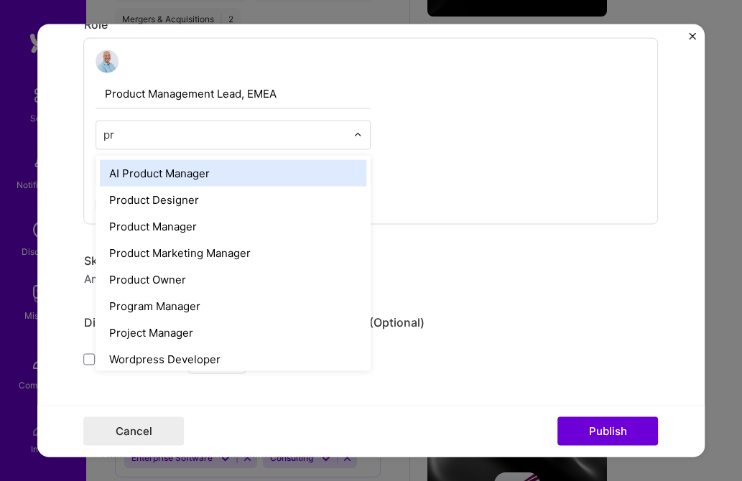
type input "pro"
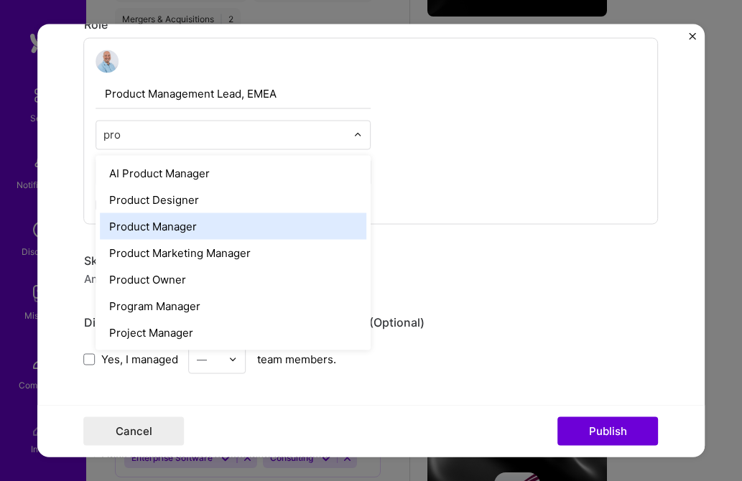
click at [159, 221] on div "Product Manager" at bounding box center [234, 226] width 266 height 27
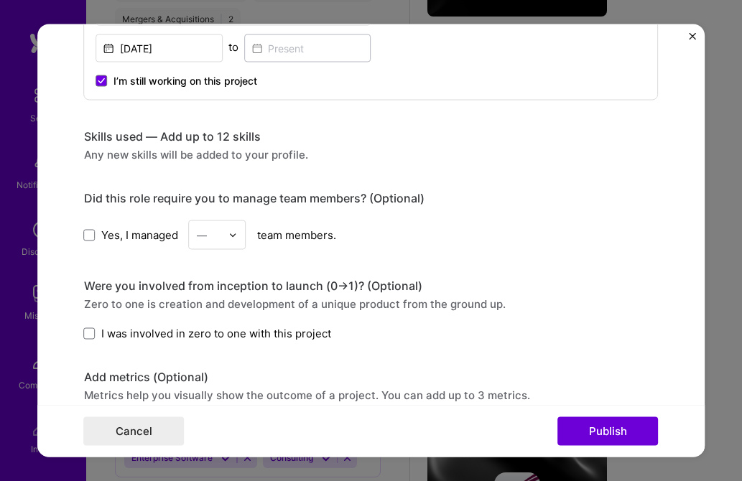
scroll to position [614, 0]
click at [206, 152] on div "Any new skills will be added to your profile." at bounding box center [371, 153] width 574 height 15
click at [76, 159] on form "Editing suggested project This project is suggested based on your LinkedIn, res…" at bounding box center [371, 240] width 668 height 433
click at [136, 146] on div "Skills used — Add up to 12 skills Any new skills will be added to your profile." at bounding box center [371, 145] width 574 height 33
click at [153, 136] on div "Skills used — Add up to 12 skills" at bounding box center [371, 136] width 574 height 15
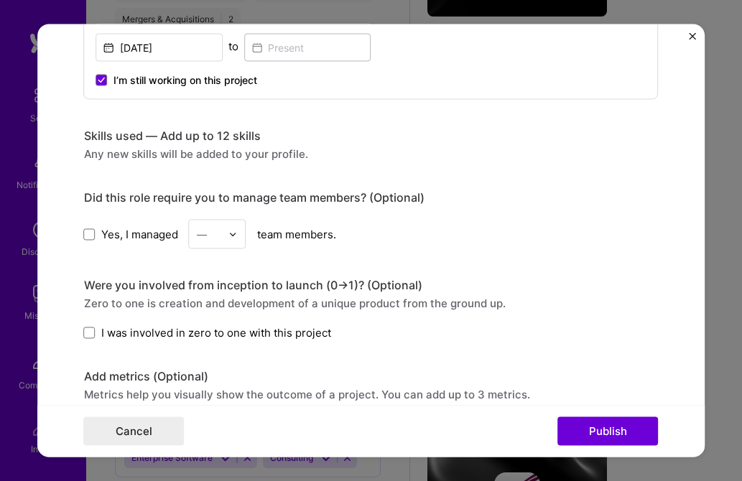
click at [205, 134] on div "Skills used — Add up to 12 skills" at bounding box center [371, 136] width 574 height 15
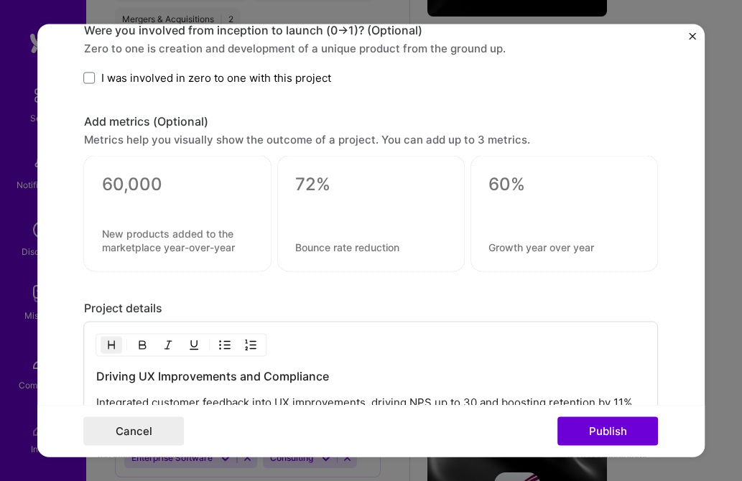
scroll to position [893, 0]
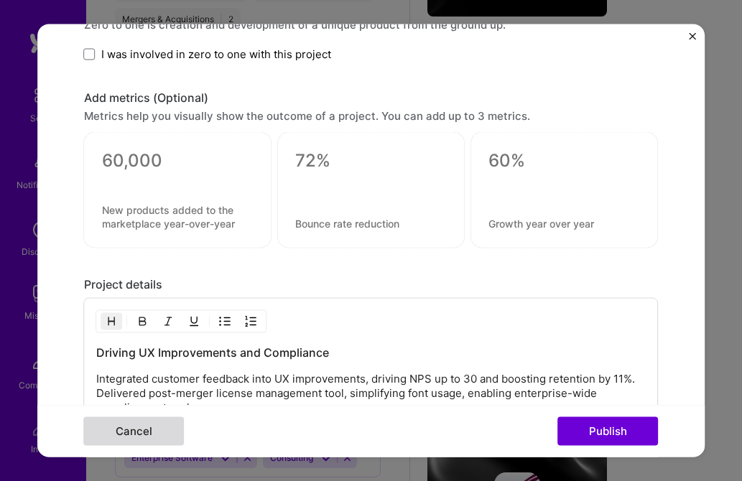
click at [141, 429] on button "Cancel" at bounding box center [134, 431] width 101 height 29
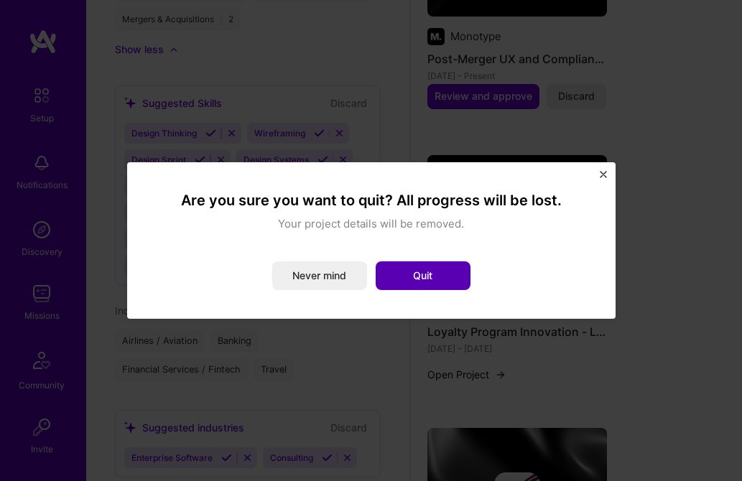
click at [422, 274] on button "Quit" at bounding box center [423, 275] width 95 height 29
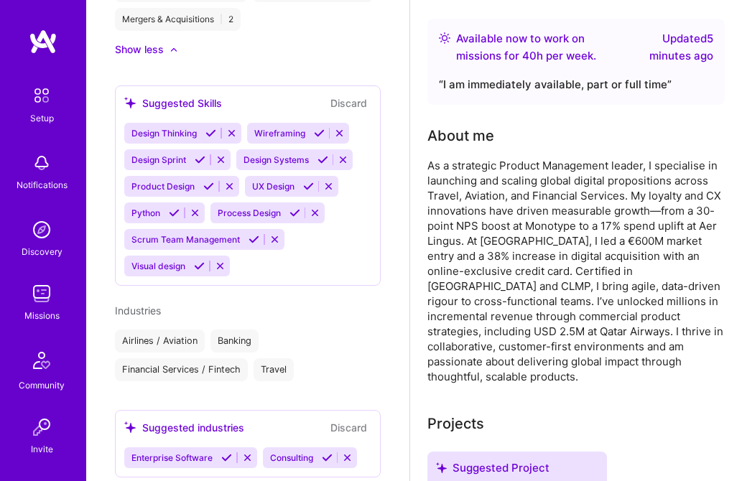
scroll to position [0, 0]
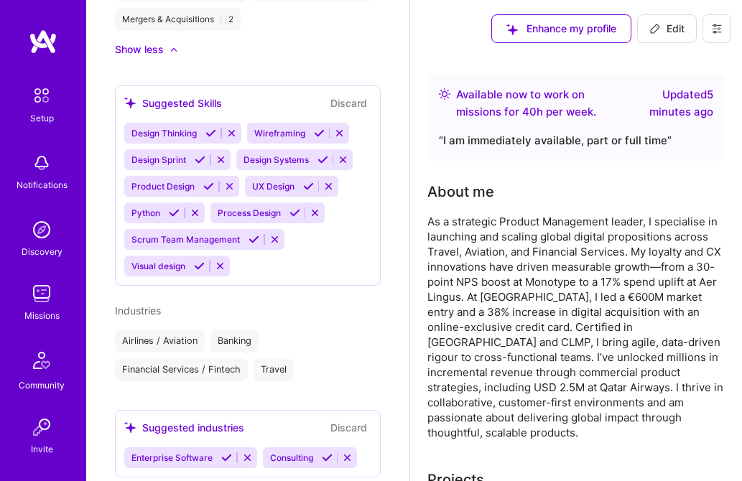
click at [671, 30] on span "Edit" at bounding box center [666, 29] width 35 height 14
select select "US"
select select "Right Now"
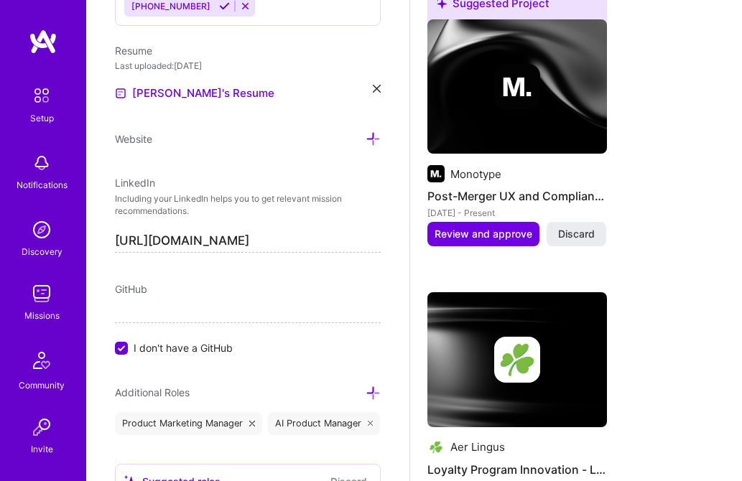
scroll to position [1815, 0]
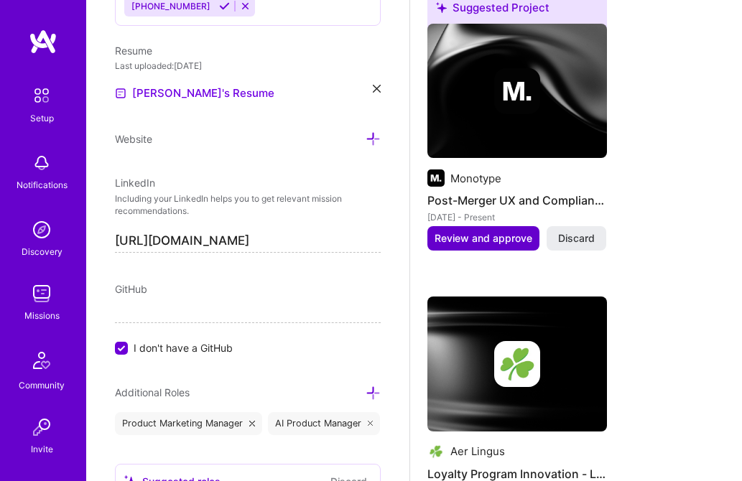
click at [492, 231] on span "Review and approve" at bounding box center [483, 238] width 98 height 14
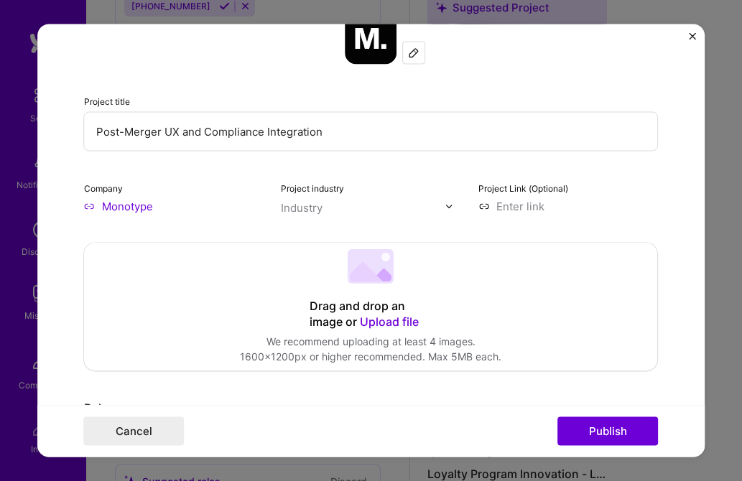
scroll to position [108, 0]
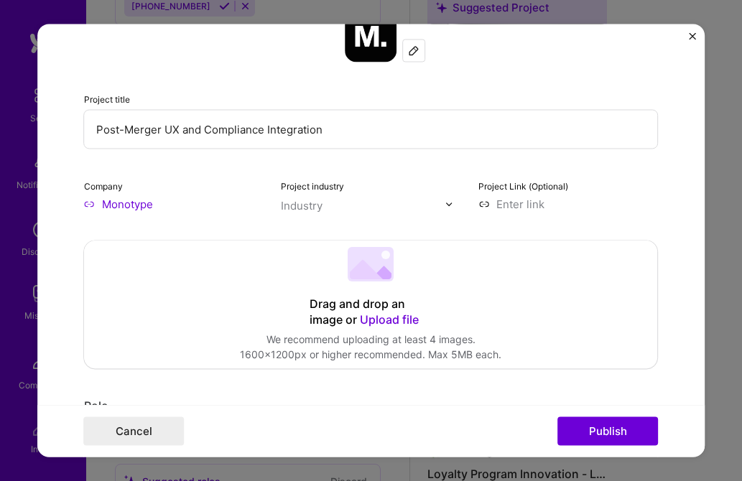
drag, startPoint x: 265, startPoint y: 128, endPoint x: 204, endPoint y: 127, distance: 61.0
click at [204, 127] on input "Post-Merger UX and Compliance Integration" at bounding box center [371, 129] width 574 height 39
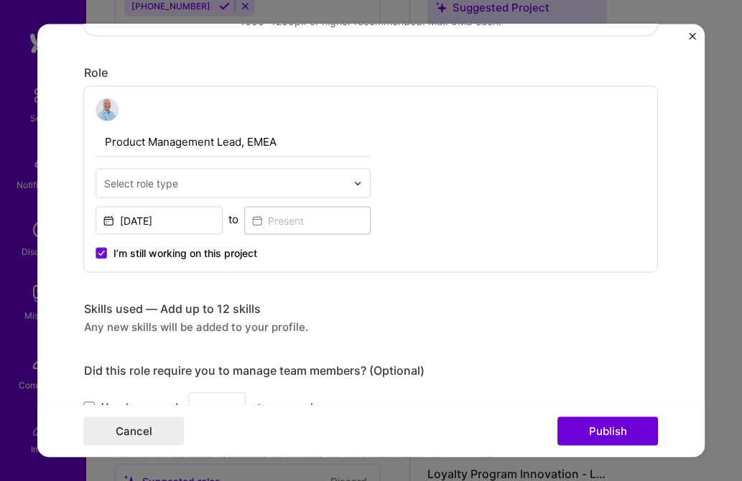
scroll to position [444, 0]
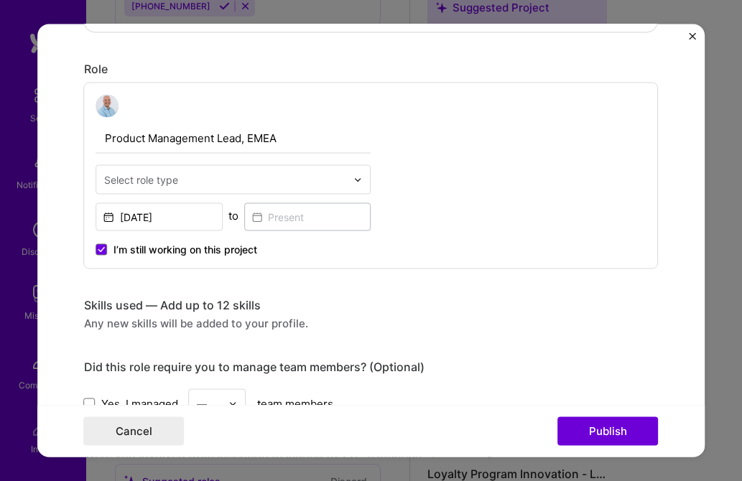
type input "Post-Merger UX and License Management Integration"
click at [255, 180] on input "text" at bounding box center [225, 179] width 243 height 15
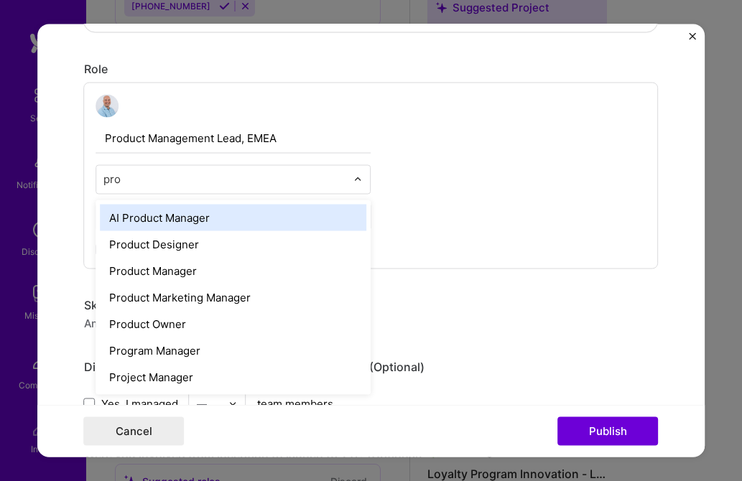
type input "prod"
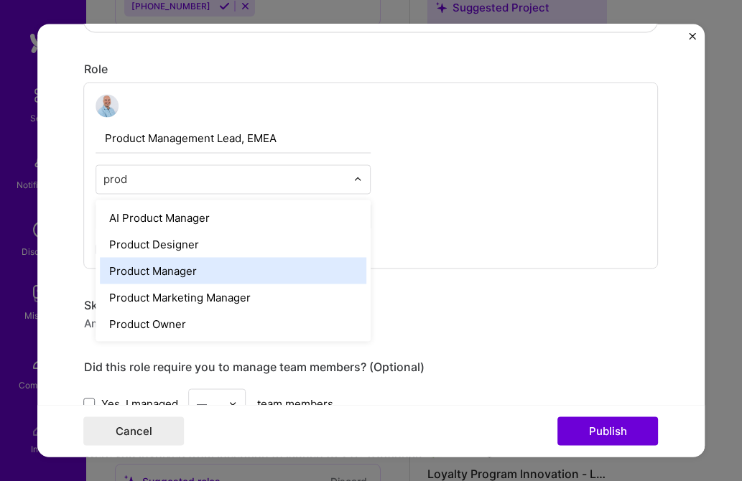
click at [184, 276] on div "Product Manager" at bounding box center [234, 271] width 266 height 27
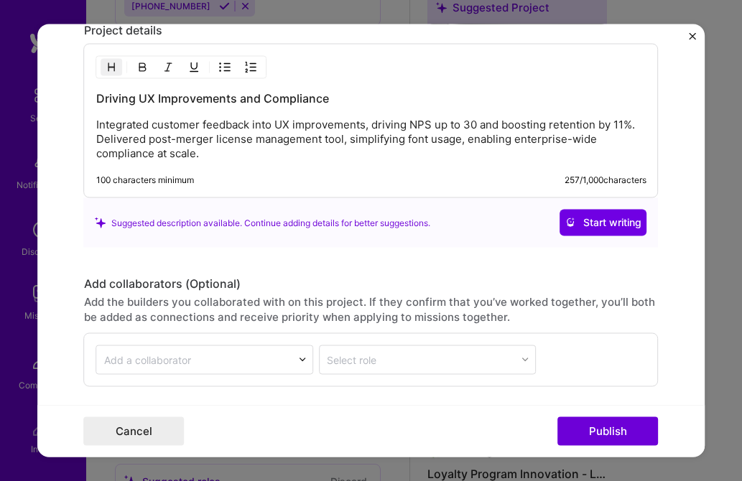
scroll to position [1258, 0]
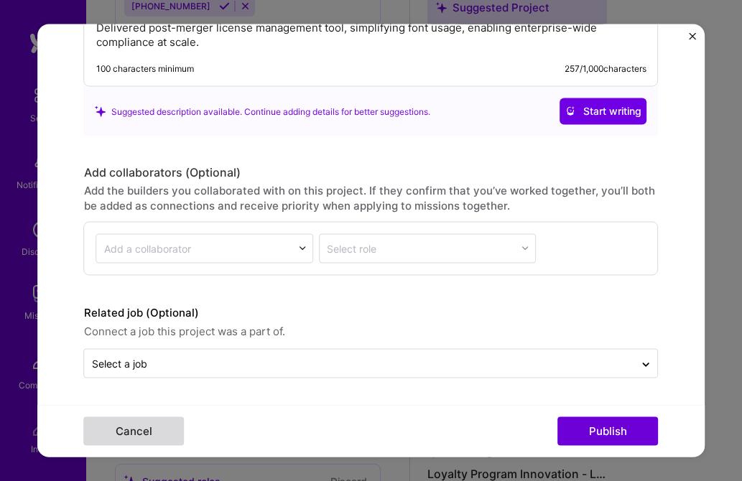
click at [138, 431] on button "Cancel" at bounding box center [134, 431] width 101 height 29
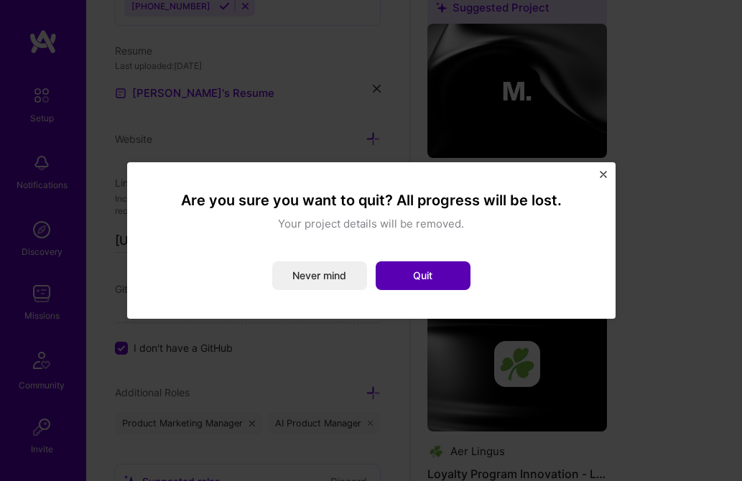
click at [428, 276] on button "Quit" at bounding box center [423, 275] width 95 height 29
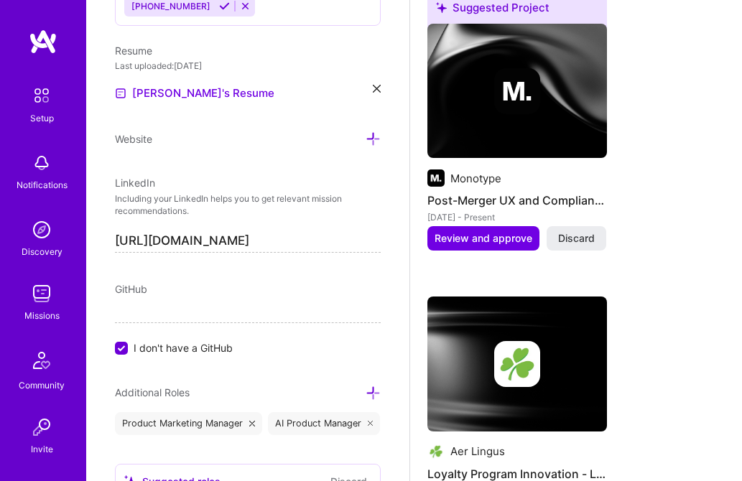
click at [39, 295] on img at bounding box center [41, 293] width 29 height 29
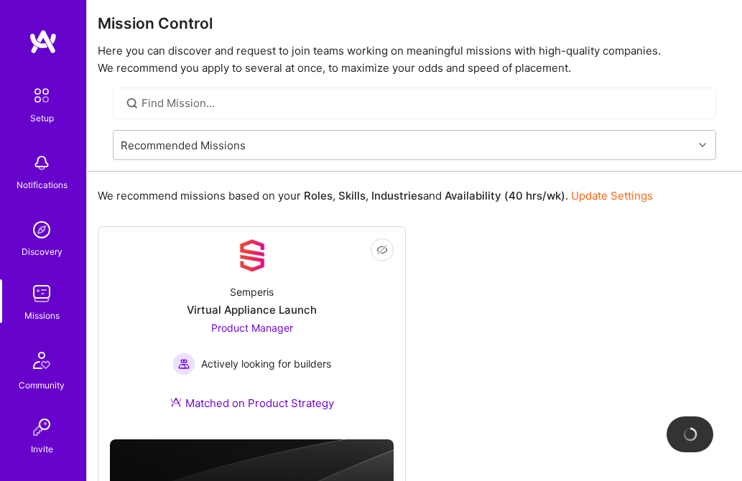
scroll to position [6, 0]
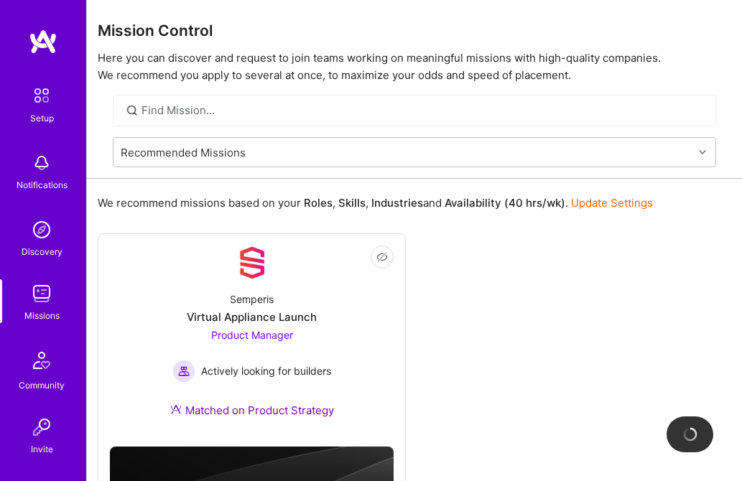
click at [610, 203] on link "Update Settings" at bounding box center [612, 203] width 82 height 14
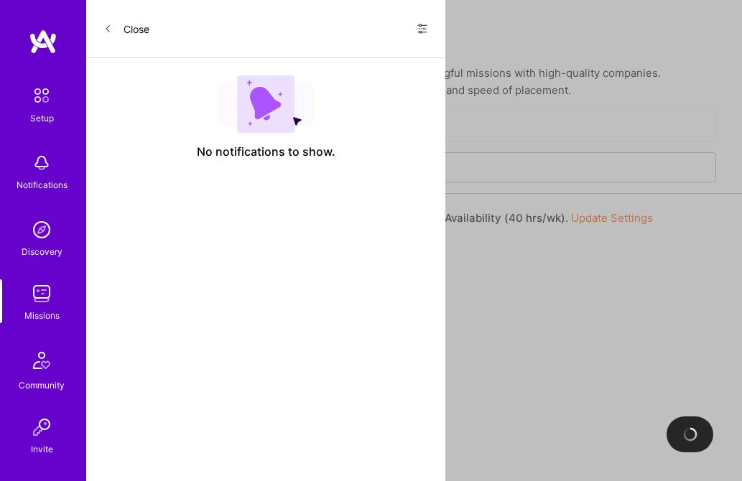
select select "US"
select select "Right Now"
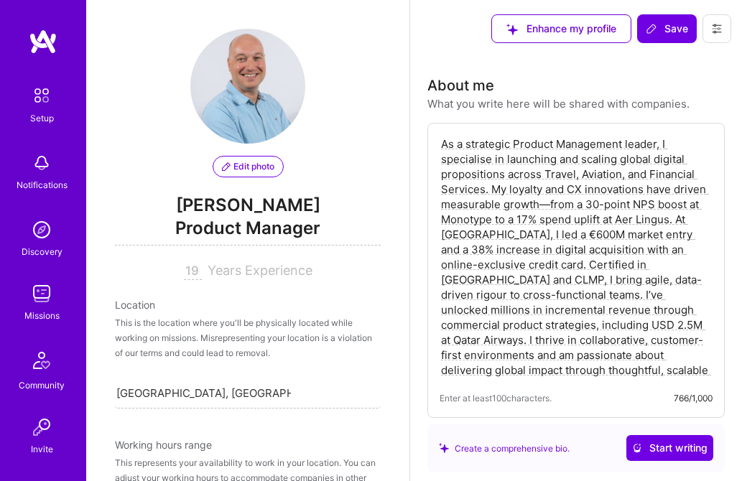
scroll to position [684, 0]
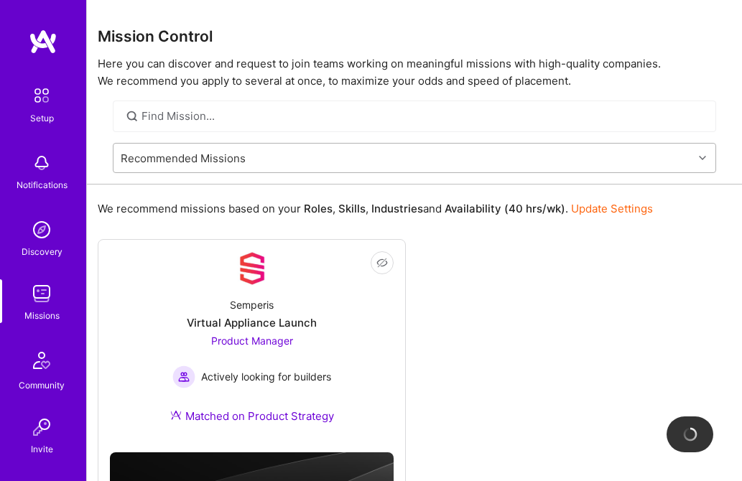
click at [294, 159] on div "Recommended Missions" at bounding box center [402, 158] width 579 height 29
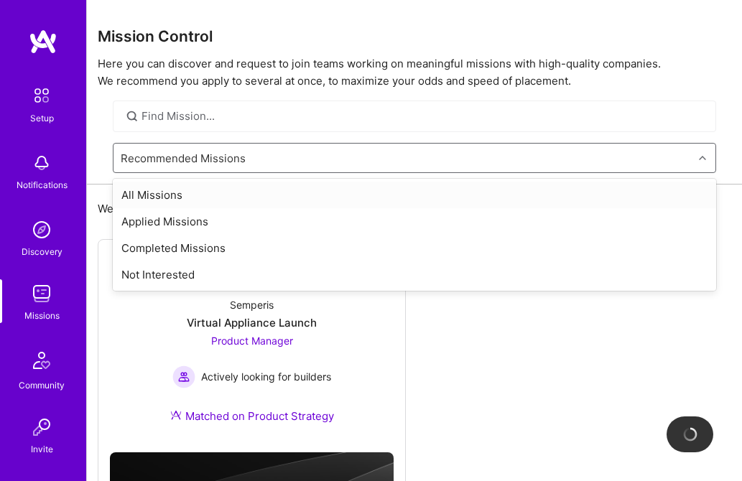
click at [146, 193] on div "All Missions" at bounding box center [414, 195] width 603 height 27
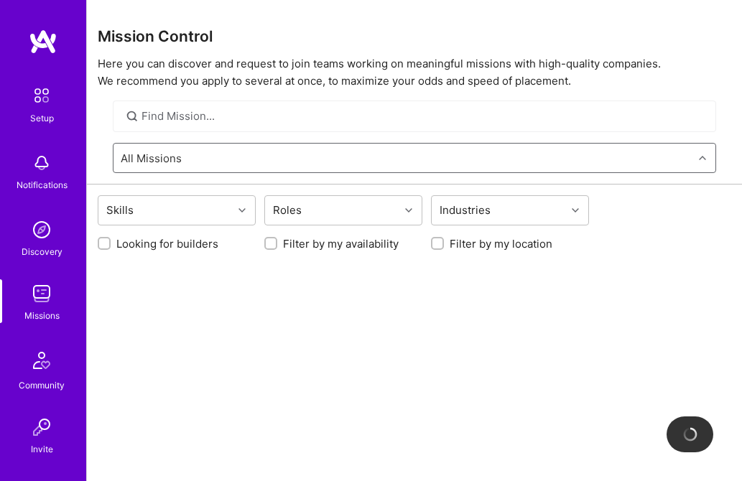
click at [41, 299] on img at bounding box center [41, 293] width 29 height 29
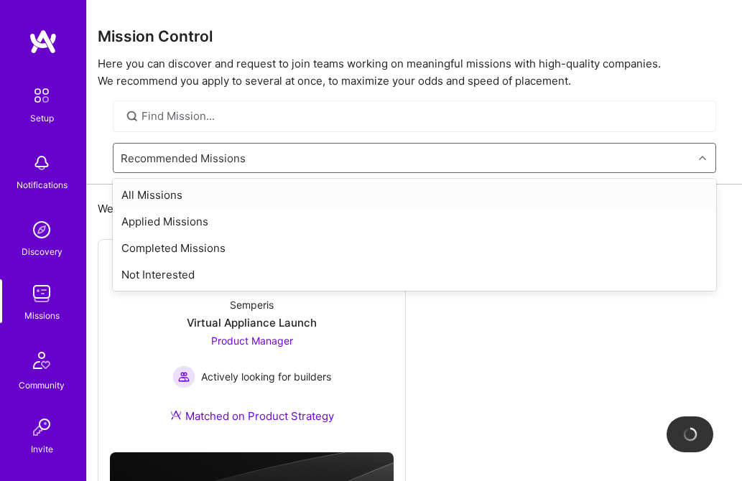
click at [209, 148] on div "Recommended Missions" at bounding box center [402, 158] width 579 height 29
click at [162, 186] on div "All Missions" at bounding box center [414, 195] width 603 height 27
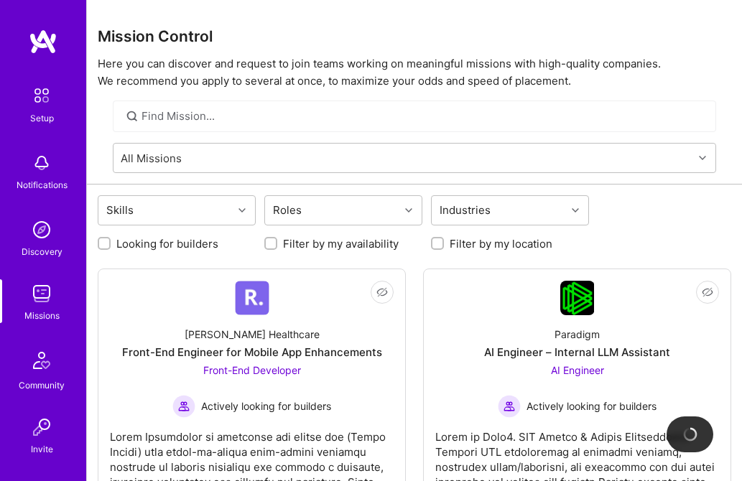
click at [104, 242] on input "Looking for builders" at bounding box center [106, 244] width 10 height 10
checkbox input "true"
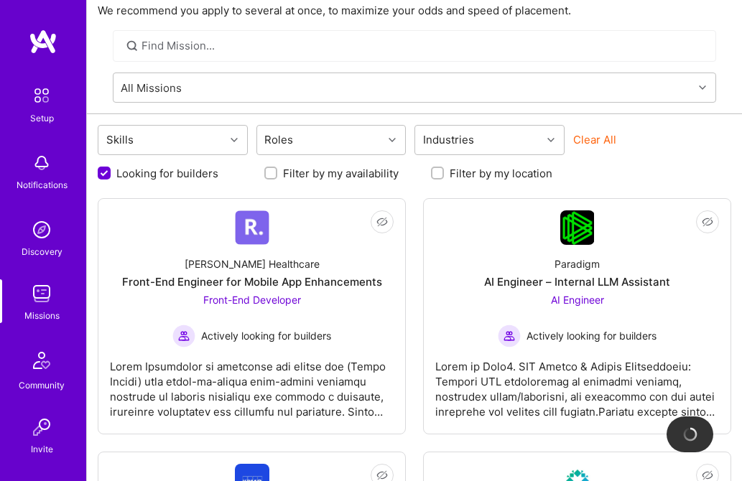
scroll to position [68, 0]
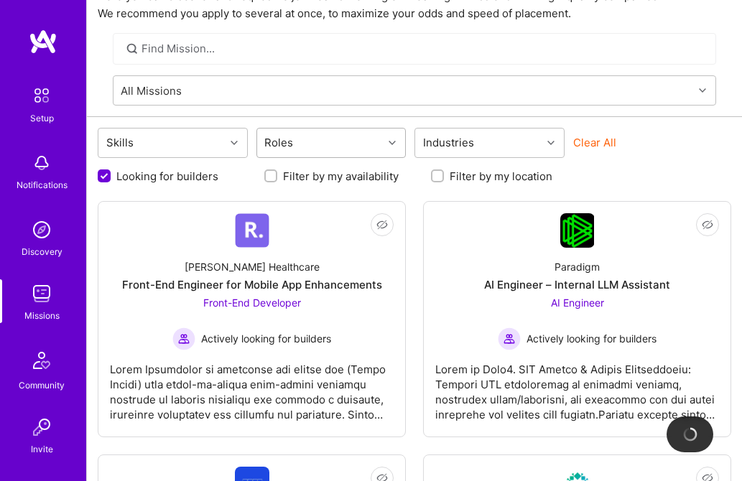
click at [390, 139] on icon at bounding box center [391, 142] width 7 height 7
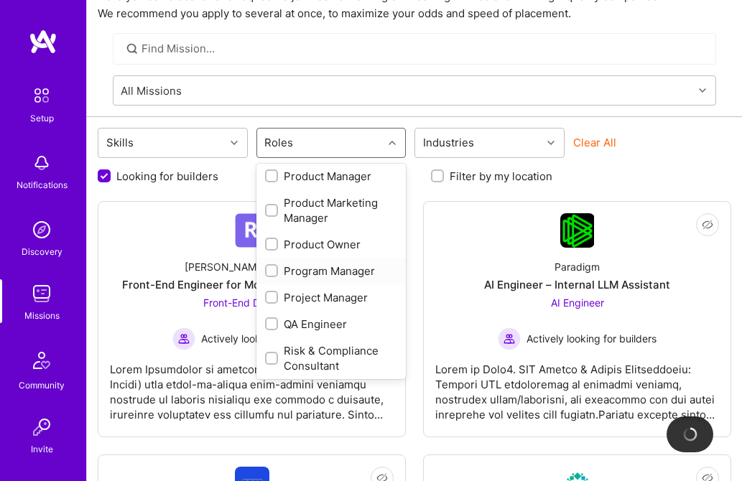
scroll to position [681, 0]
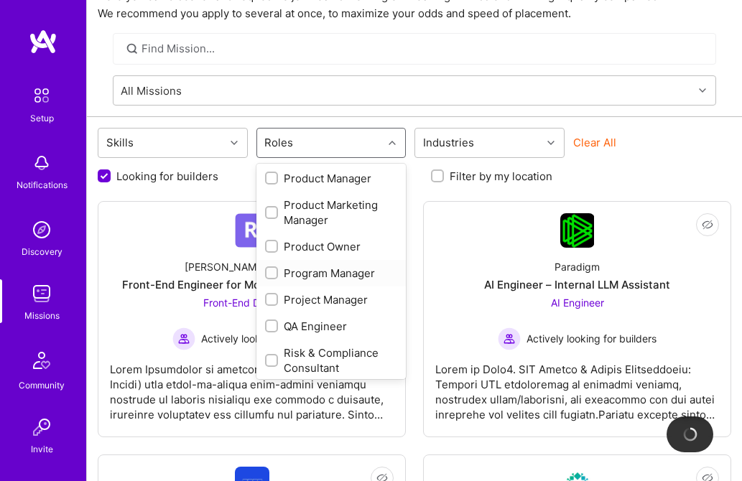
click at [268, 266] on div at bounding box center [271, 272] width 13 height 13
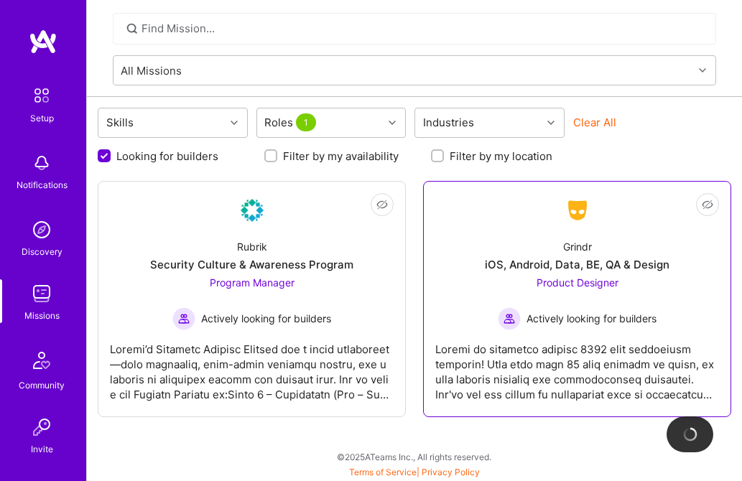
scroll to position [88, 0]
